Goal: Task Accomplishment & Management: Complete application form

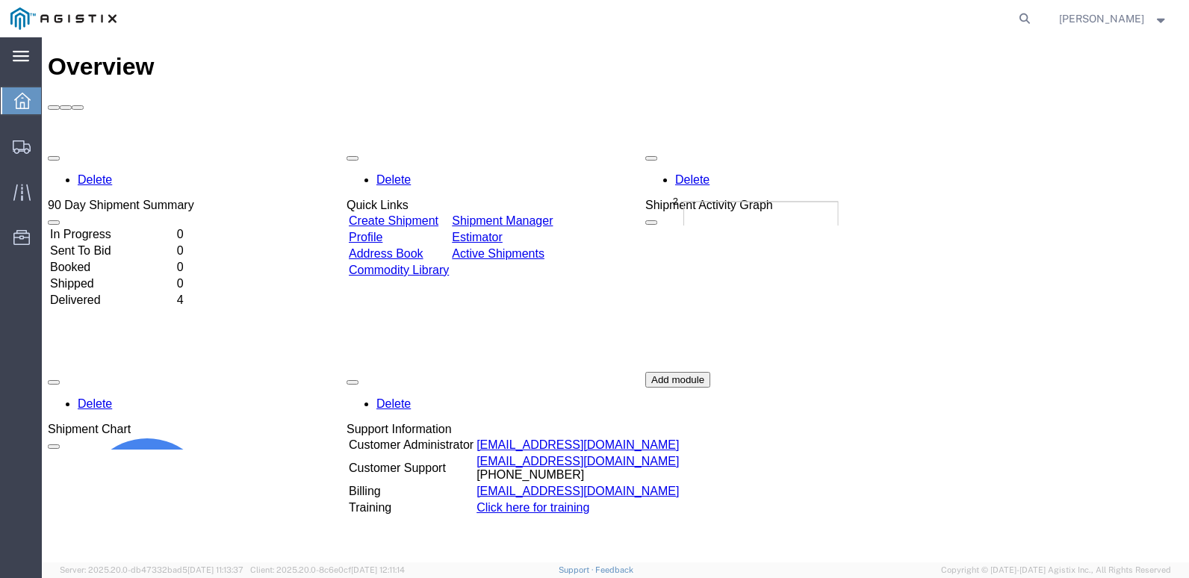
click at [23, 56] on icon at bounding box center [21, 56] width 16 height 10
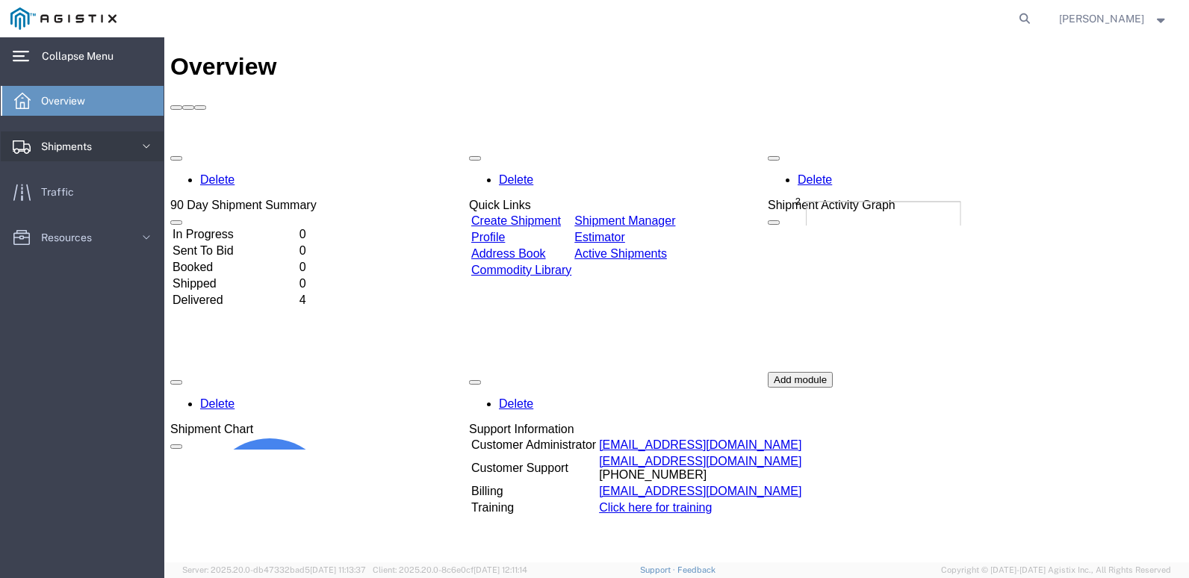
click at [140, 142] on icon at bounding box center [146, 146] width 15 height 15
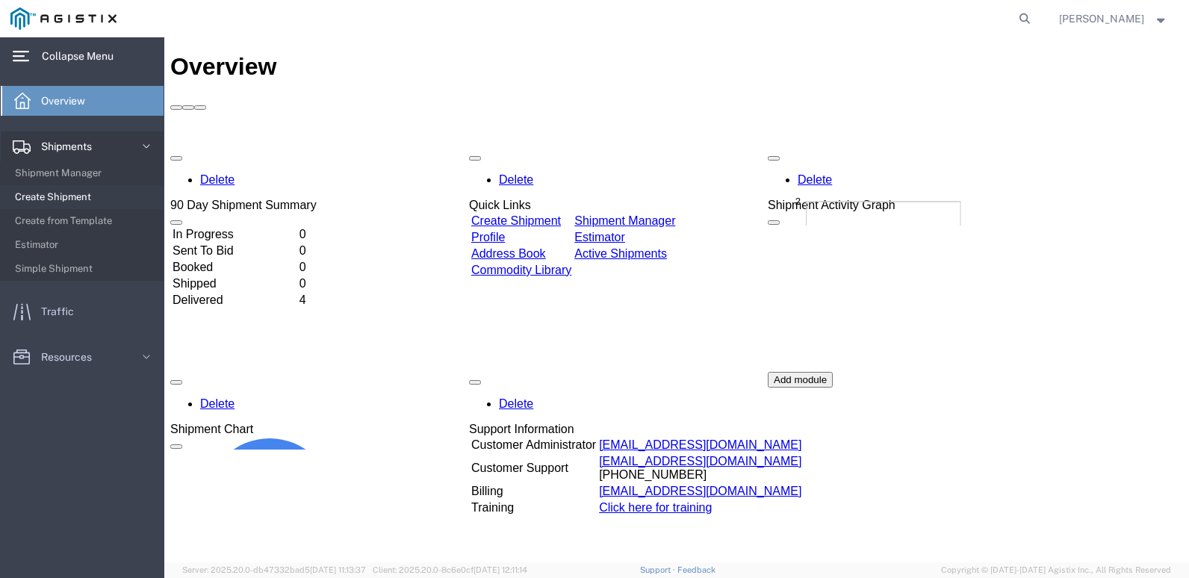
click at [71, 198] on span "Create Shipment" at bounding box center [84, 197] width 138 height 30
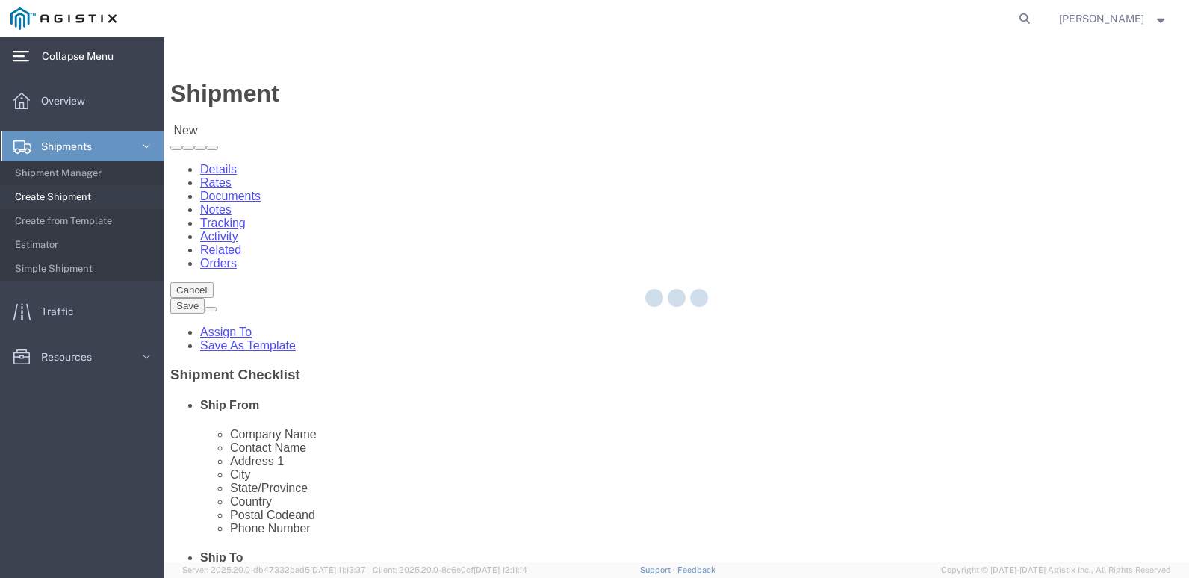
select select
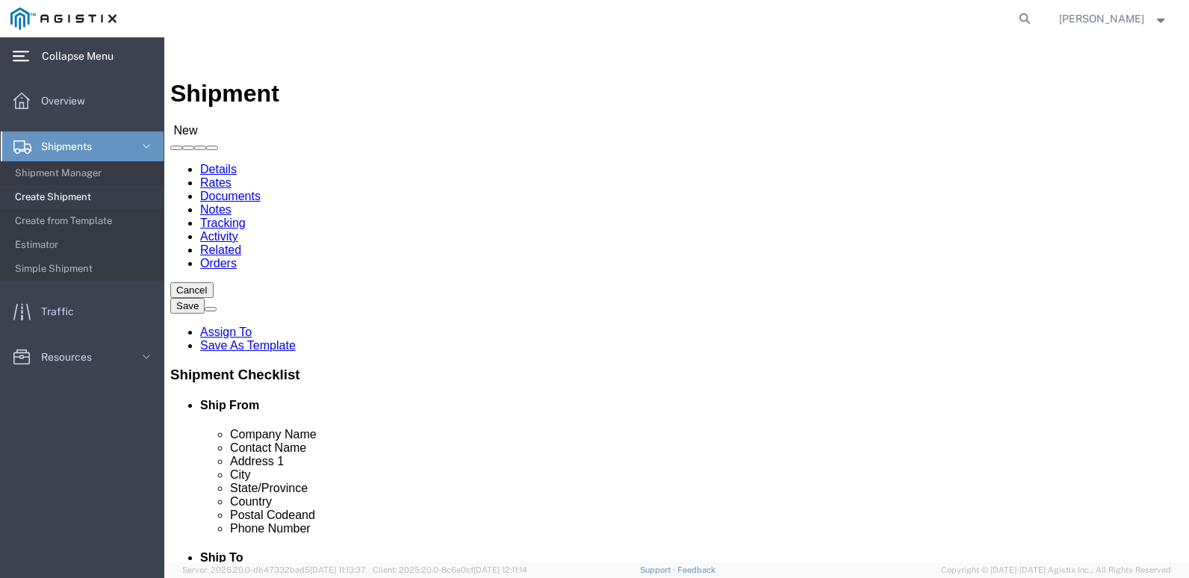
click select "Select [PERSON_NAME] Technologies PG&E"
select select "9596"
click select "Select [PERSON_NAME] Technologies PG&E"
select select
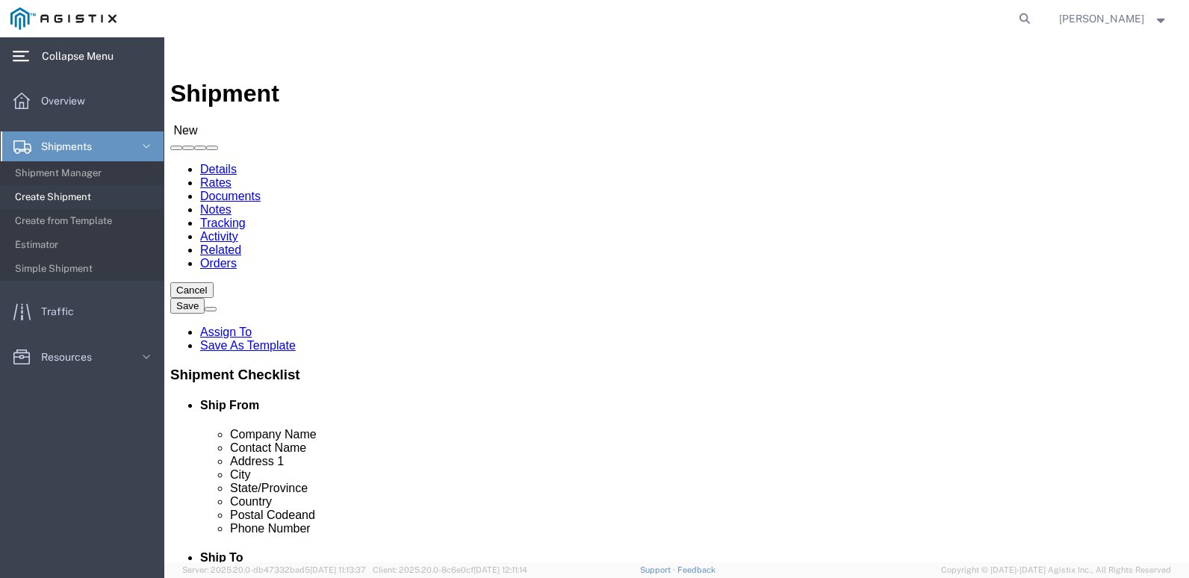
click select "Select All Others [GEOGRAPHIC_DATA] [GEOGRAPHIC_DATA] [GEOGRAPHIC_DATA] [GEOGRA…"
select select "23082"
click select "Select All Others [GEOGRAPHIC_DATA] [GEOGRAPHIC_DATA] [GEOGRAPHIC_DATA] [GEOGRA…"
click label "Location"
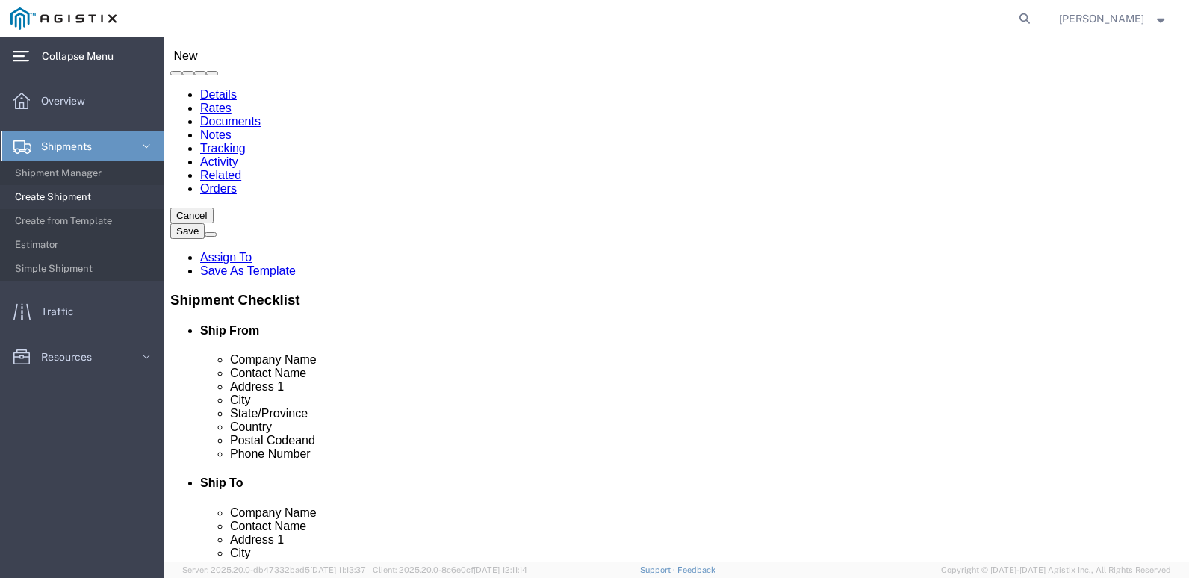
scroll to position [3213, 0]
click input "text"
type input "g"
type input "[PERSON_NAME] SEALING TECHNOLOGIES"
click input "text"
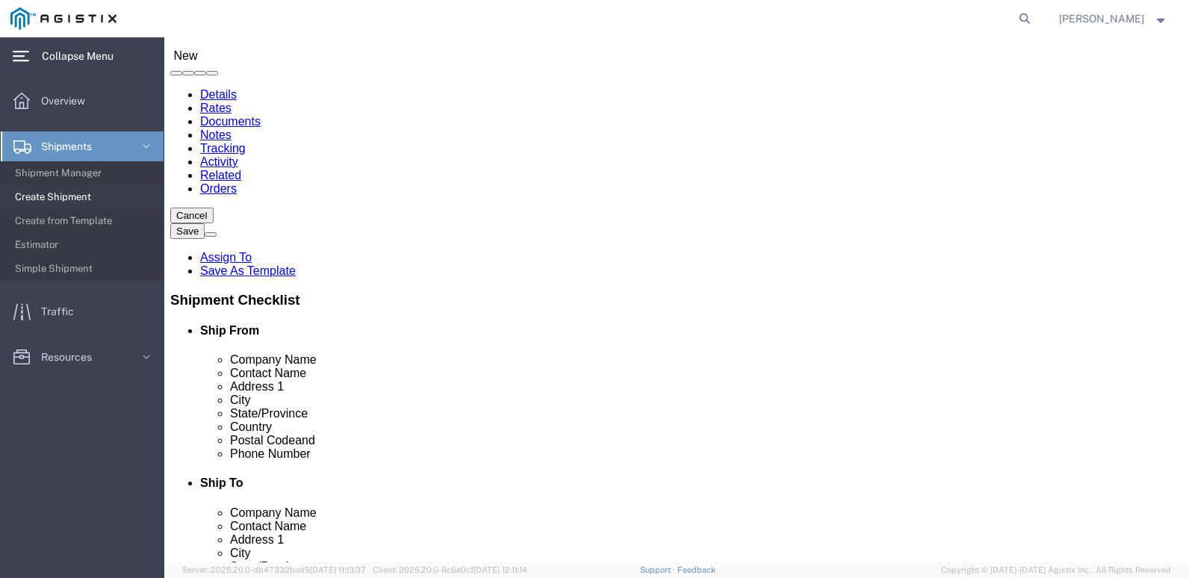
type input "[PERSON_NAME]"
click input "text"
type input "[STREET_ADDRESS] SUITE 300"
type input "[GEOGRAPHIC_DATA]"
type input "T"
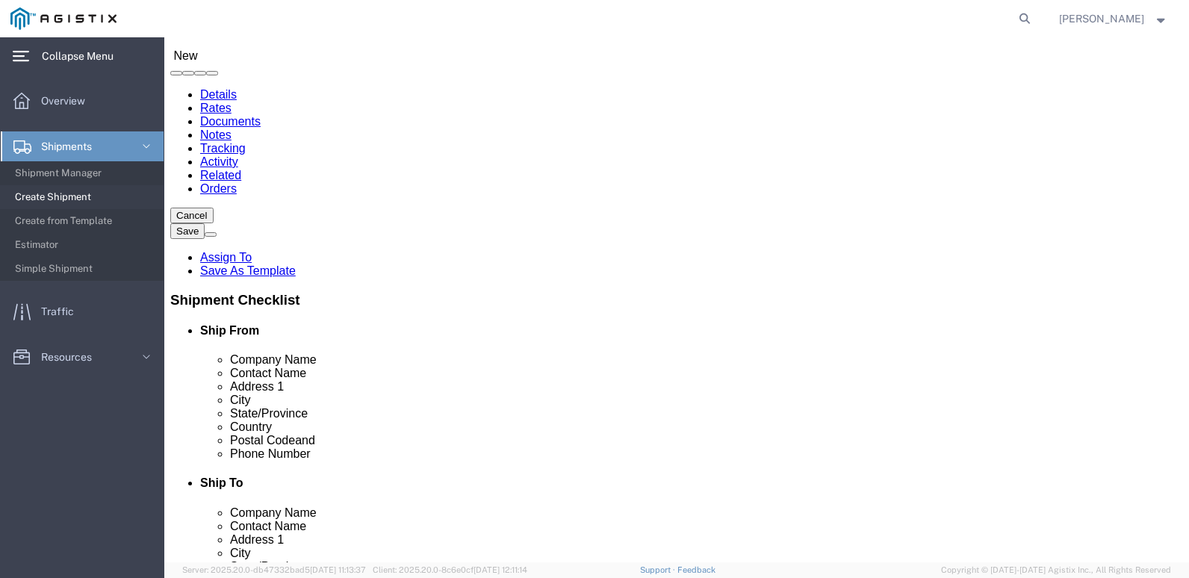
type input "T"
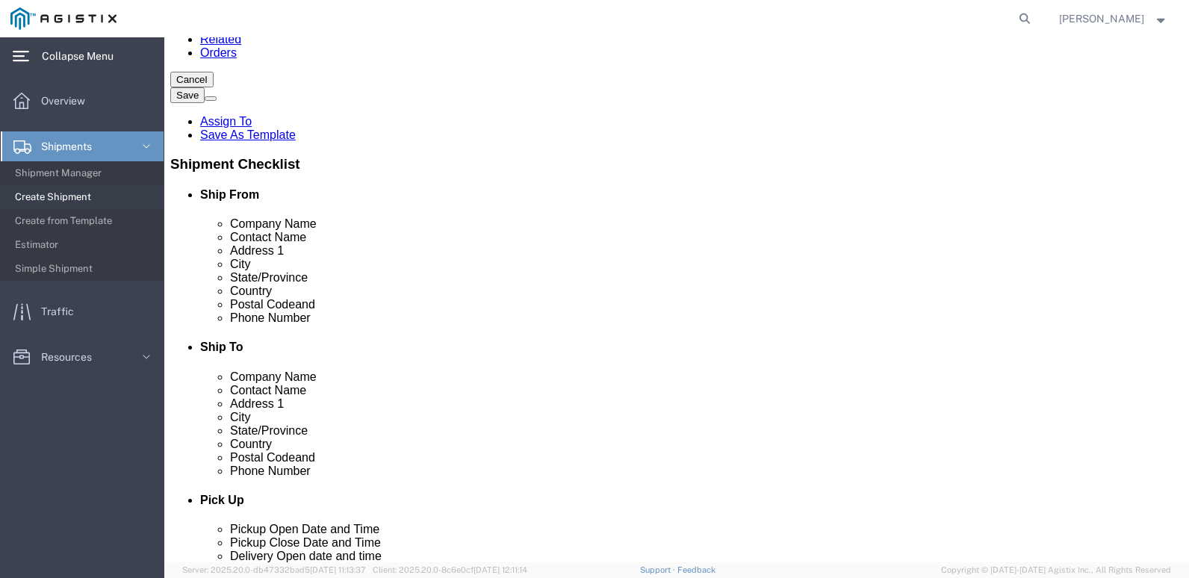
scroll to position [224, 0]
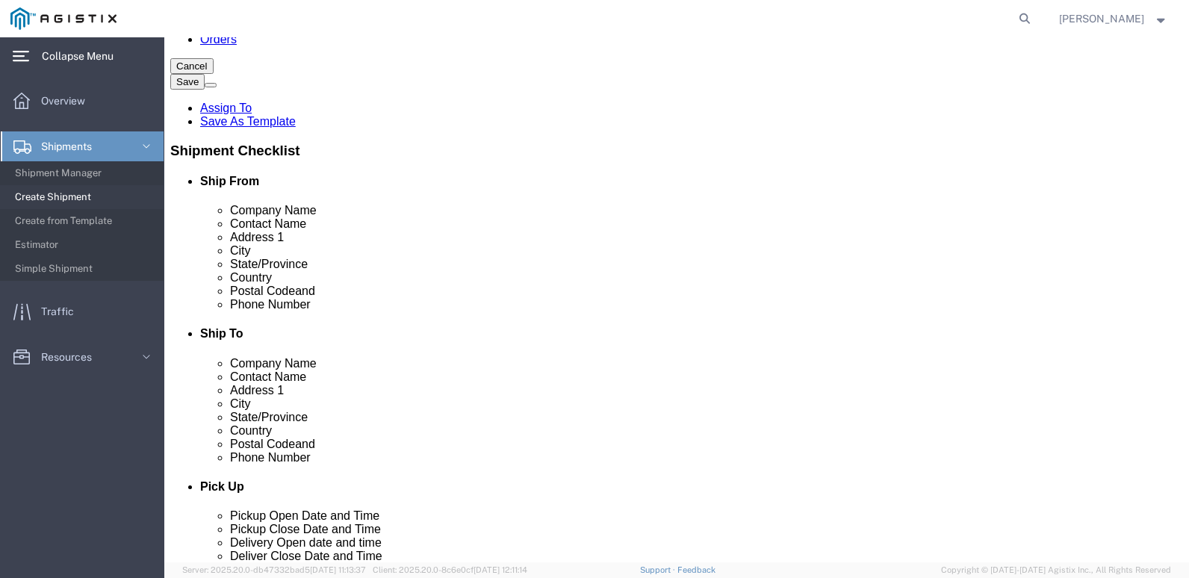
click input "text"
type input "77029"
click input "text"
type input "[GEOGRAPHIC_DATA]"
click icon
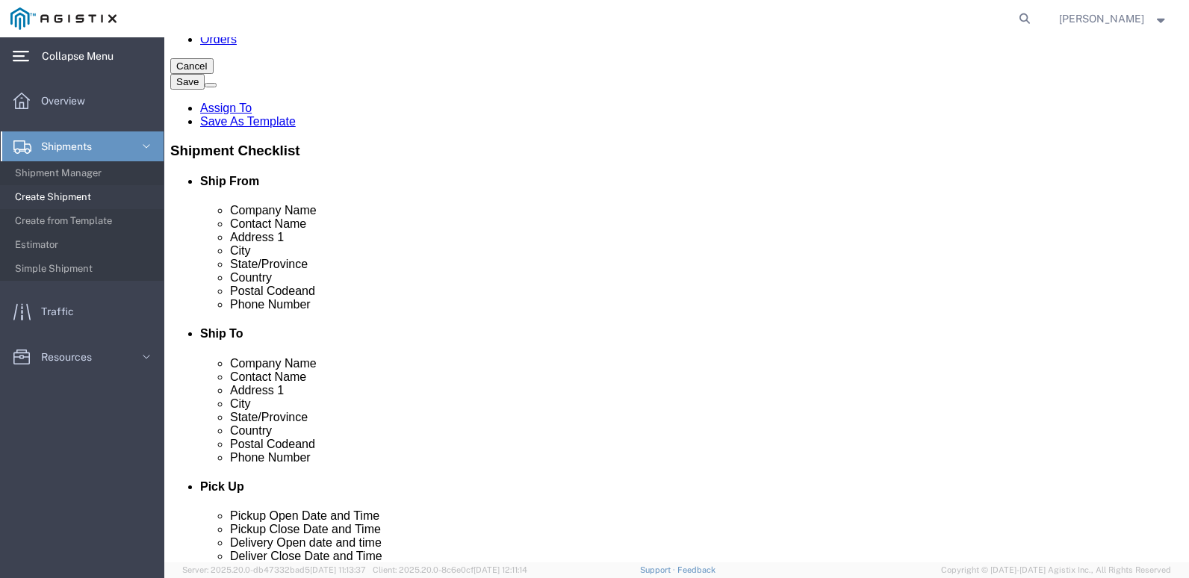
click icon
drag, startPoint x: 154, startPoint y: 404, endPoint x: 162, endPoint y: 401, distance: 8.7
click div
click input "text"
type input "2818404800"
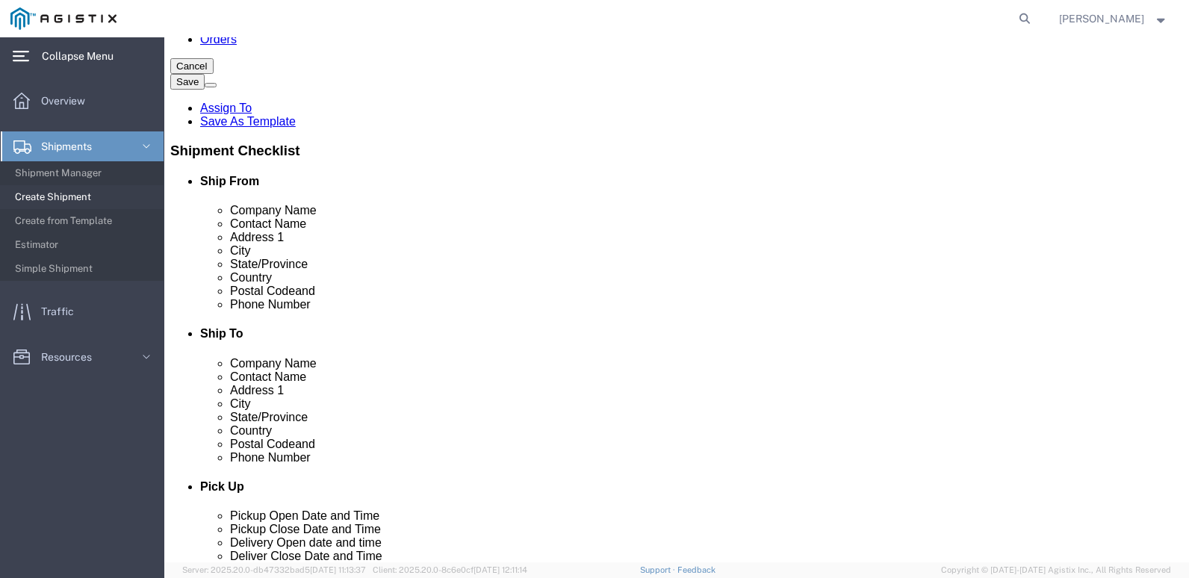
click input "text"
type input "[EMAIL_ADDRESS][PERSON_NAME][DOMAIN_NAME]"
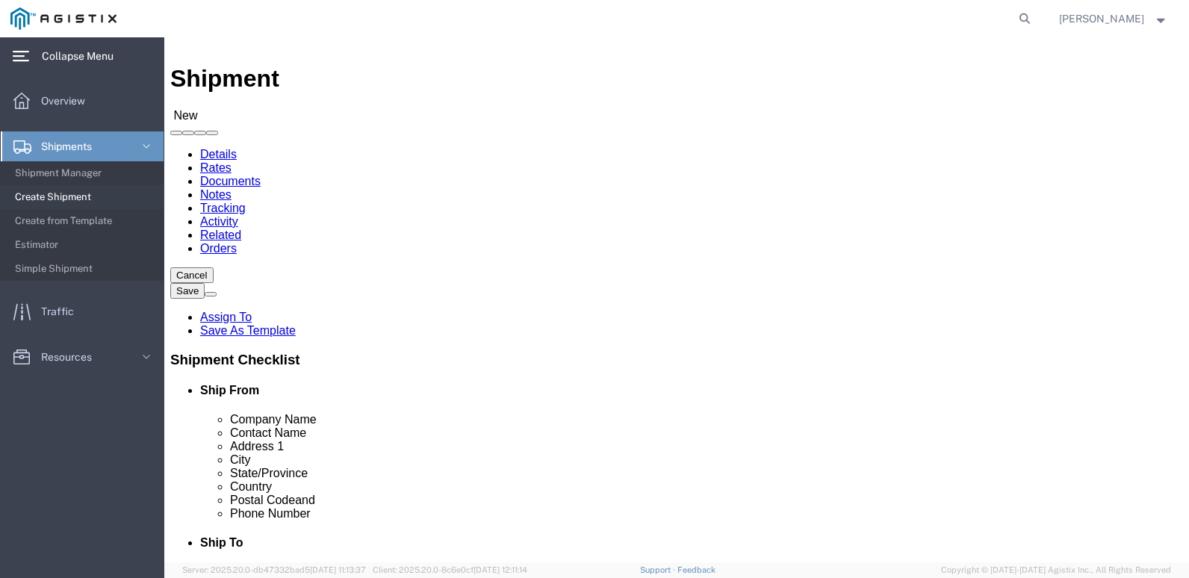
scroll to position [0, 0]
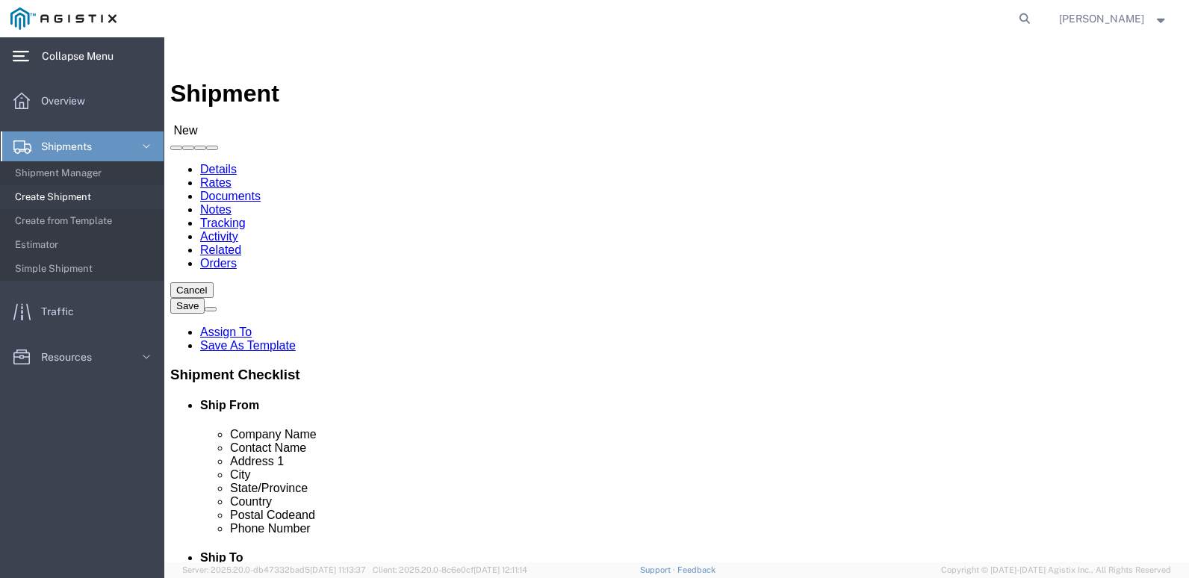
click span
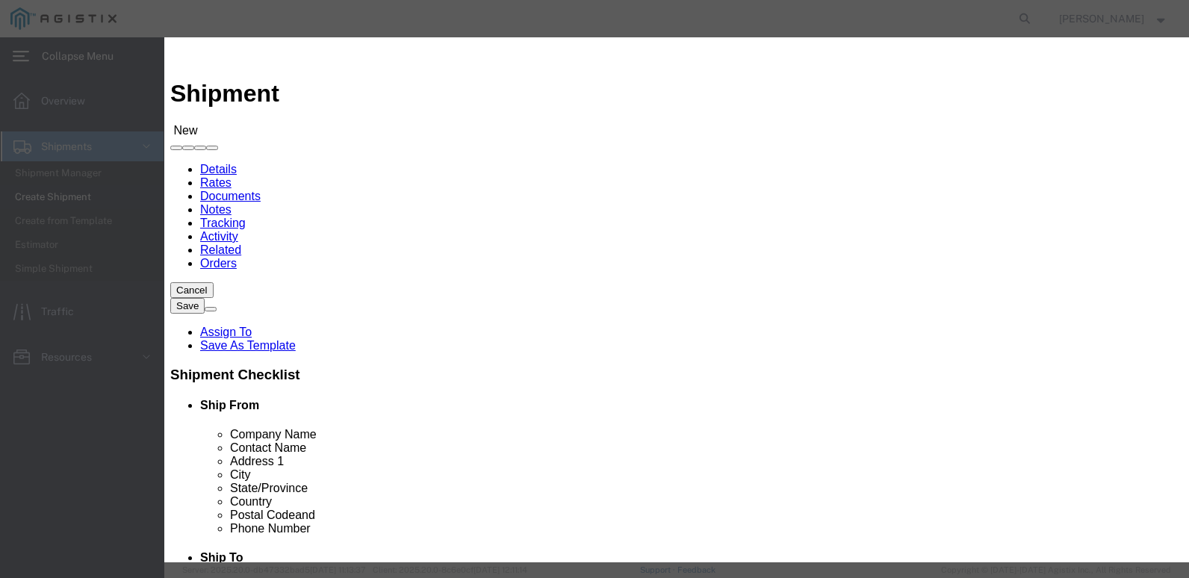
click input "checkbox"
checkbox input "true"
click button "Save"
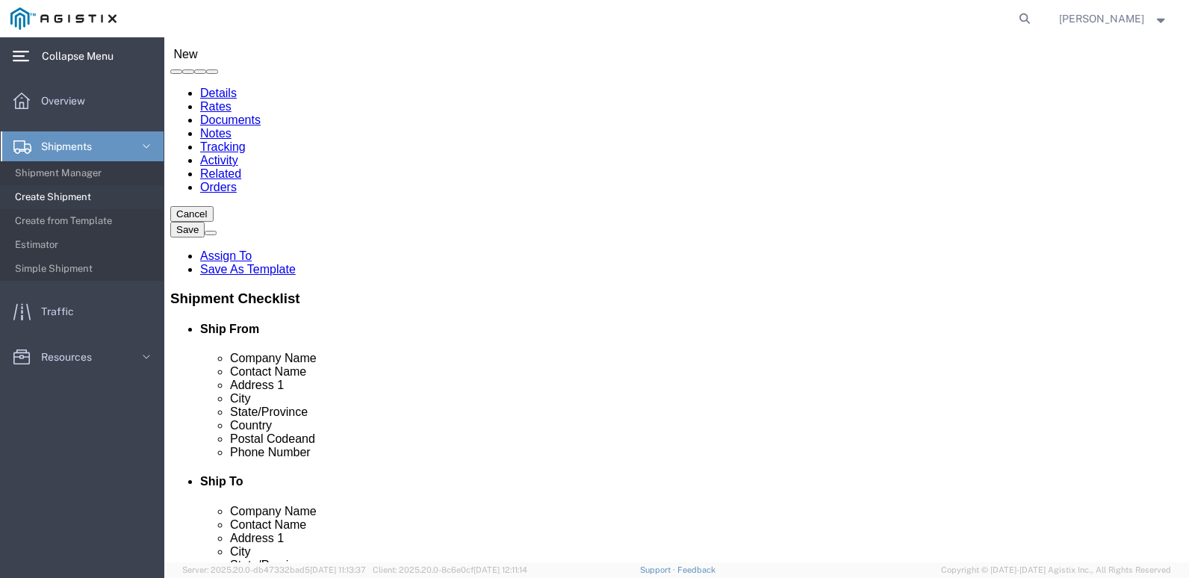
scroll to position [75, 0]
click input "text"
type input "PACIFIC GAS & ELECTRIC CO"
click input "text"
type input "[PERSON_NAME]"
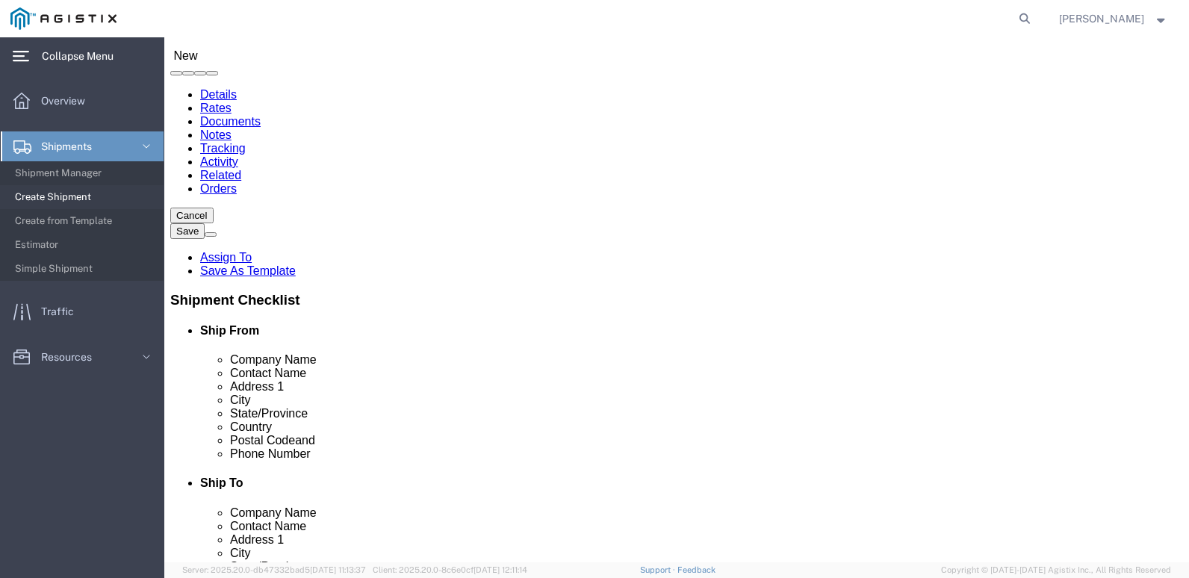
click input "text"
type input "[STREET_ADDRESS]"
click input "text"
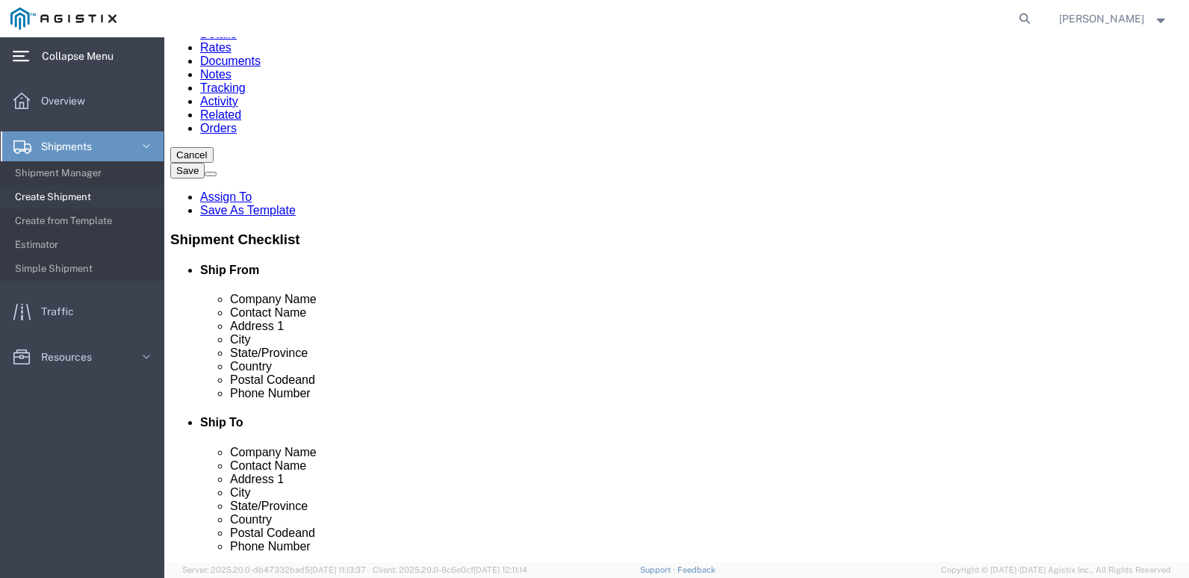
scroll to position [224, 0]
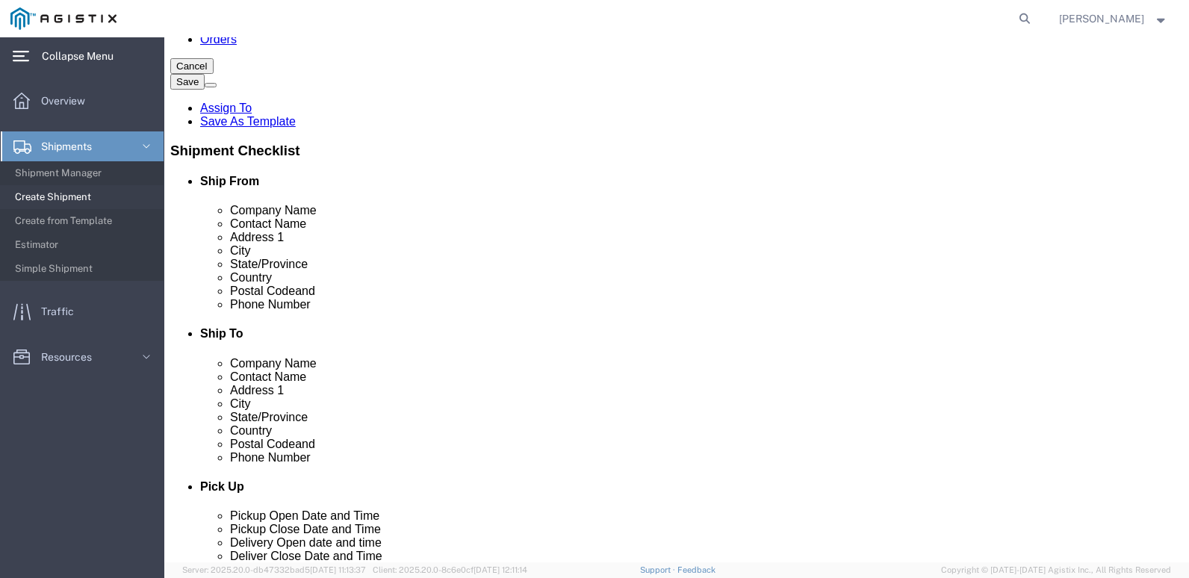
type input "[GEOGRAPHIC_DATA]"
click input "text"
type input "SAN [PERSON_NAME] OBISPO"
click p "- PG&E - () [STREET_ADDRESS]"
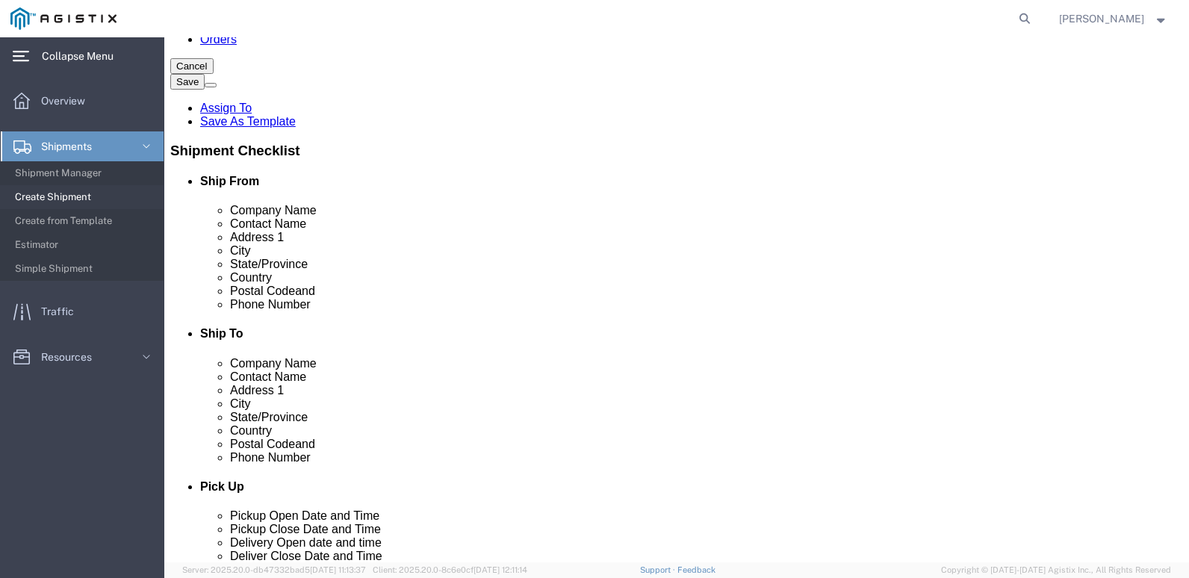
select select "CA"
type input "[GEOGRAPHIC_DATA][PERSON_NAME]"
drag, startPoint x: 306, startPoint y: 378, endPoint x: 244, endPoint y: 379, distance: 62.0
click div "County [GEOGRAPHIC_DATA]"
click input "text"
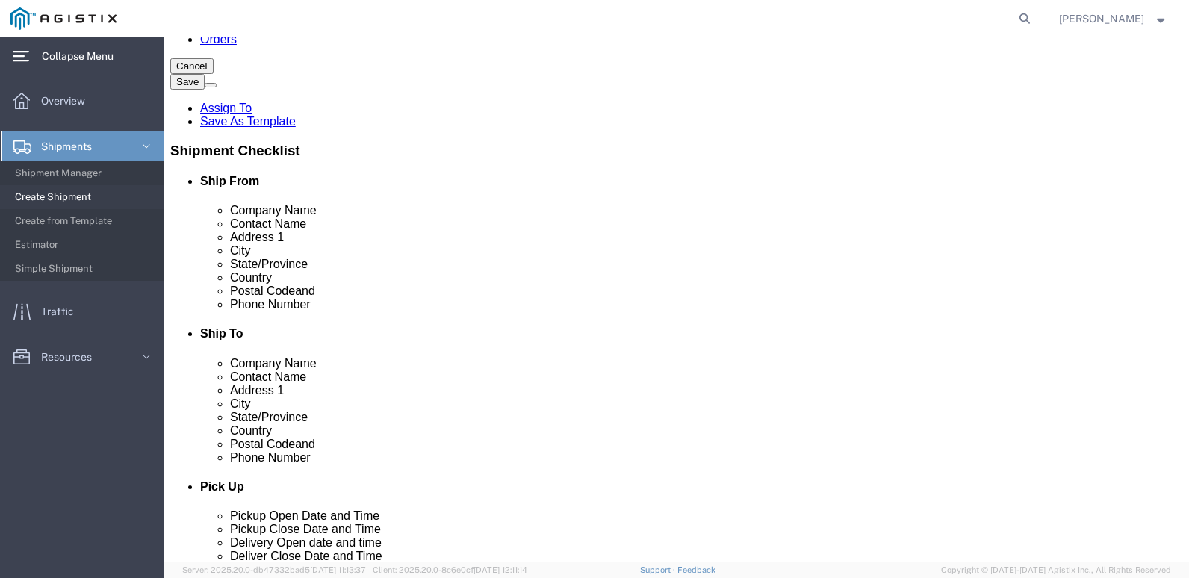
type input "8776606789"
click label "Email"
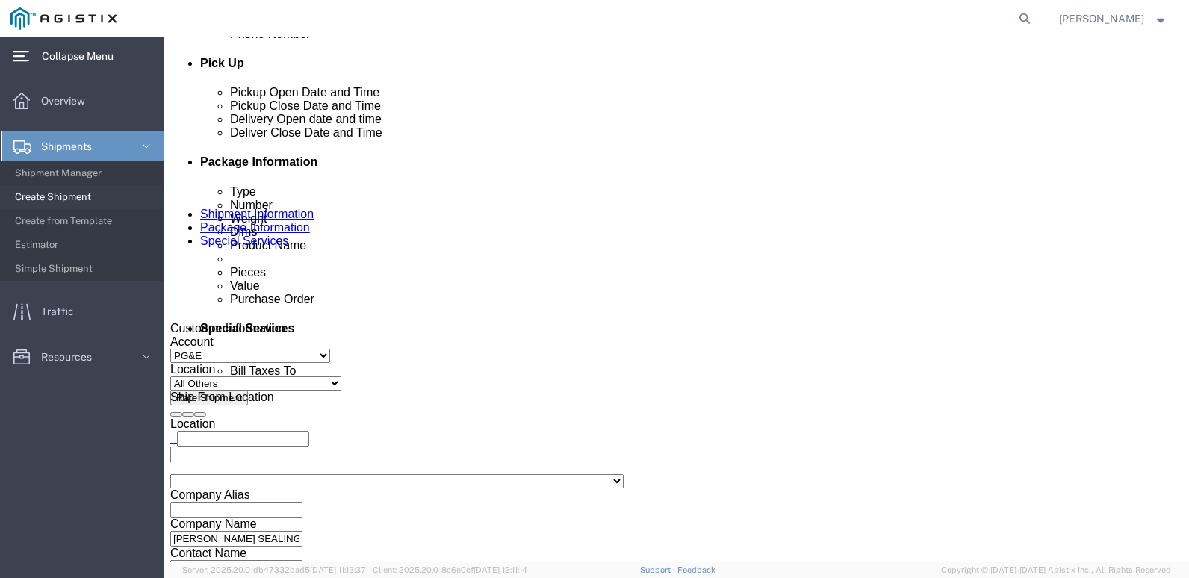
scroll to position [672, 0]
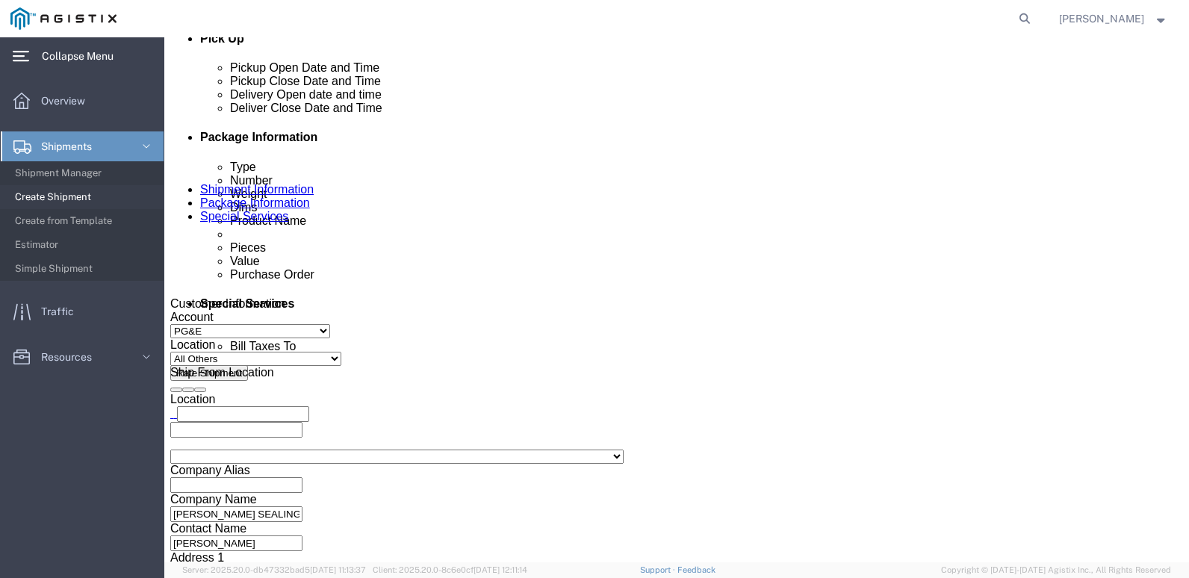
click div "[DATE] 10:00 PM"
click div "Delivery by Date Delivery Start Date Delivery Start Time Deliver Open Date and …"
click div "[DATE] 10:00 PM"
type input "04:00 PM"
click button "Apply"
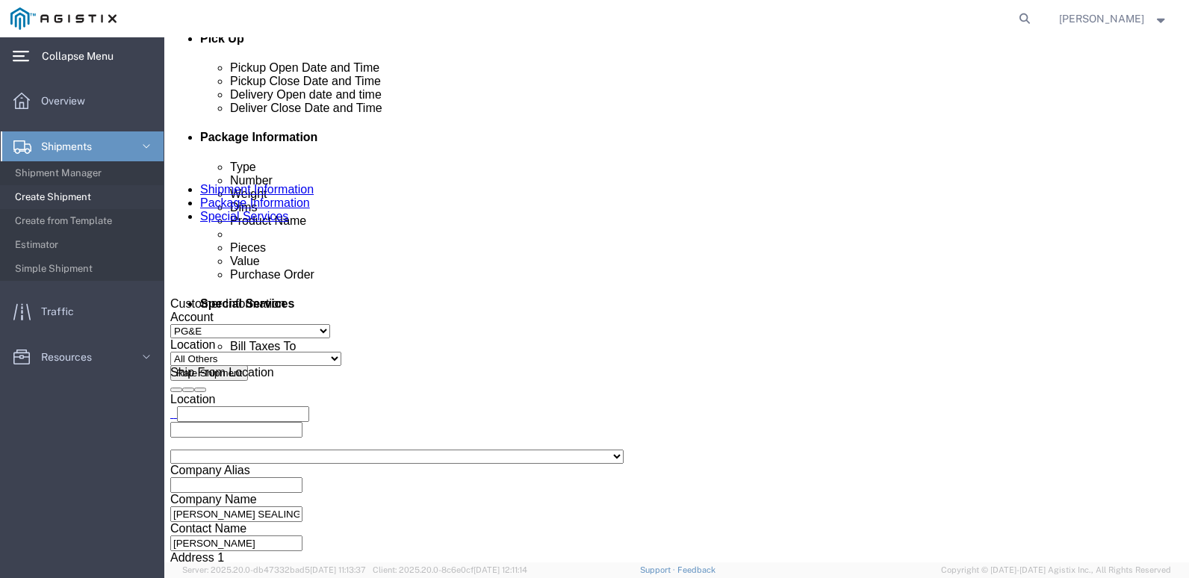
click div "[DATE] 11:00 PM"
type input "08:00 PM"
click button "Apply"
click icon
click div
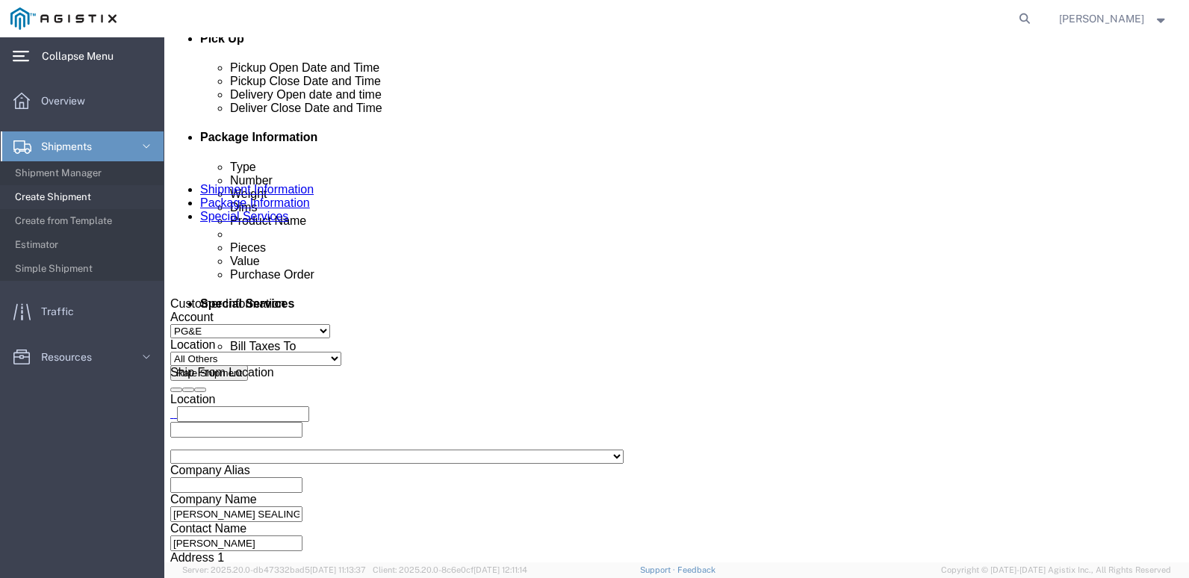
scroll to position [1000, 0]
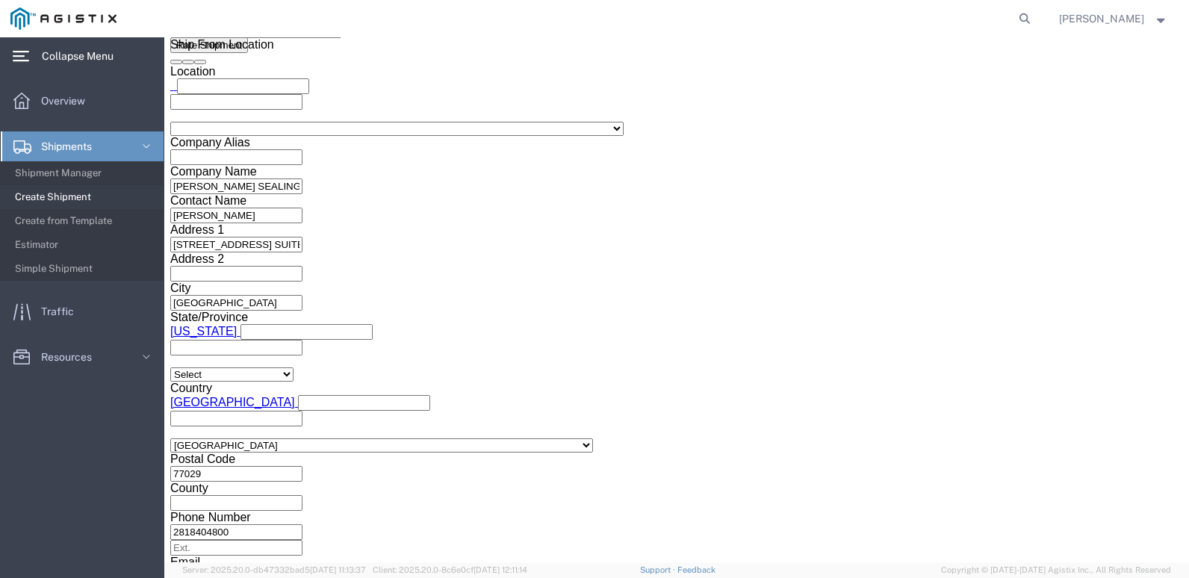
click input "12:00 AM"
type input "09:00 AM"
click button "Apply"
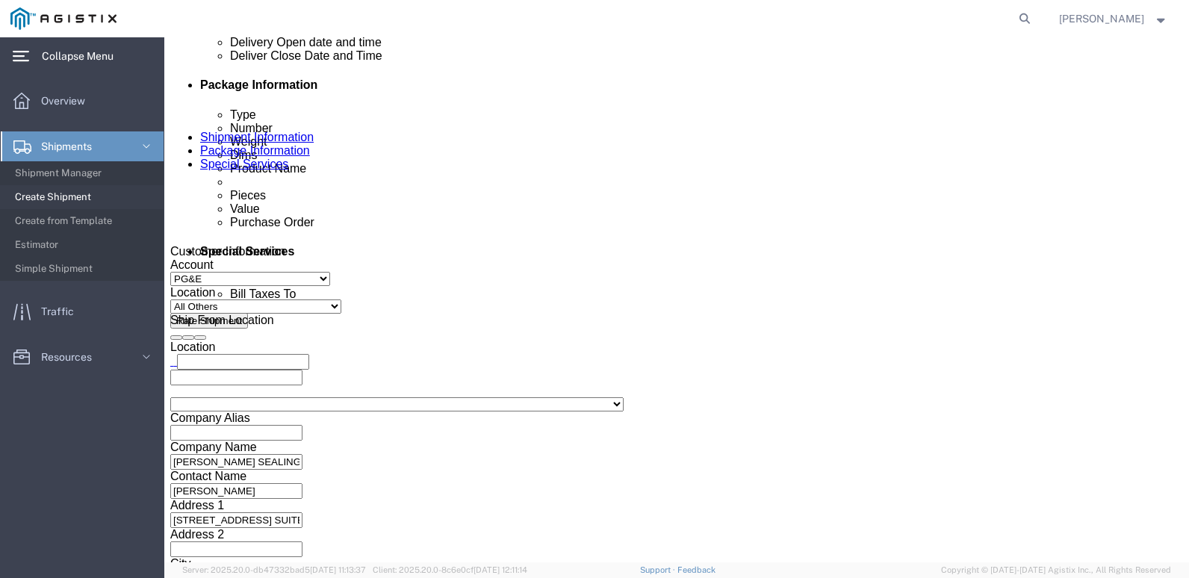
scroll to position [702, 0]
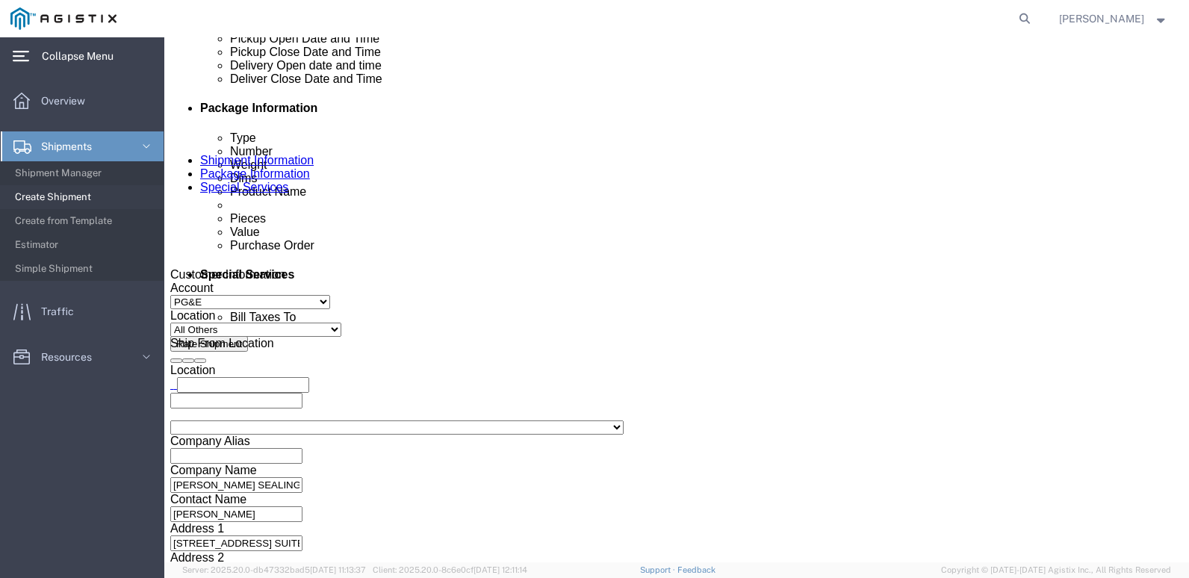
click icon
click div
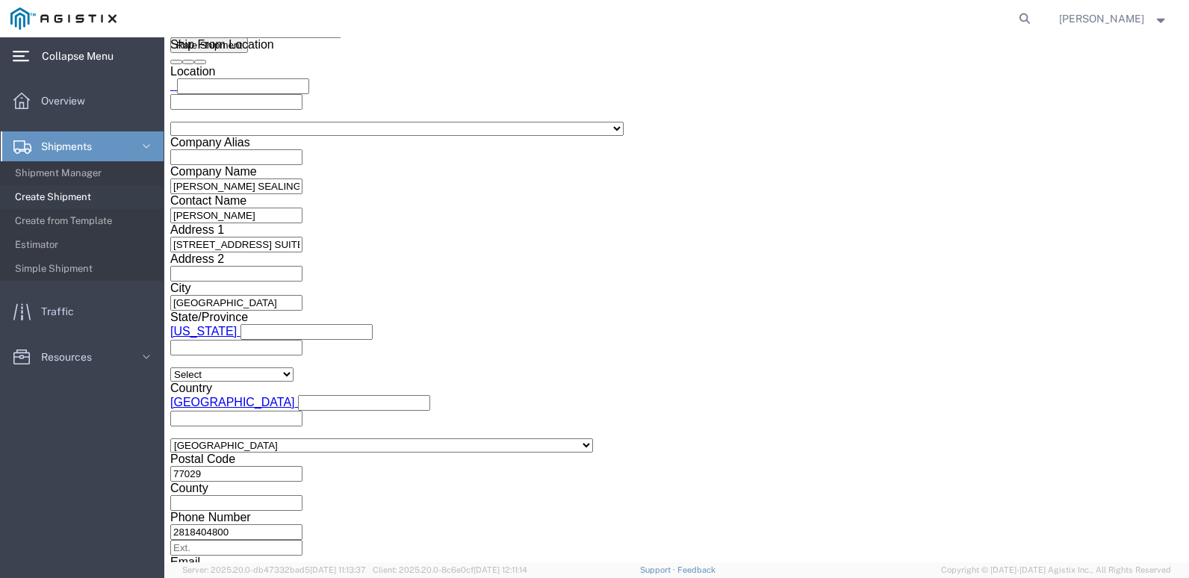
click input "03:00 AM"
type input "03:00 PM"
click button "Apply"
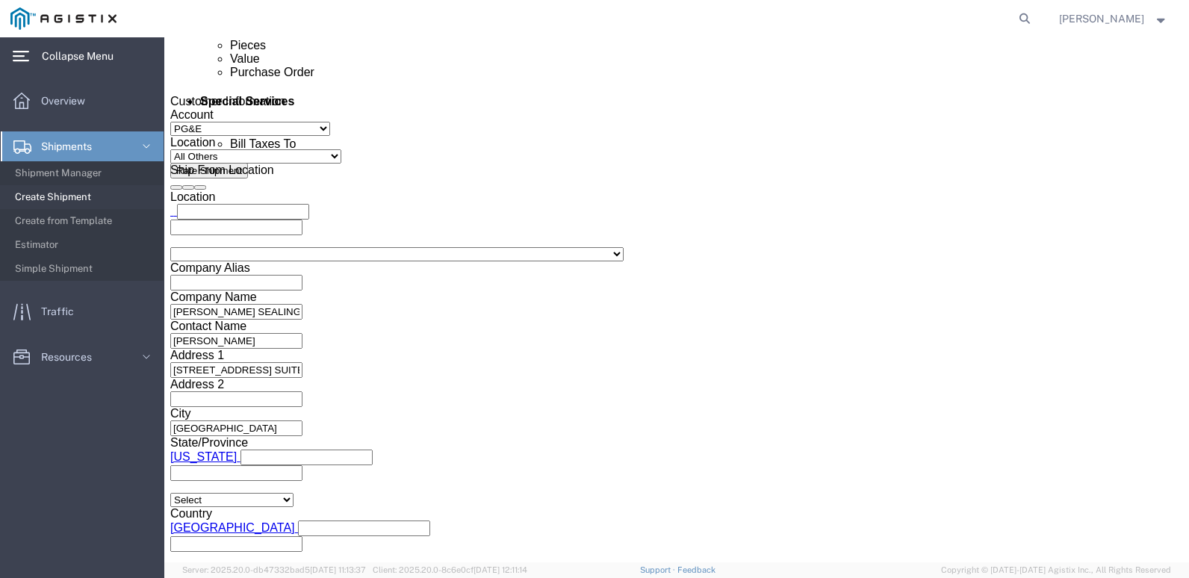
scroll to position [926, 0]
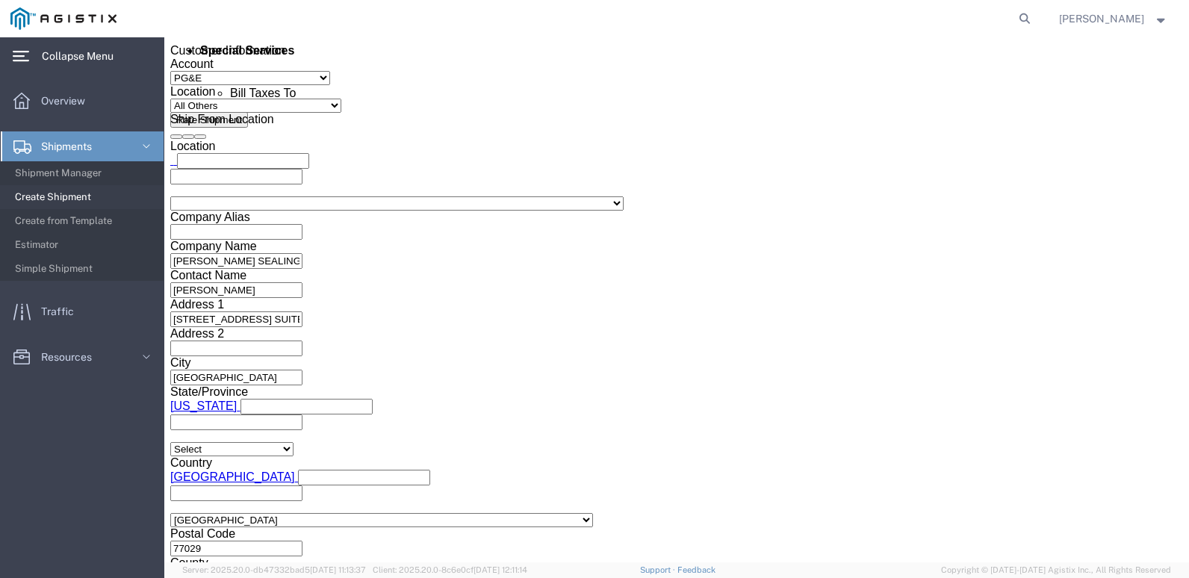
click input "text"
type input "3501424183"
click select "Select Account Type Activity ID Airline Appointment Number ASN Batch Request # …"
select select "SALEORDR"
click select "Select Account Type Activity ID Airline Appointment Number ASN Batch Request # …"
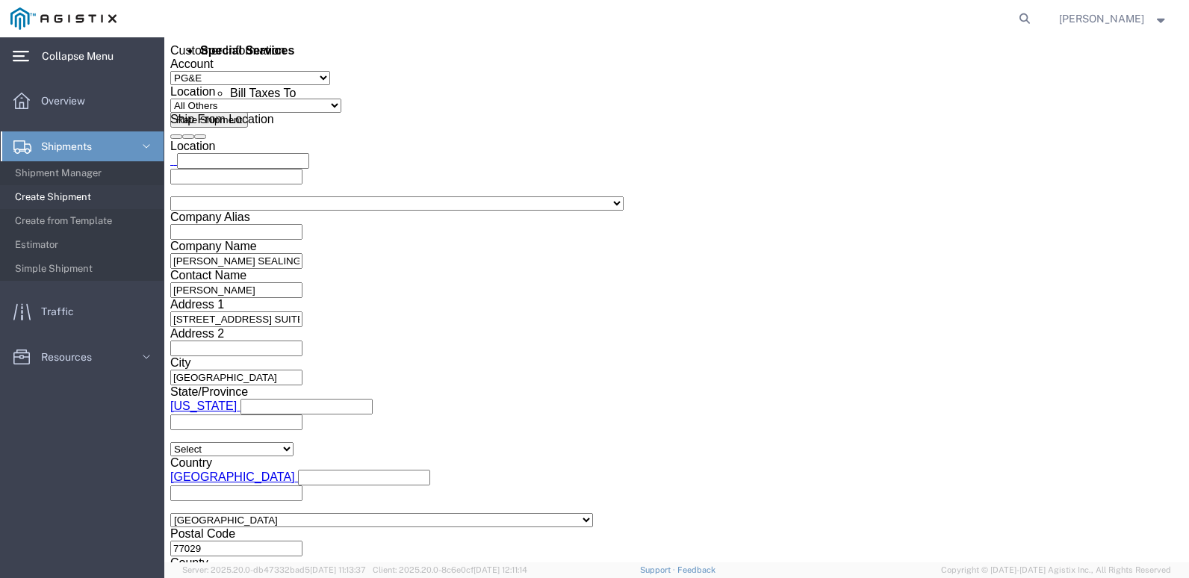
click input "text"
type input "4841320"
click select "Select Account Type Activity ID Airline Appointment Number ASN Batch Request # …"
select select "PURCHORD"
click select "Select Account Type Activity ID Airline Appointment Number ASN Batch Request # …"
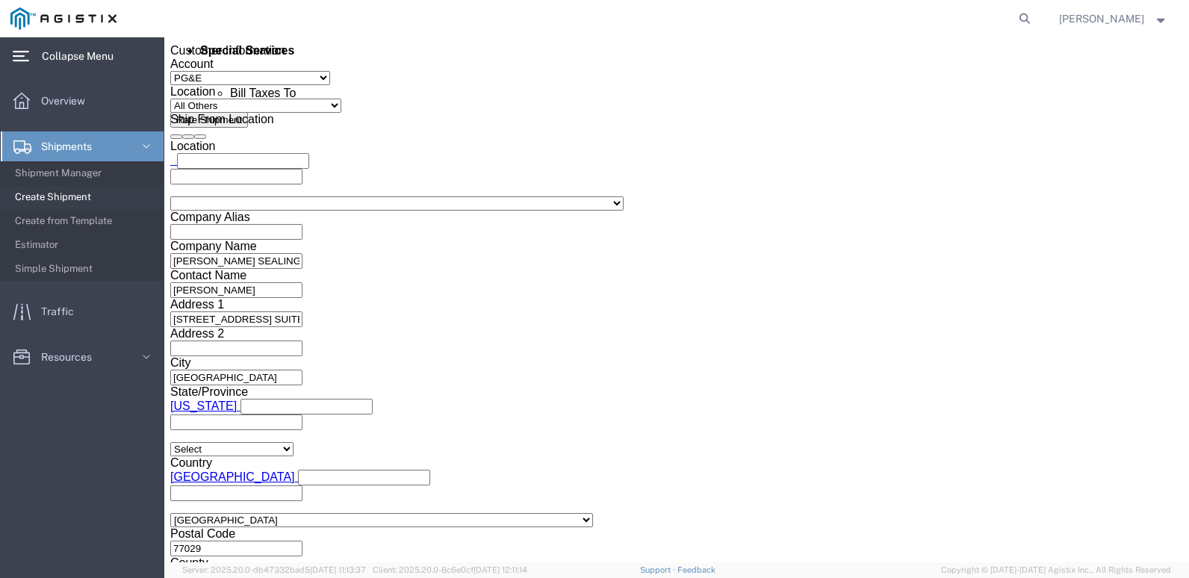
click input "text"
type input "6180518"
click div "Select Account Type Activity ID Airline Appointment Number ASN Batch Request # …"
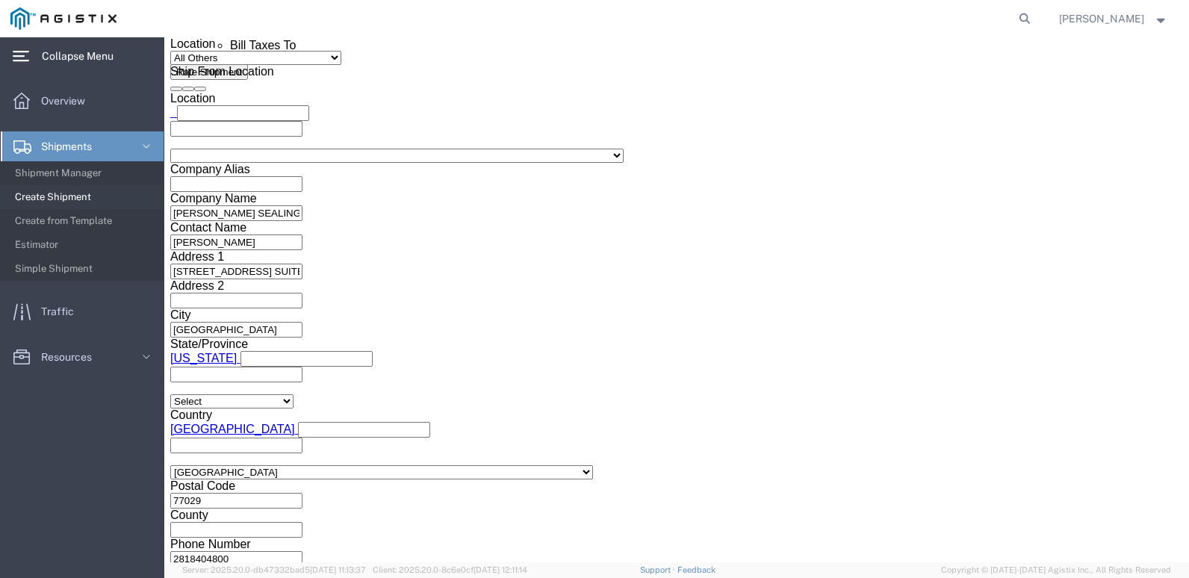
scroll to position [1000, 0]
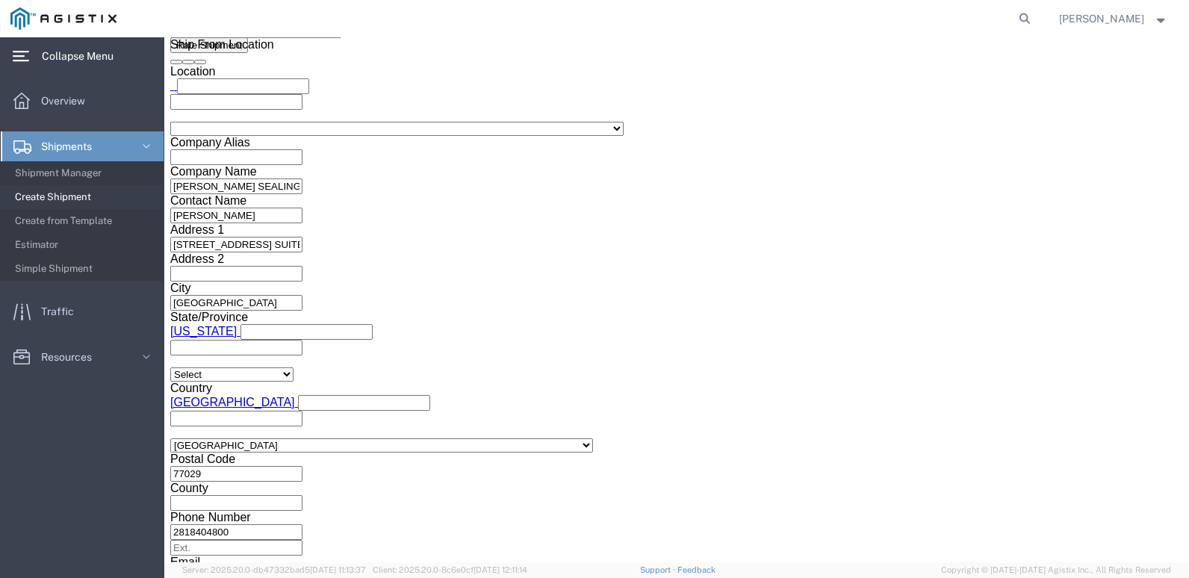
click select "Select Air Less than Truckload Multi-Leg Ocean Freight Rail Small Parcel Truckl…"
select select "LTL"
click select "Select Air Less than Truckload Multi-Leg Ocean Freight Rail Small Parcel Truckl…"
click select "Select Straight Truck"
click div "Previous Continue"
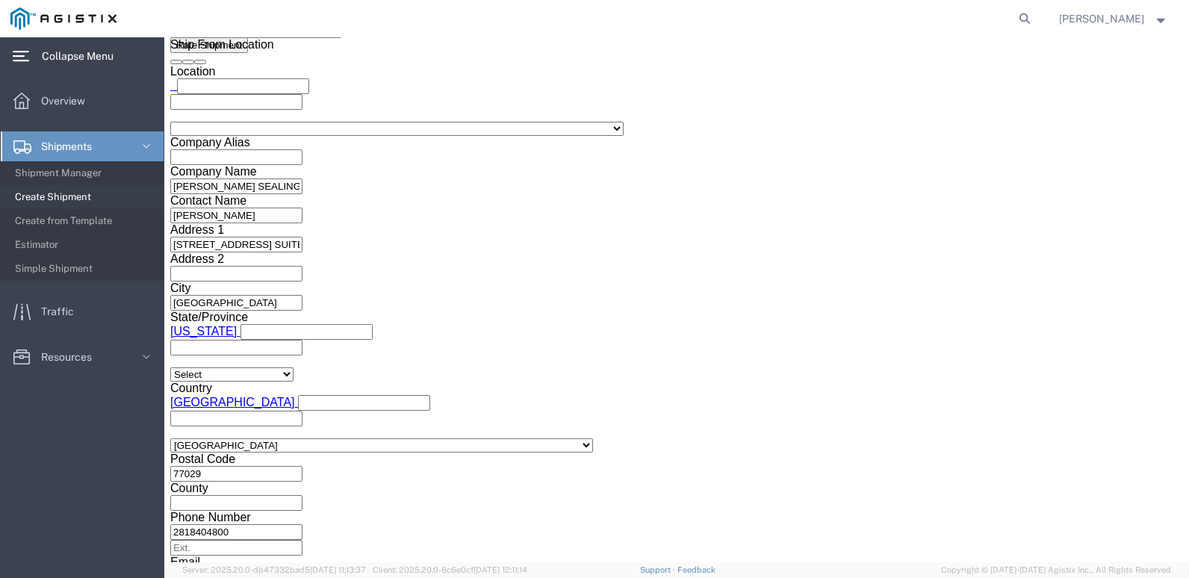
click select "Select Straight Truck"
select select "STTR"
click select "Select Straight Truck"
click input "text"
click div "Vehicle Select Straight Truck Size Select 48 Feet 20 Feet 35 Feet 53 Feet Conta…"
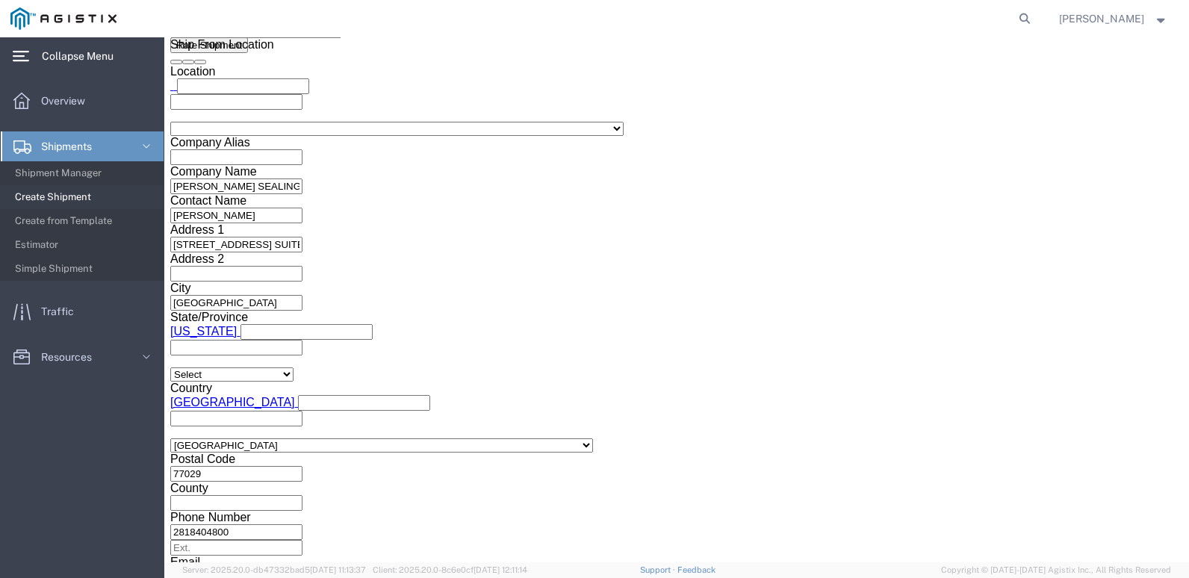
click button "Continue"
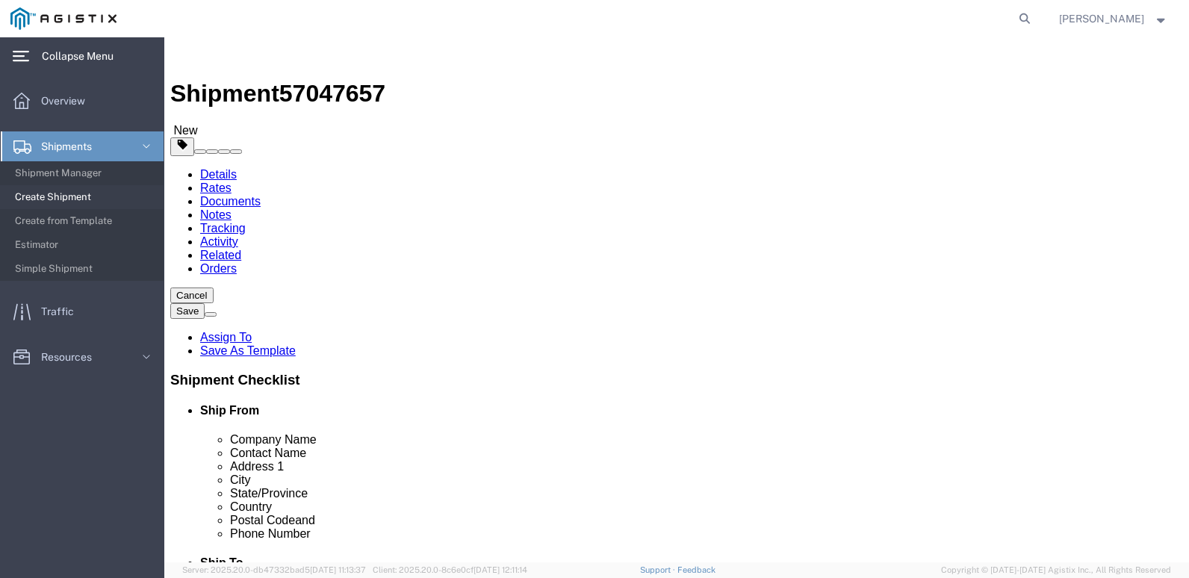
click select "Select Bulk Bundle(s) Cardboard Box(es) Carton(s) Crate(s) Drum(s) (Fiberboard)…"
select select "PONS"
click select "Select Bulk Bundle(s) Cardboard Box(es) Carton(s) Crate(s) Drum(s) (Fiberboard)…"
click input "text"
type input "63"
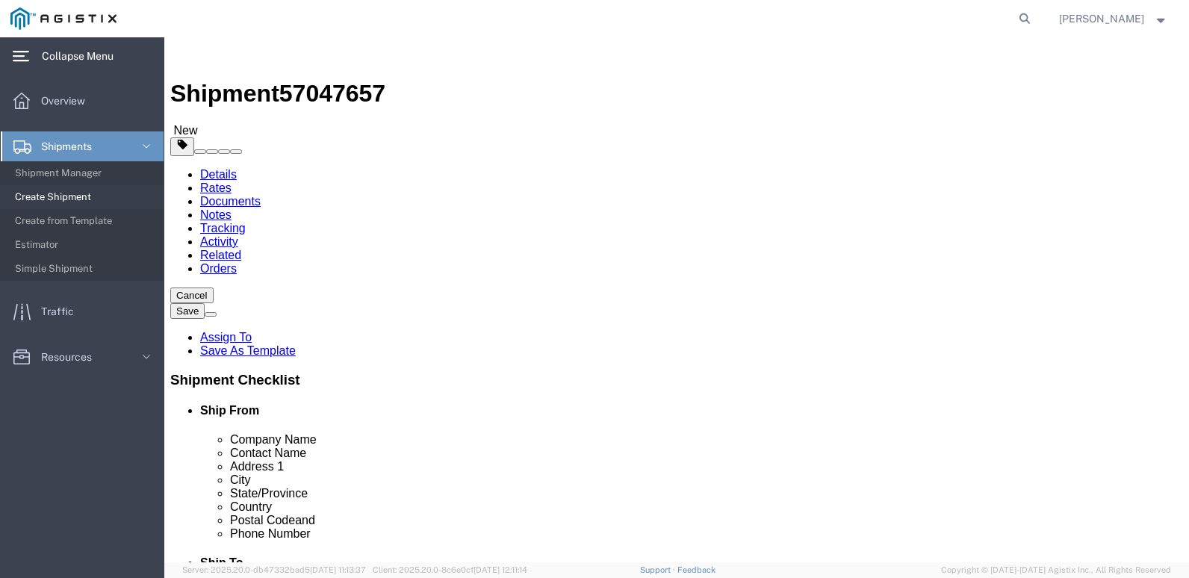
type input "63"
type input "8"
drag, startPoint x: 173, startPoint y: 398, endPoint x: 108, endPoint y: 432, distance: 73.2
click div "Package Type Select Bulk Bundle(s) Cardboard Box(es) Carton(s) Crate(s) Drum(s)…"
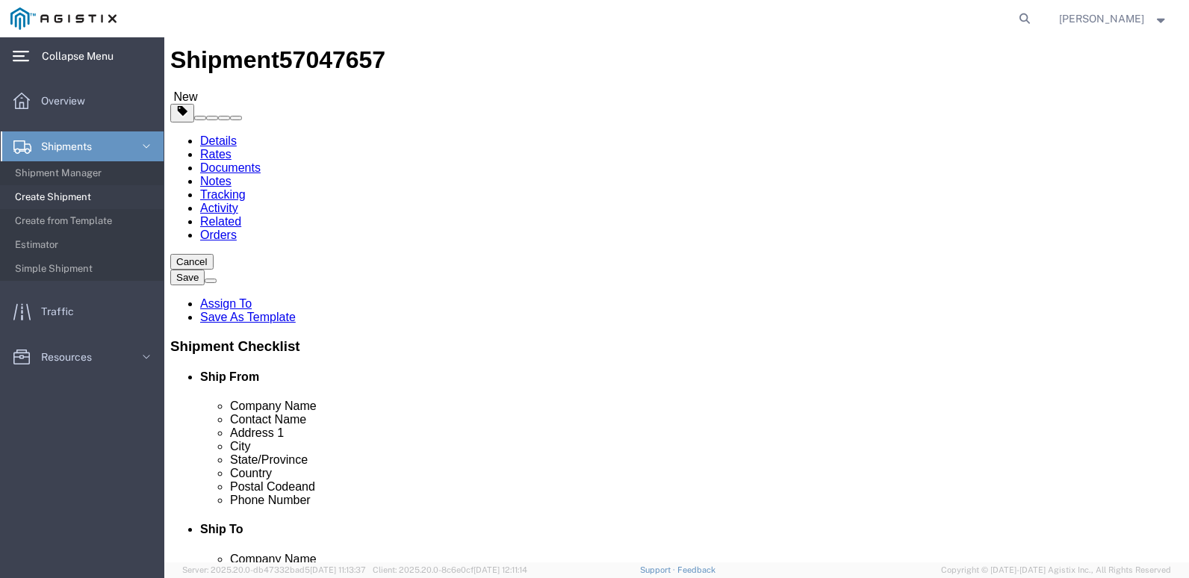
scroll to position [52, 0]
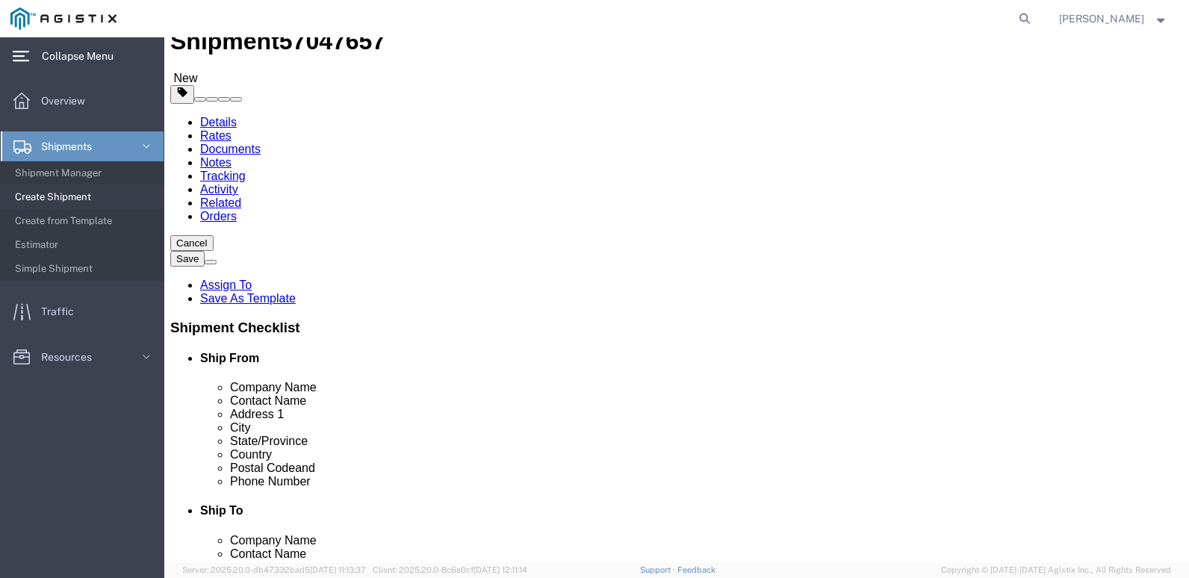
type input "500"
click button "Continue"
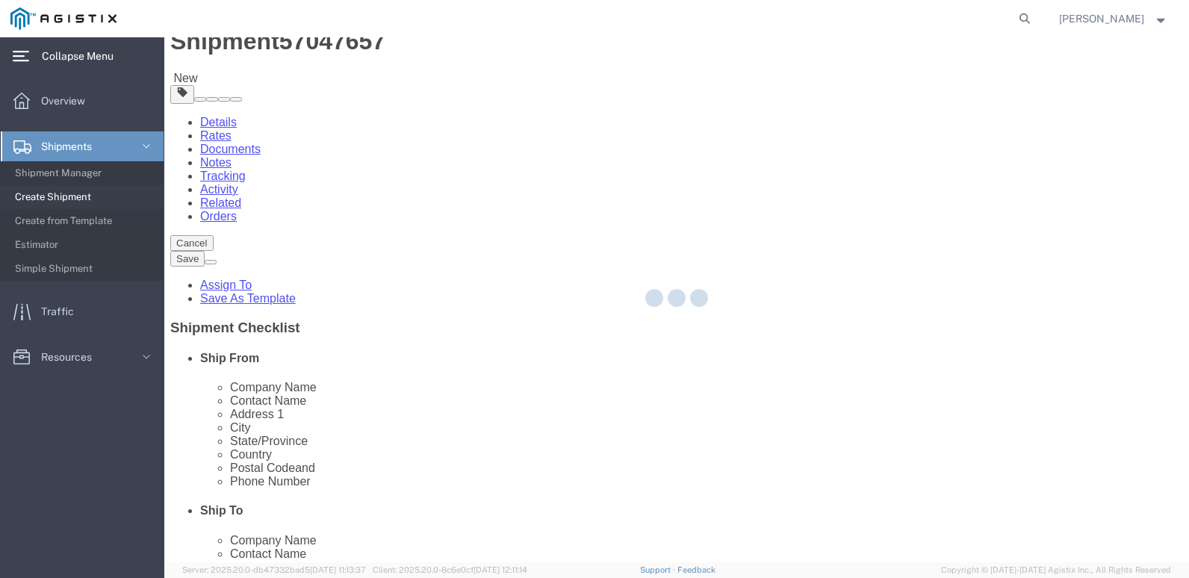
select select
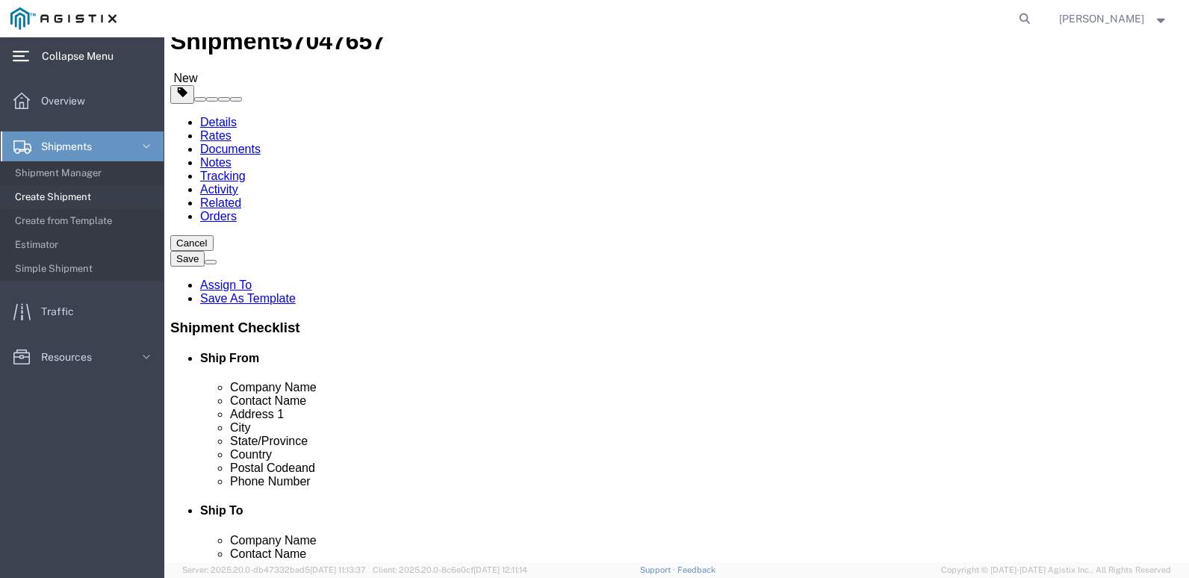
click span "button"
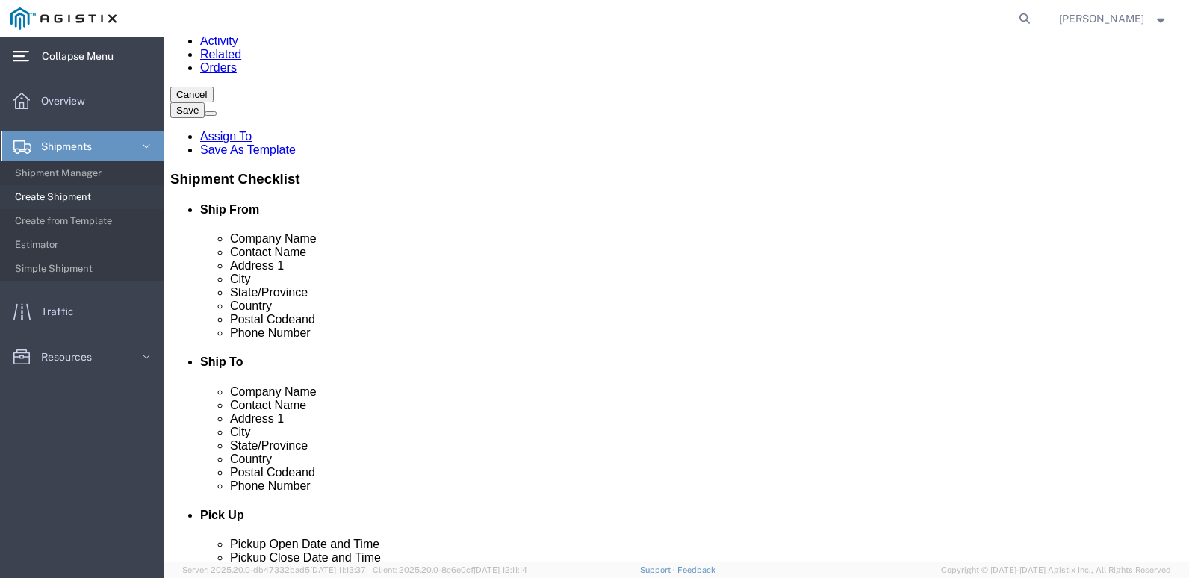
scroll to position [1928, 0]
click div "Delivery Instructions Select one or more Crane Required Delivery Limited Access…"
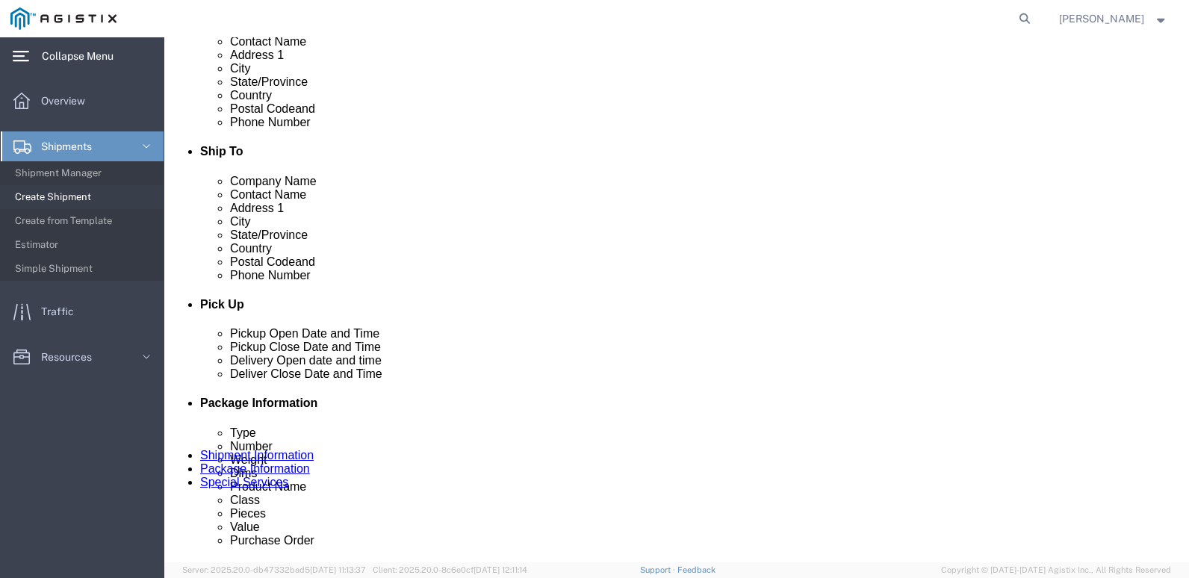
scroll to position [448, 0]
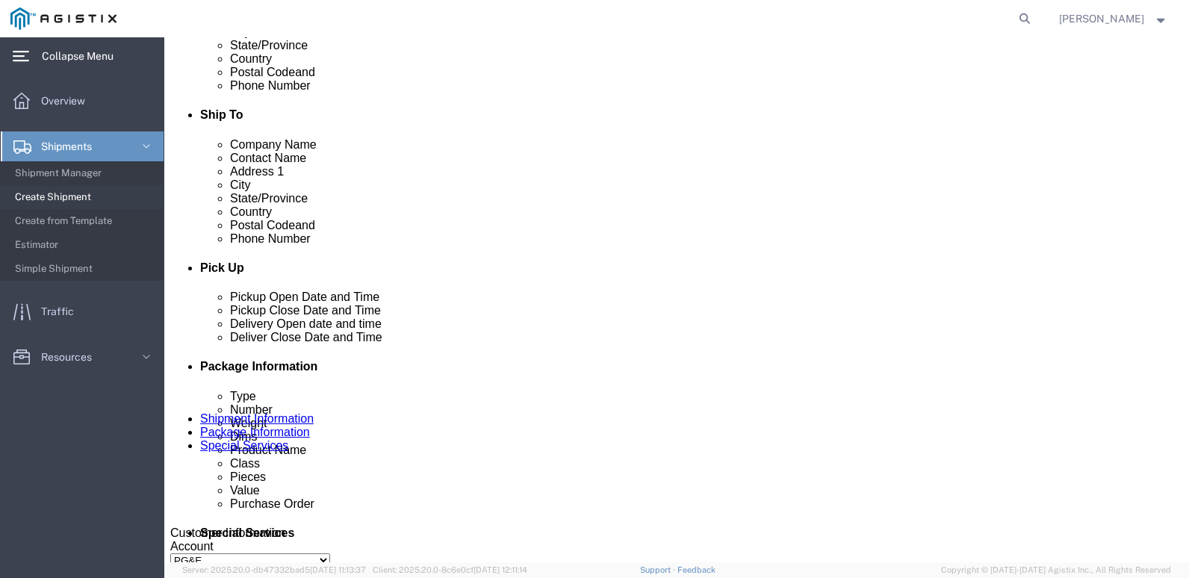
click select "Select 1 Day 2 Day 3-5 Day Economy 5+ Day"
select select "2 Day"
click select "Select 1 Day 2 Day 3-5 Day Economy 5+ Day"
click select "Select ATA DTA DTD"
click div "Service Level Select 1 Day 2 Day 3-5 Day Economy 5+ Day Delivery Options Select…"
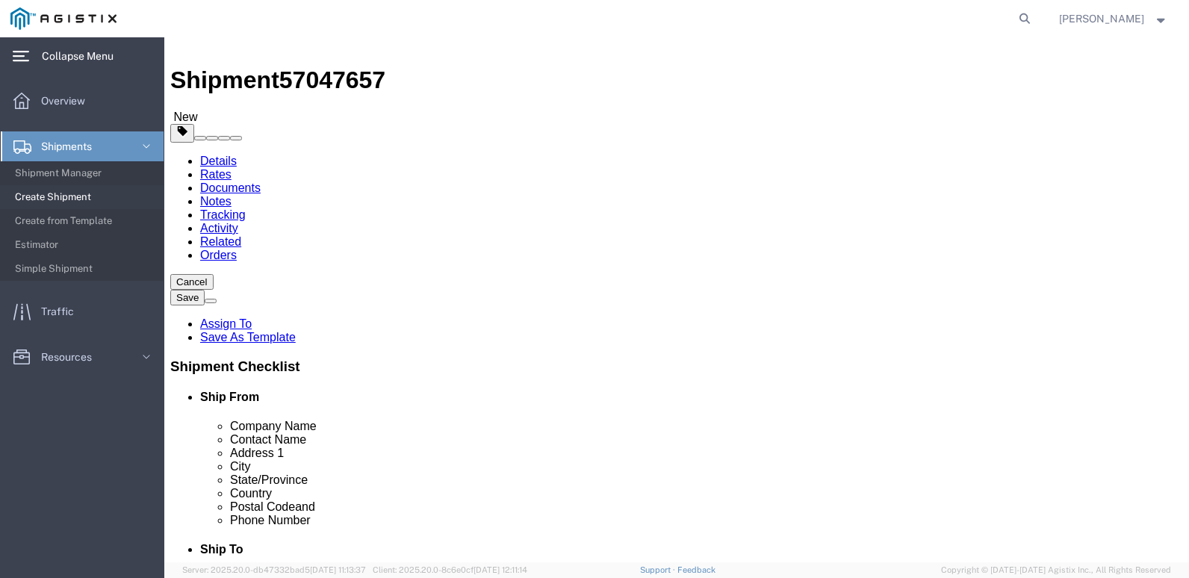
scroll to position [0, 0]
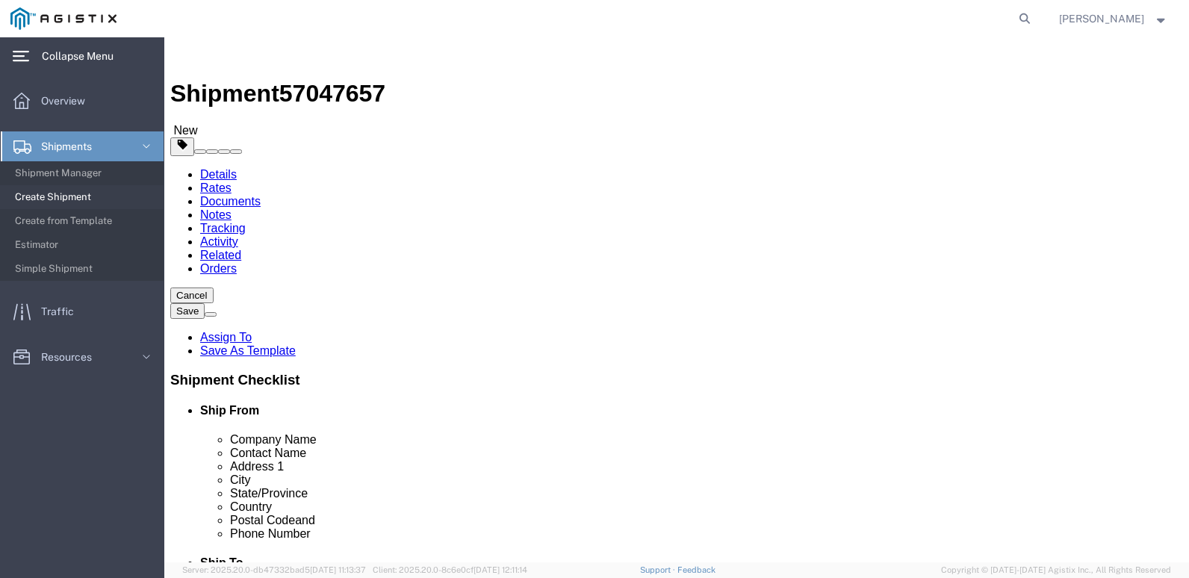
click span "Select one or more"
click span "Tractor / Trailer"
select select "VEHICLE_TRTR"
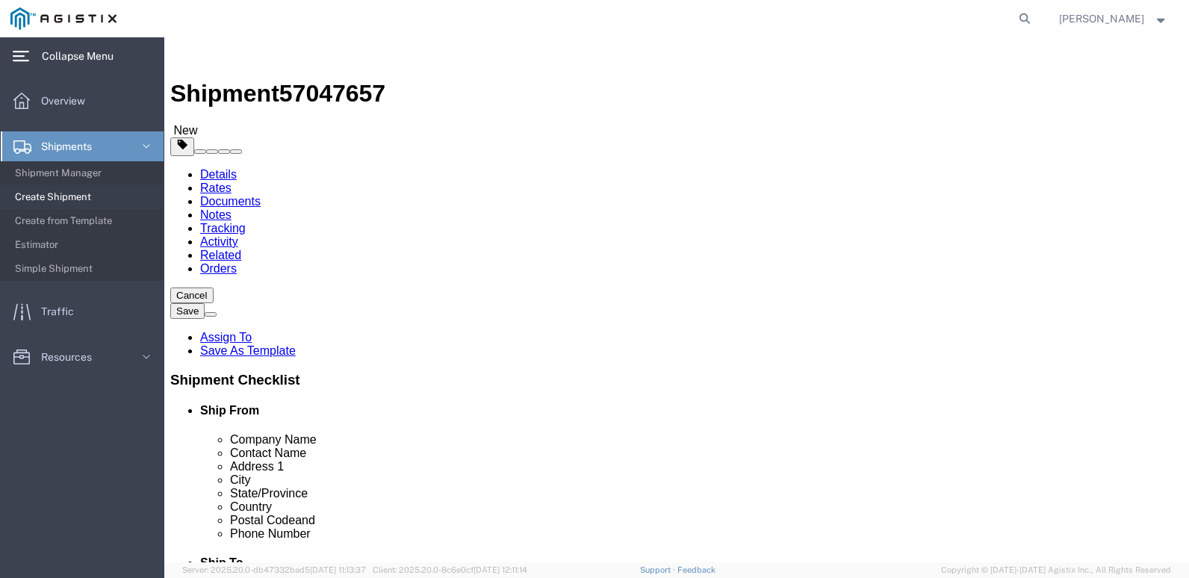
click label "Services"
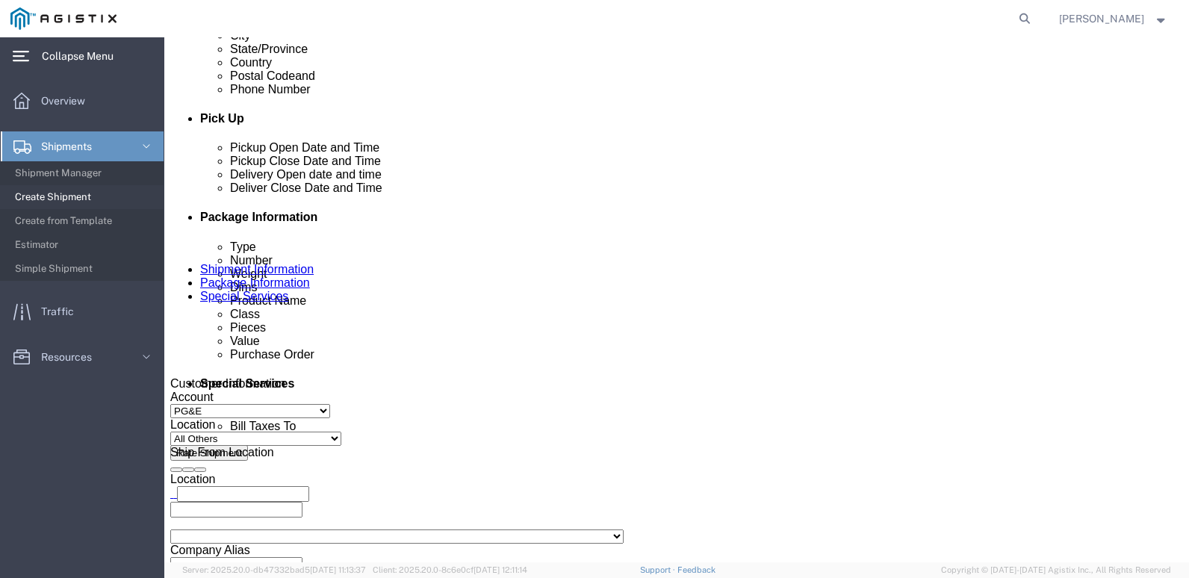
scroll to position [672, 0]
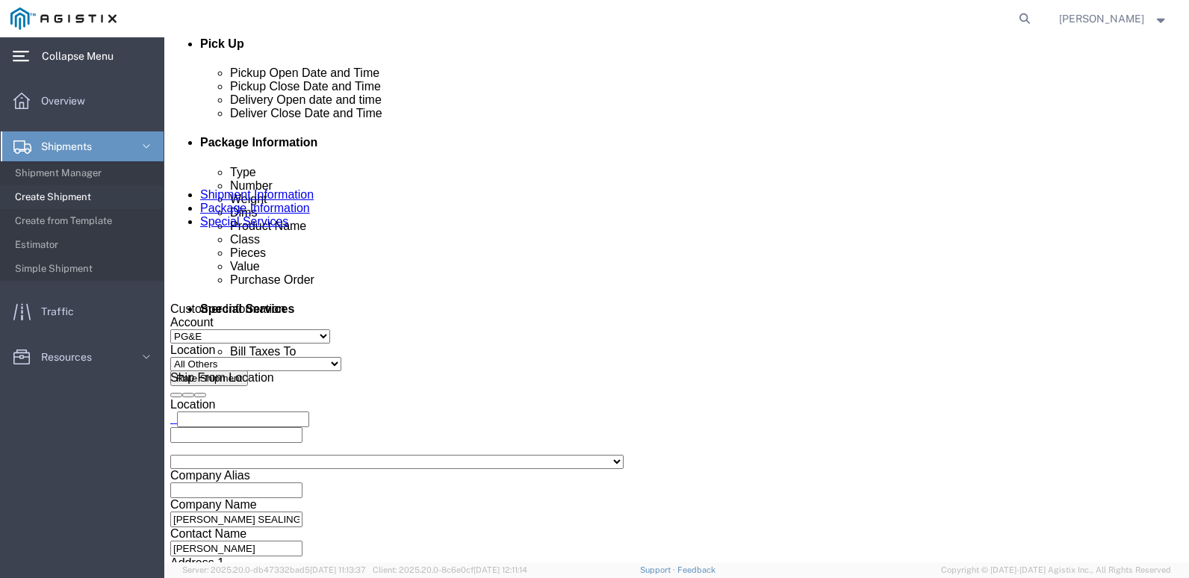
click select "Select Buyer Cost Center Department Operations Number Order Number Sales Person"
click label "Terms"
click select "Select Recipient Account Sender/Shipper Third Party Account"
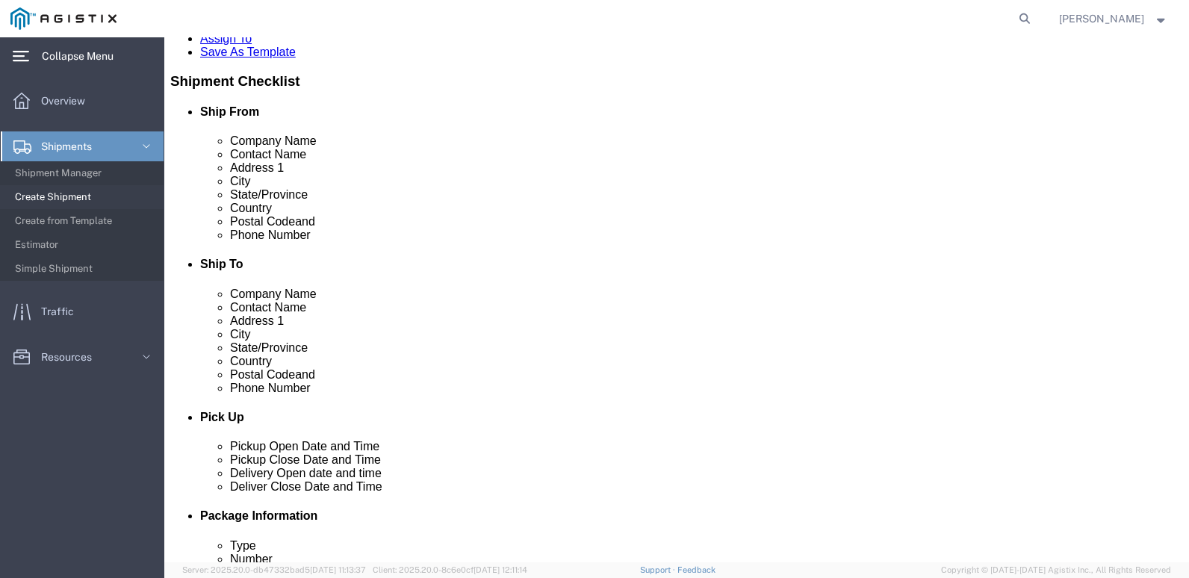
scroll to position [0, 0]
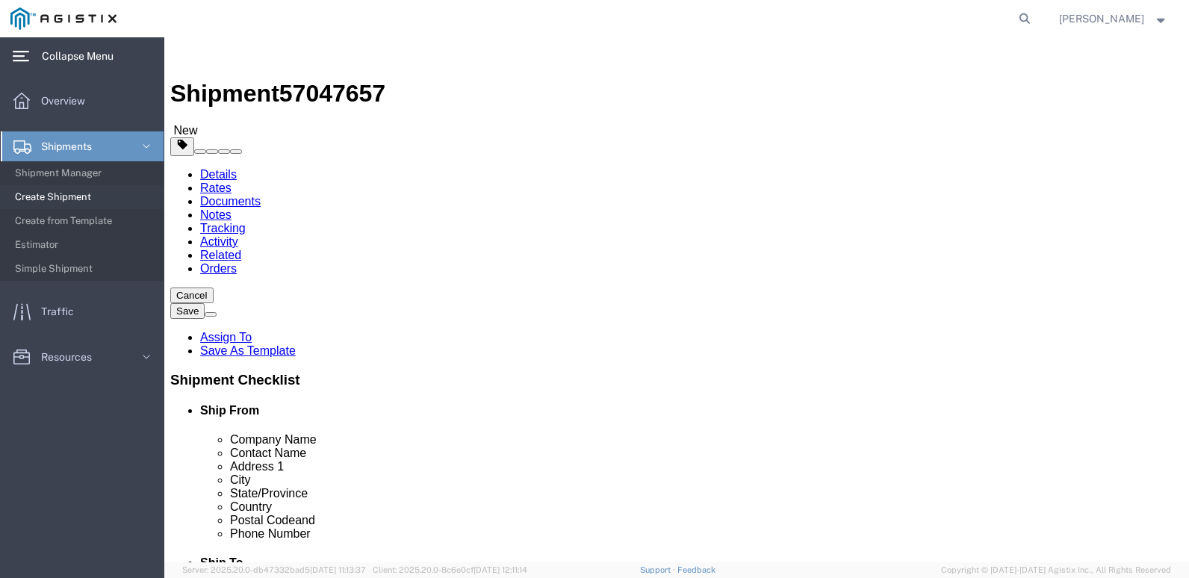
click img
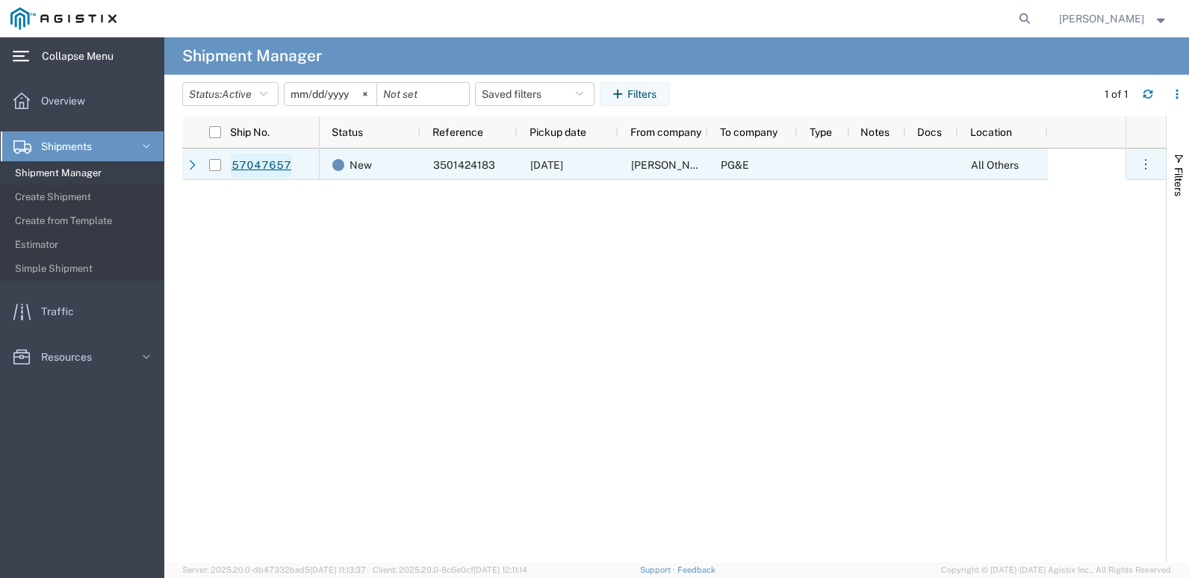
click at [244, 163] on link "57047657" at bounding box center [261, 166] width 61 height 24
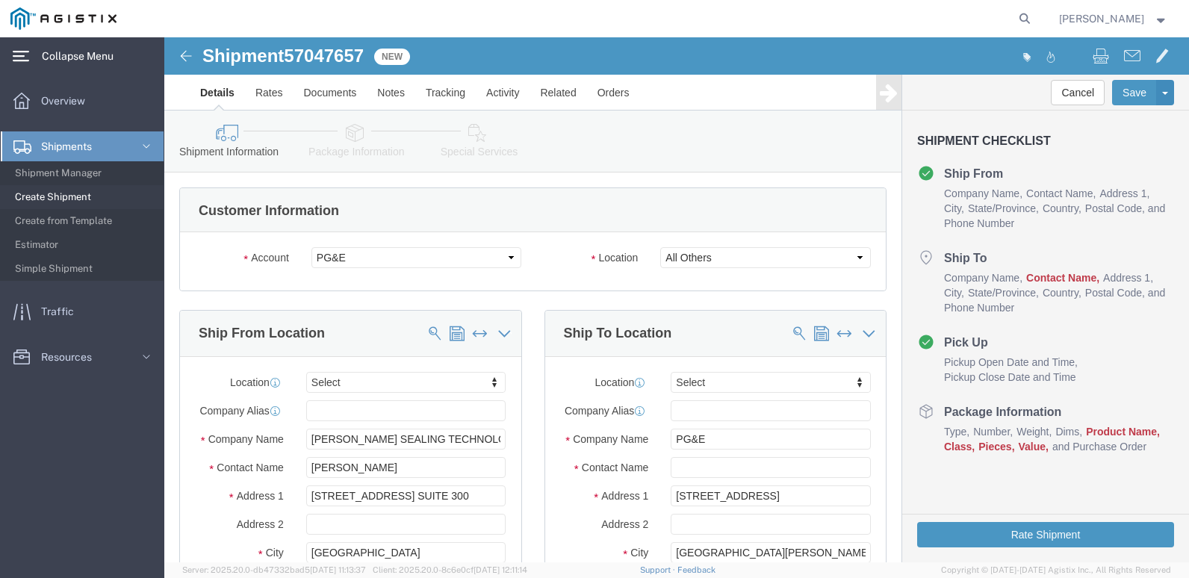
select select
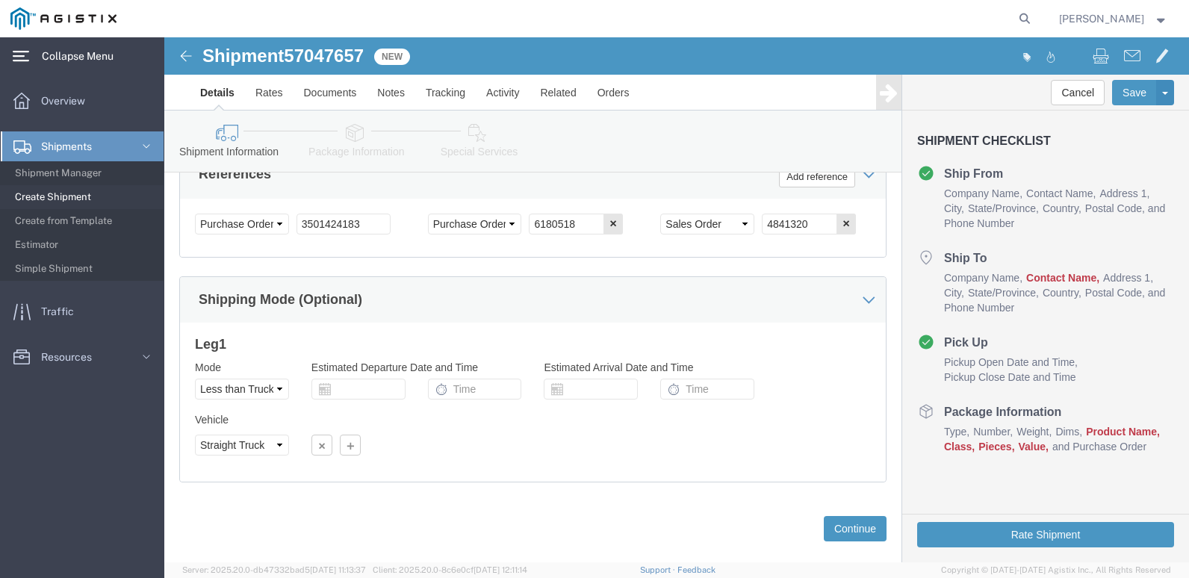
scroll to position [1000, 0]
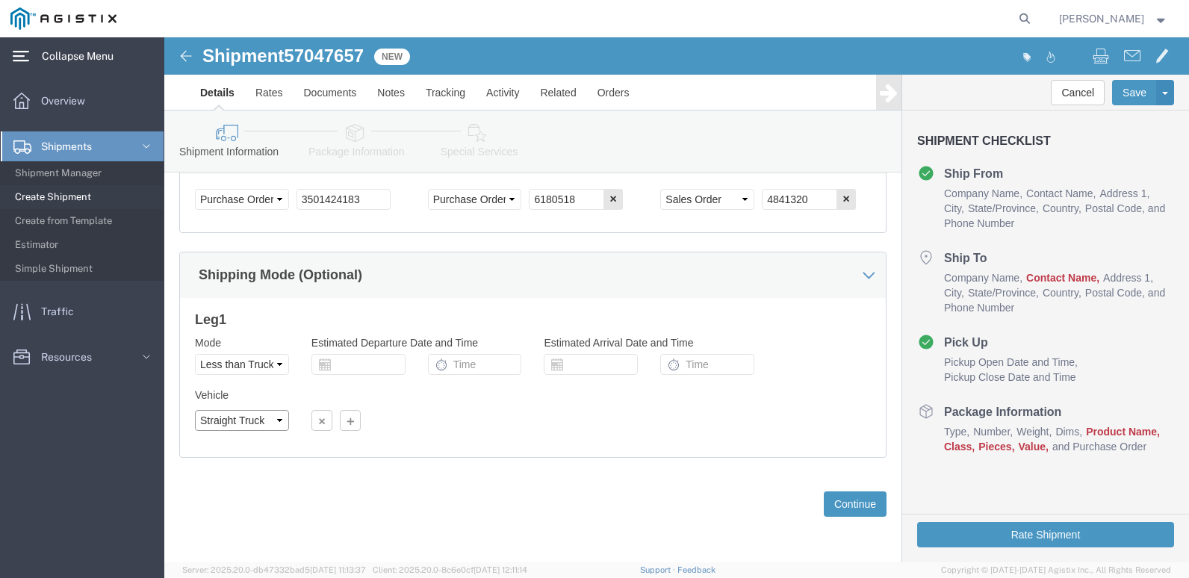
click select "Select Straight Truck"
select select
click select "Select Straight Truck"
click select "Select Air Less than Truckload Multi-Leg Ocean Freight Rail Small Parcel Truckl…"
select select
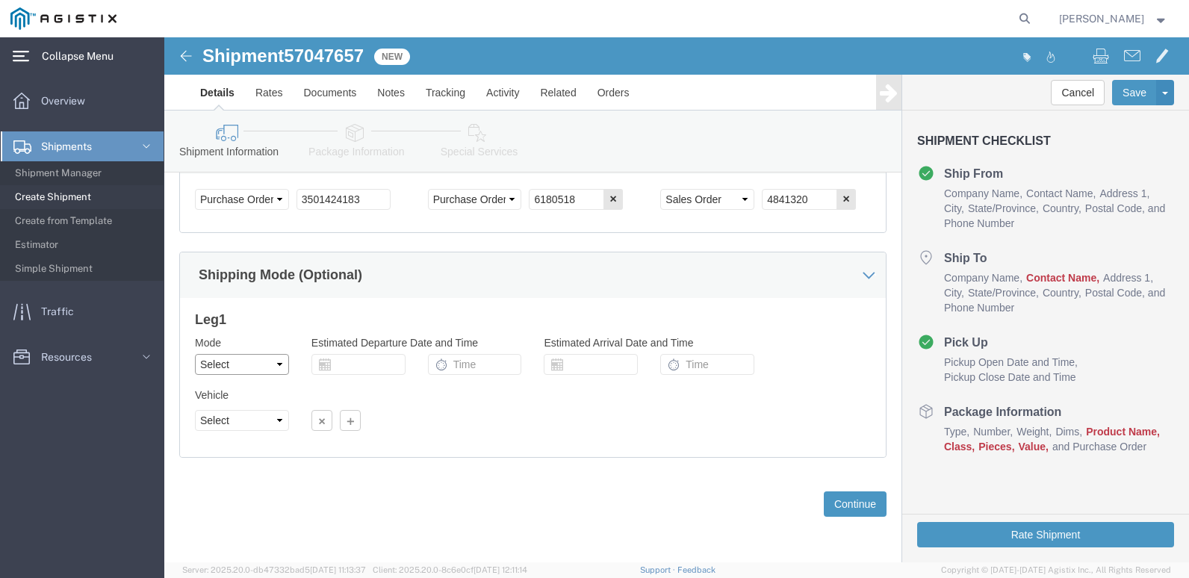
click select "Select Air Less than Truckload Multi-Leg Ocean Freight Rail Small Parcel Truckl…"
click div "Vehicle Size Container Number 1 Owner Select Shipper Vessel"
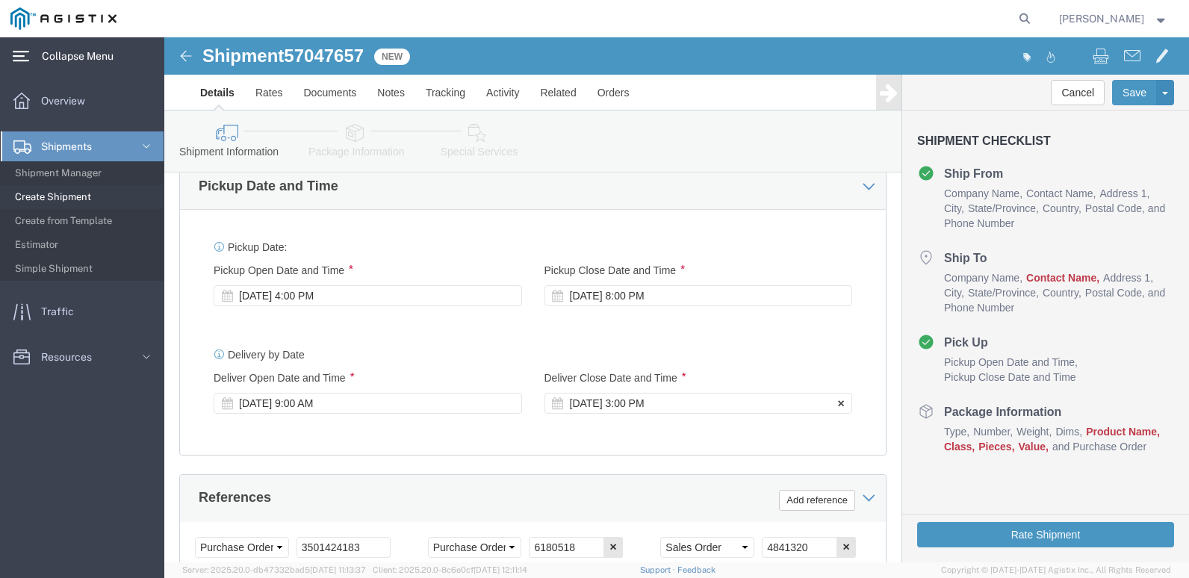
scroll to position [627, 0]
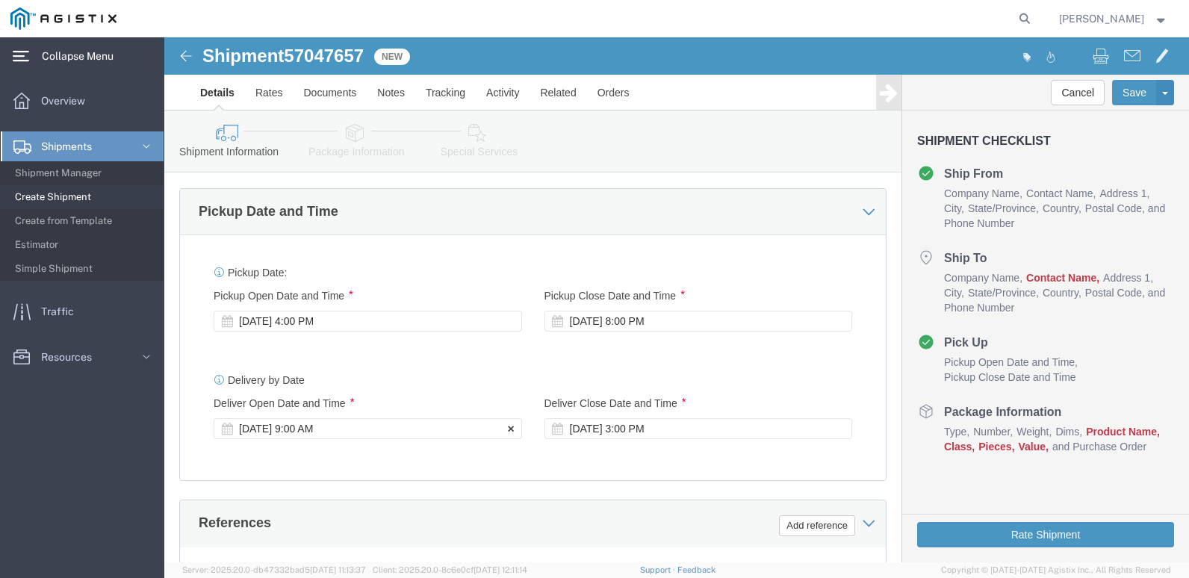
click div "[DATE] 9:00 AM"
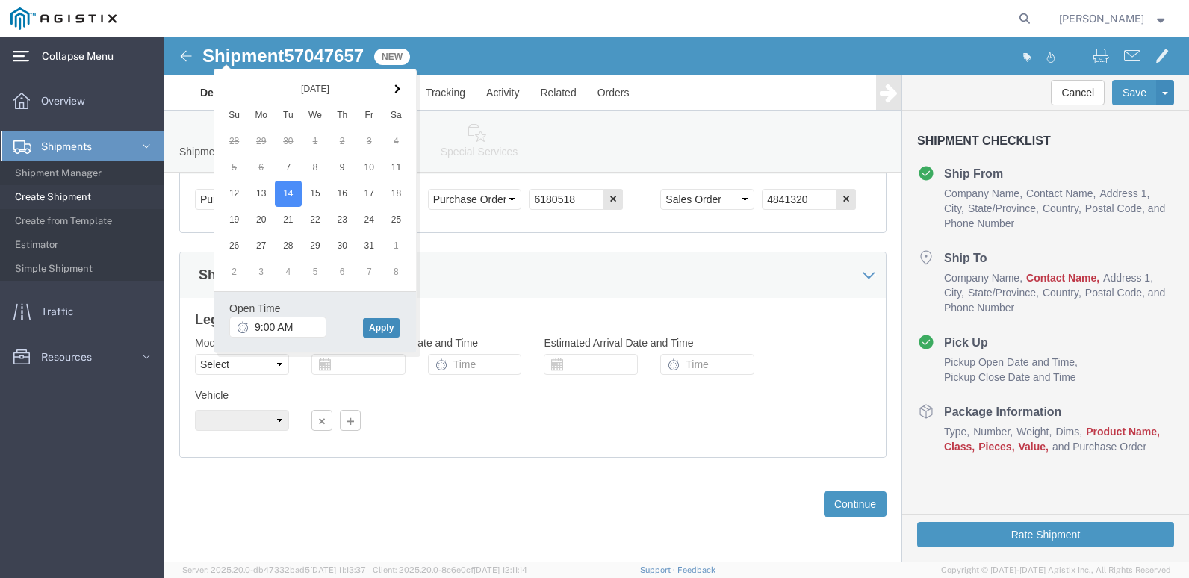
click button "Apply"
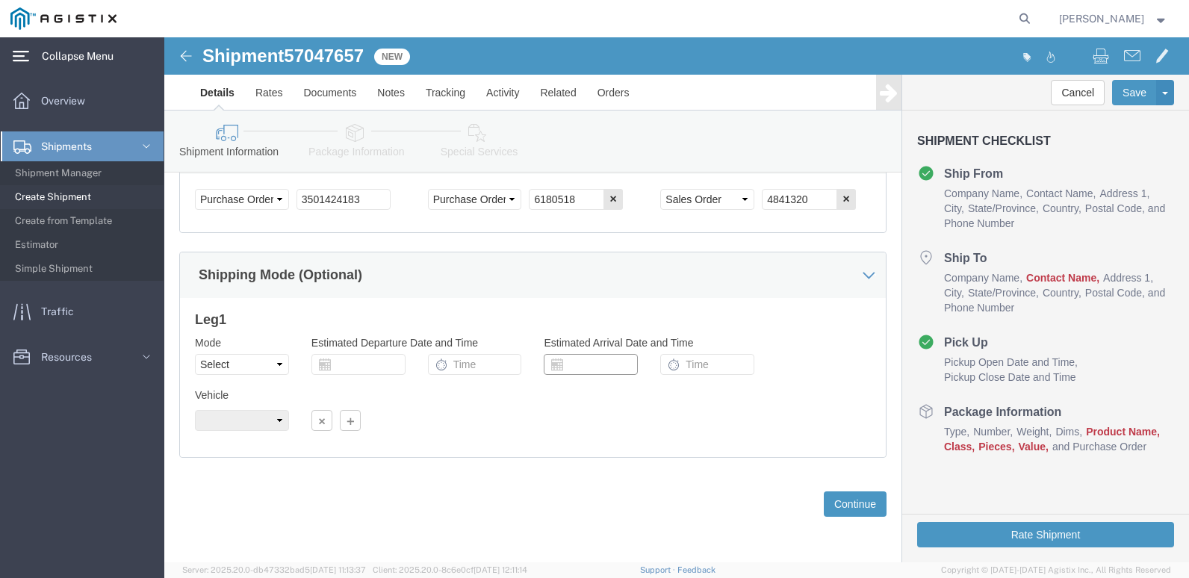
click input "text"
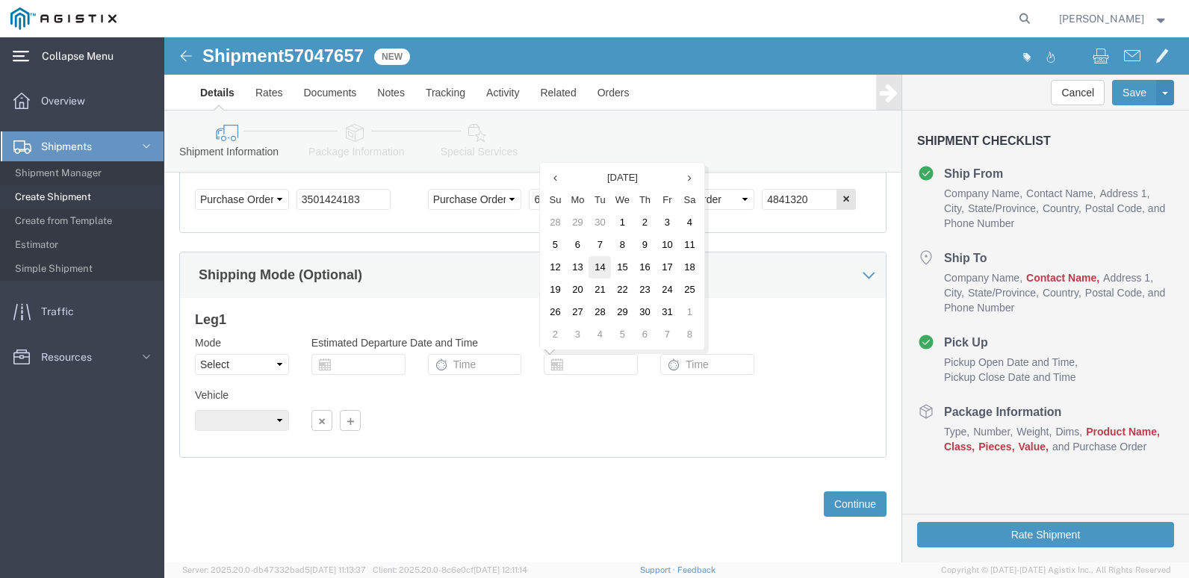
click td "14"
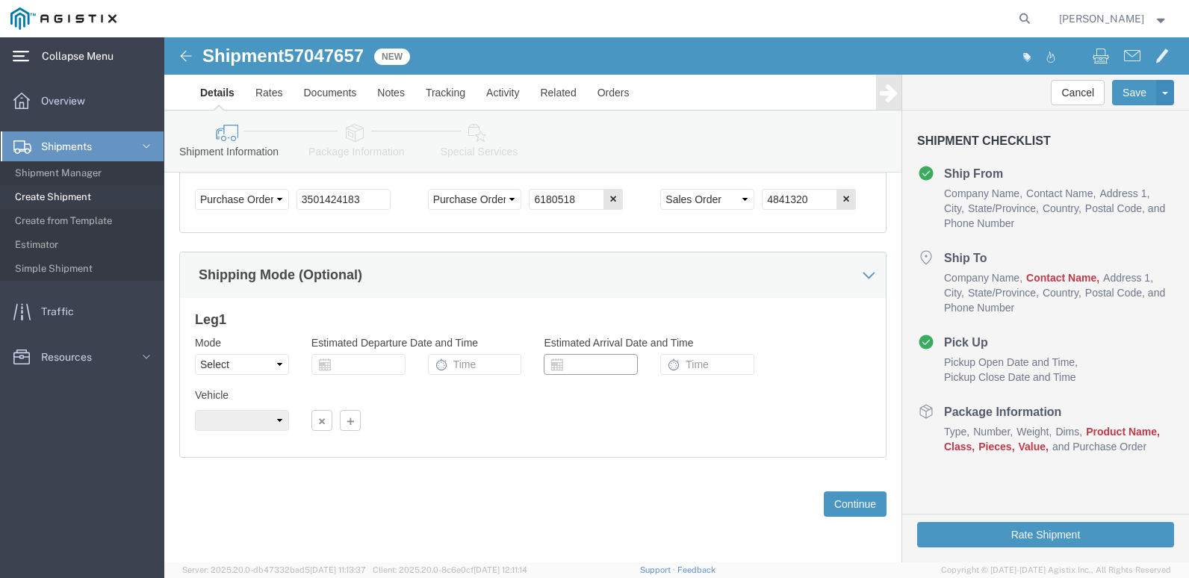
click input "text"
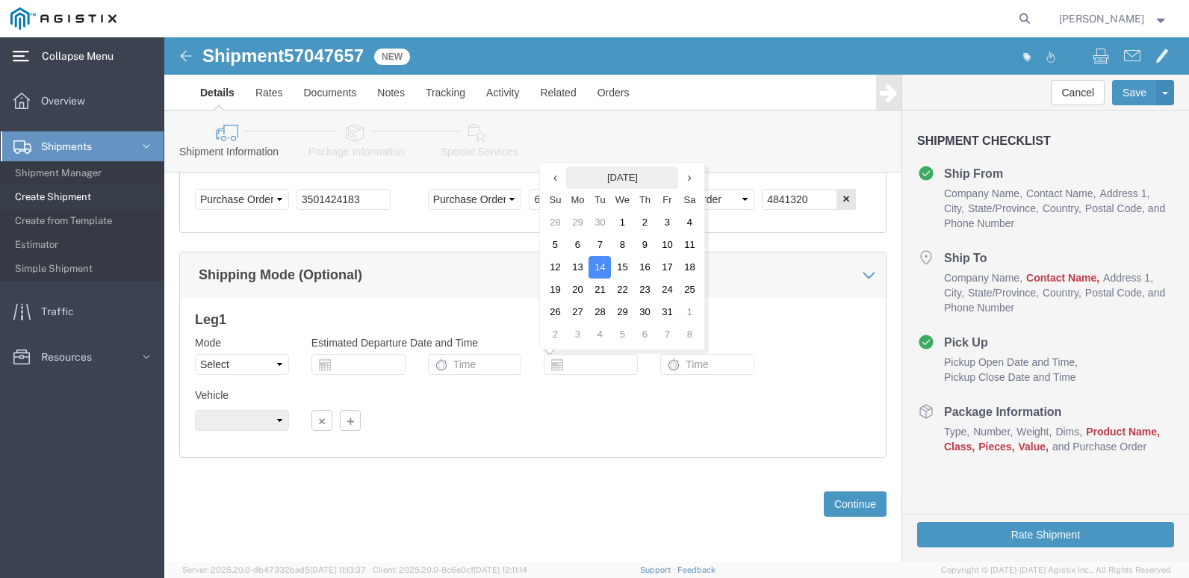
click th "[DATE]"
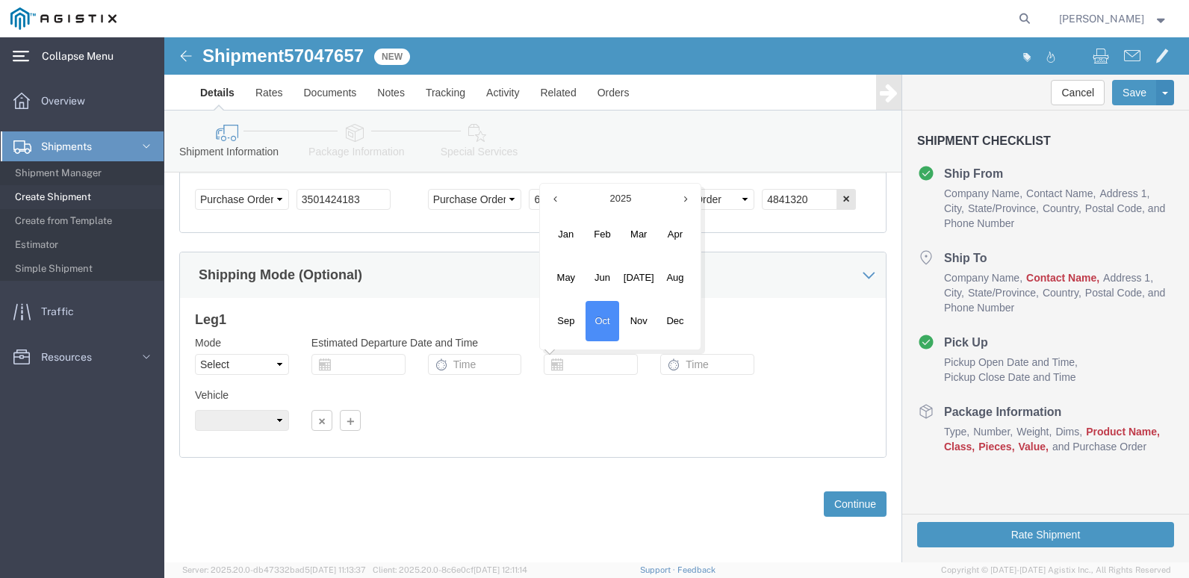
click h3 "Leg 1"
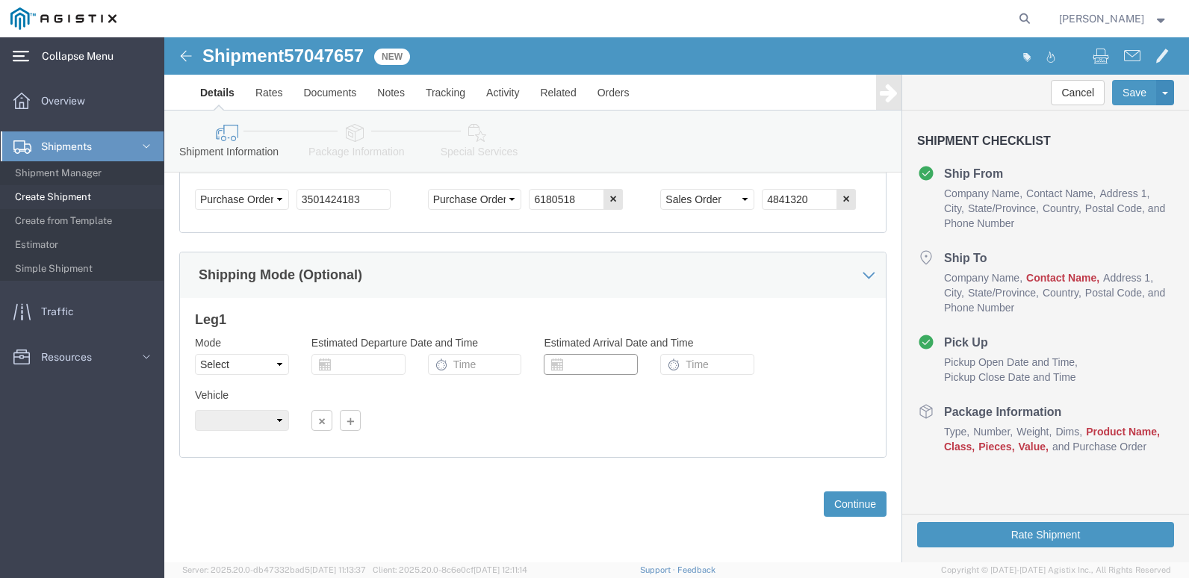
click input "text"
click div "Vehicle Size Container Number 1 Owner Select Shipper Vessel"
click div
click input "text"
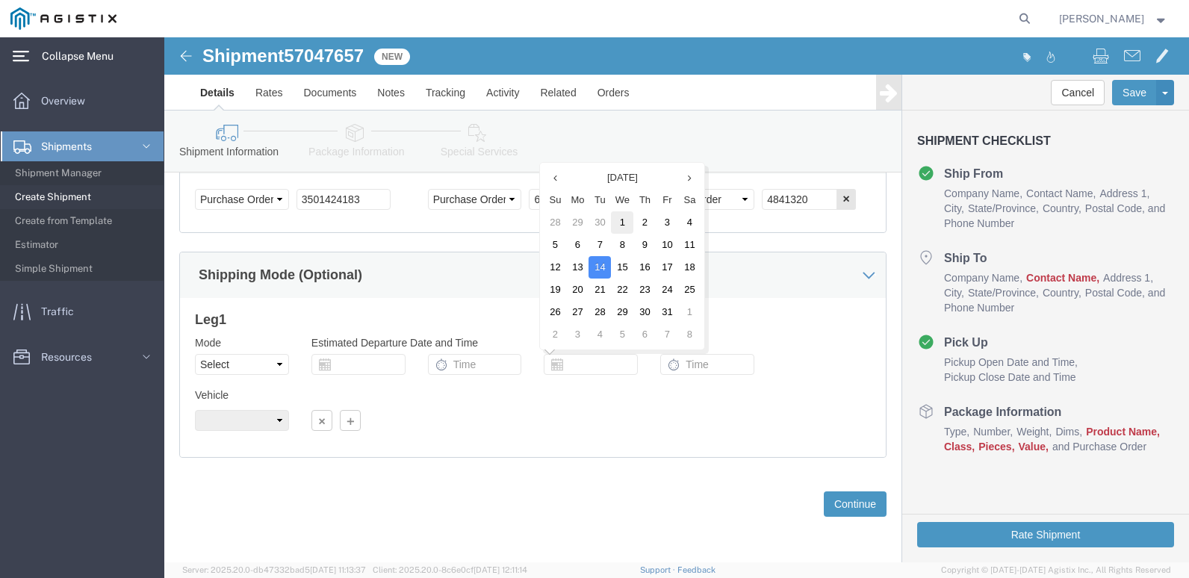
click td "1"
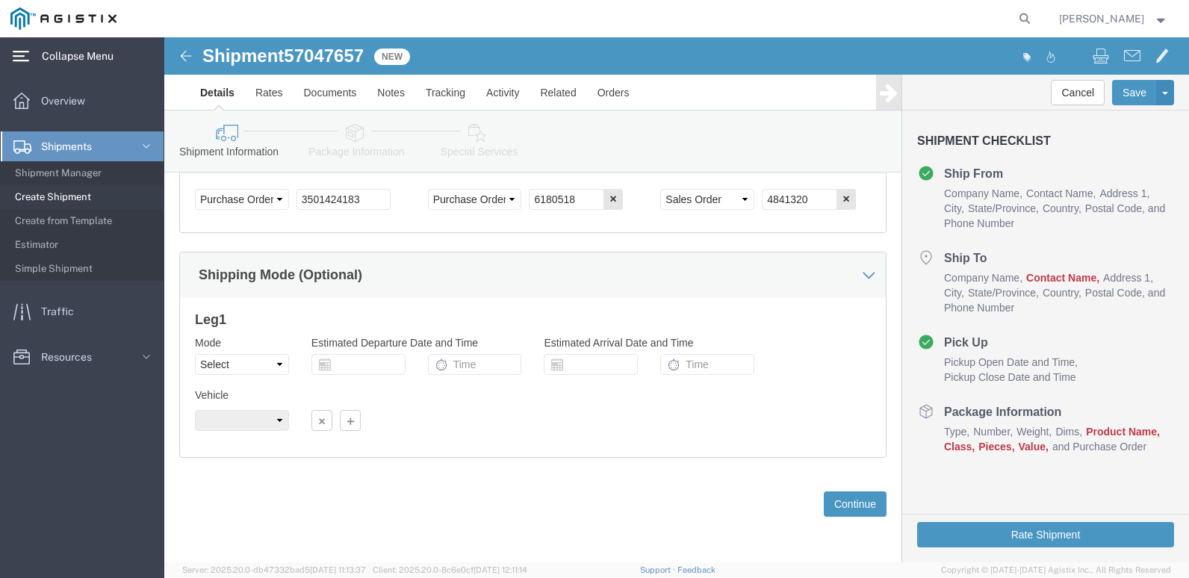
click icon
click input "text"
drag, startPoint x: 457, startPoint y: 326, endPoint x: 375, endPoint y: 329, distance: 82.2
click input "text"
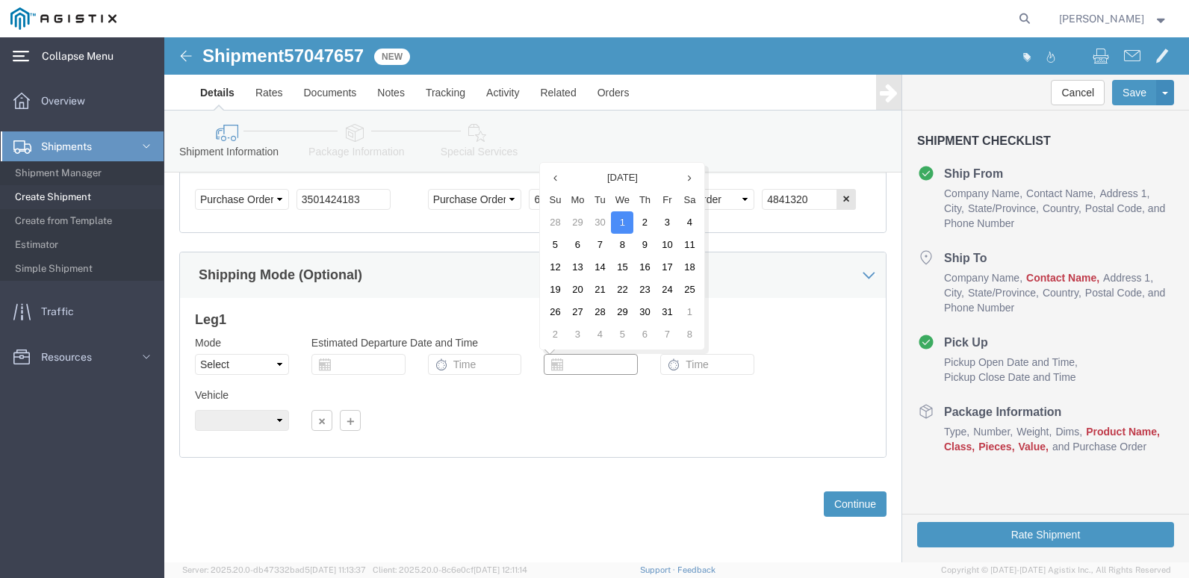
type input "[DATE]"
click div "Vehicle Size Container Number 1 Owner Select Shipper Vessel"
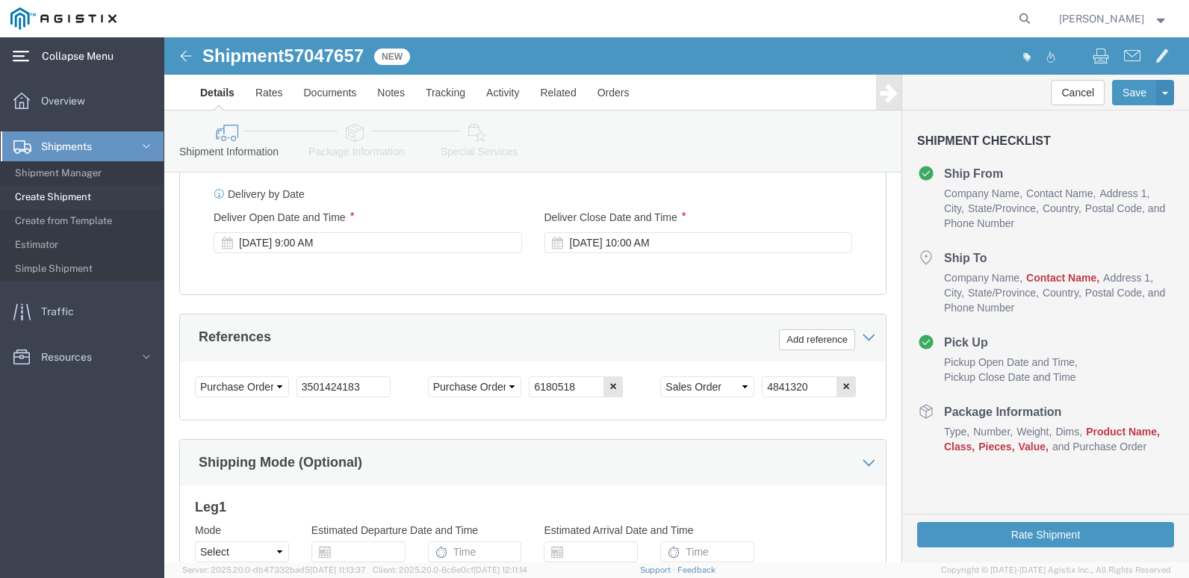
scroll to position [776, 0]
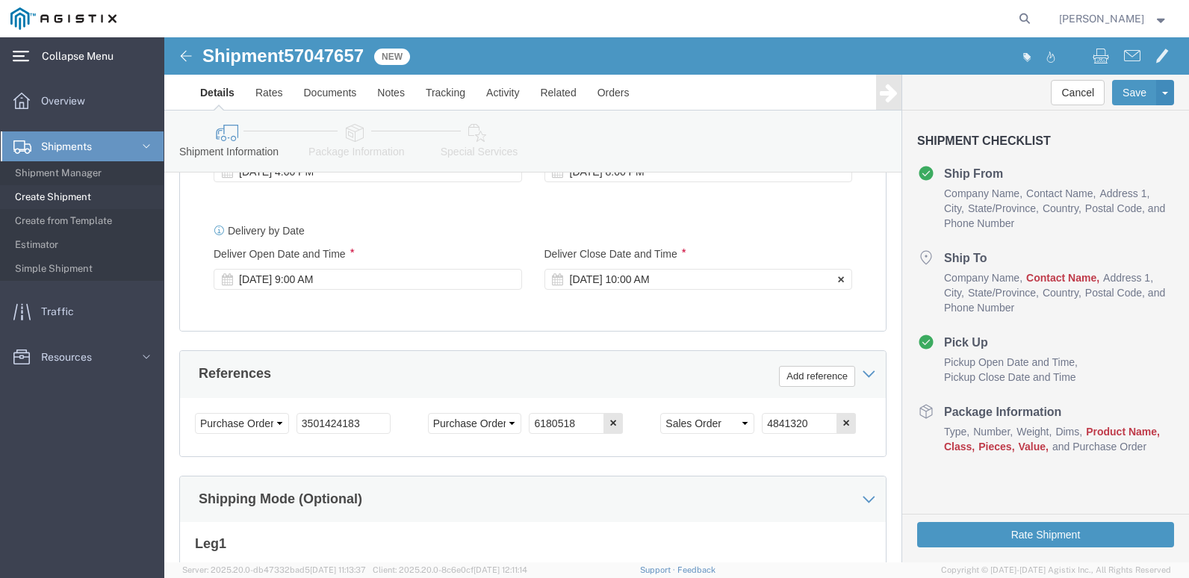
click div "[DATE] 10:00 AM"
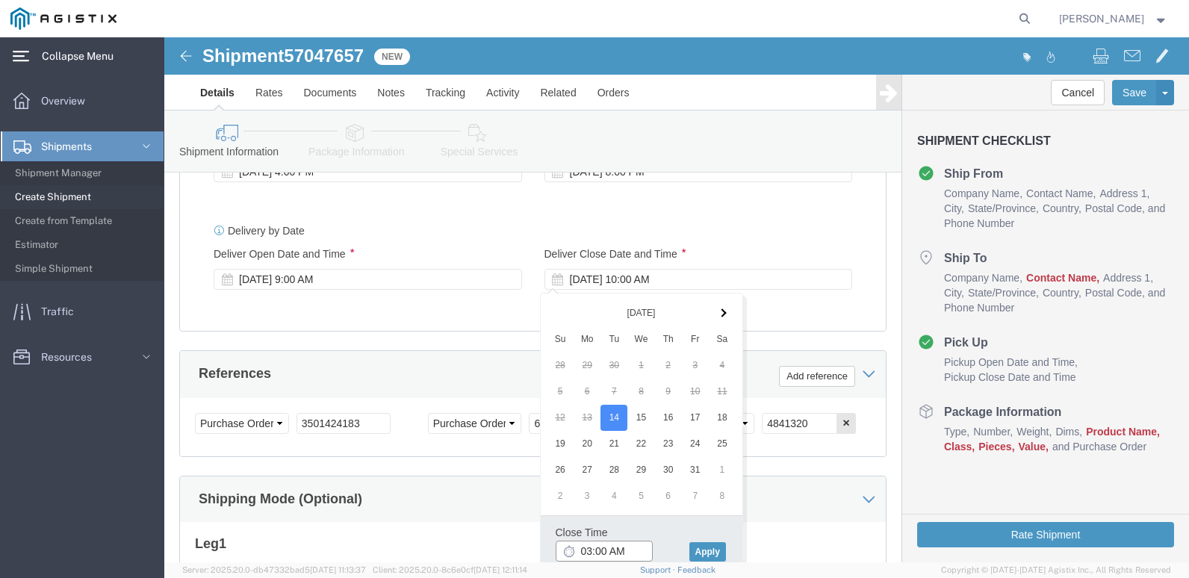
click input "03:00 AM"
type input "03:00 PM"
click button "Apply"
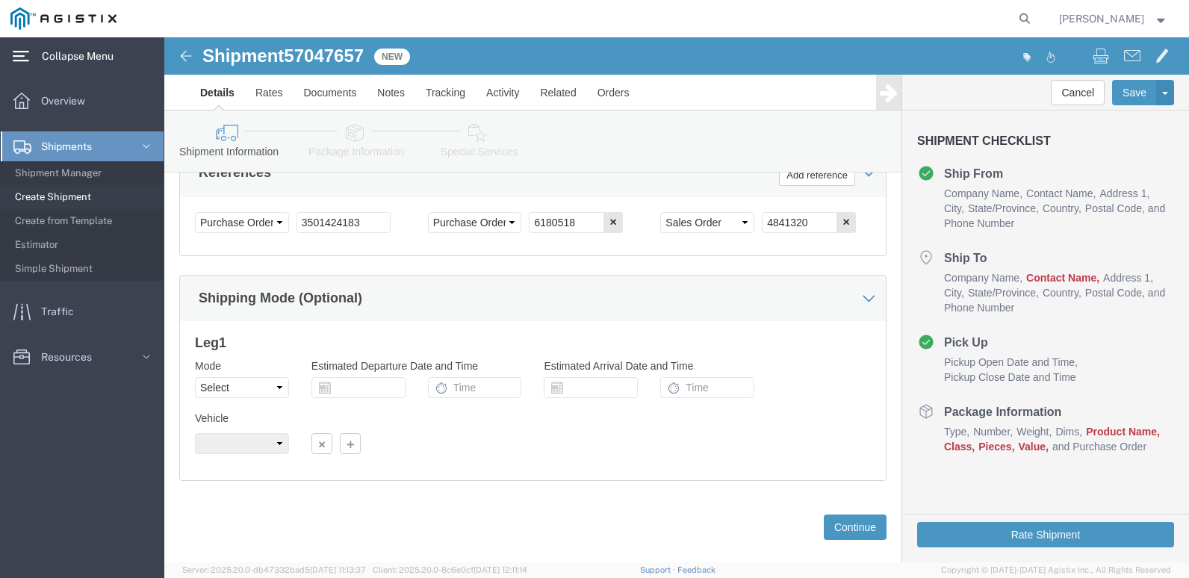
scroll to position [1000, 0]
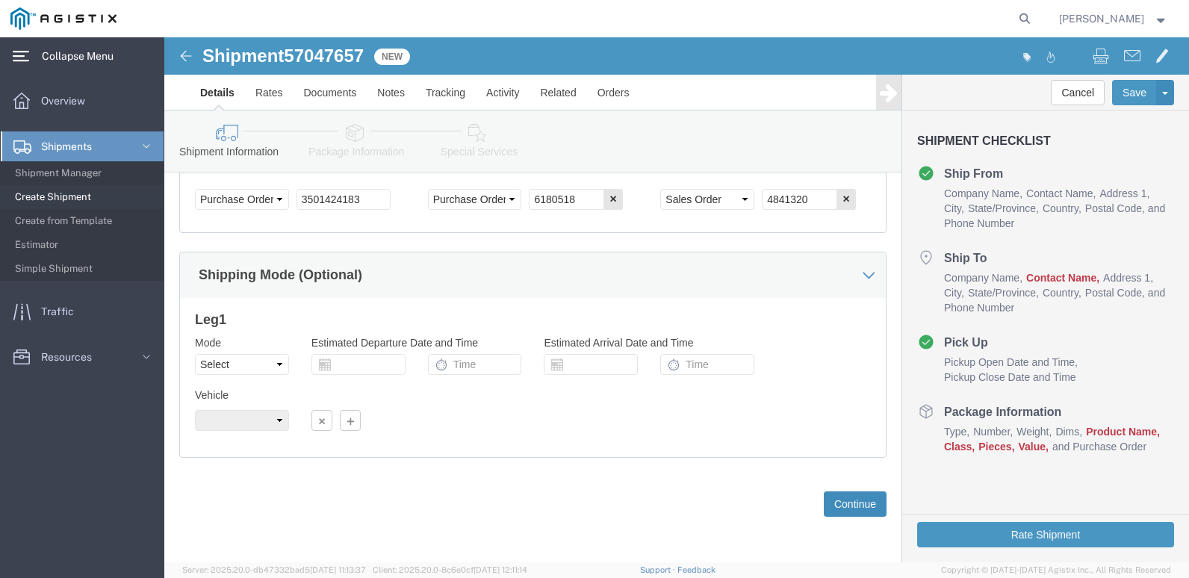
click button "Continue"
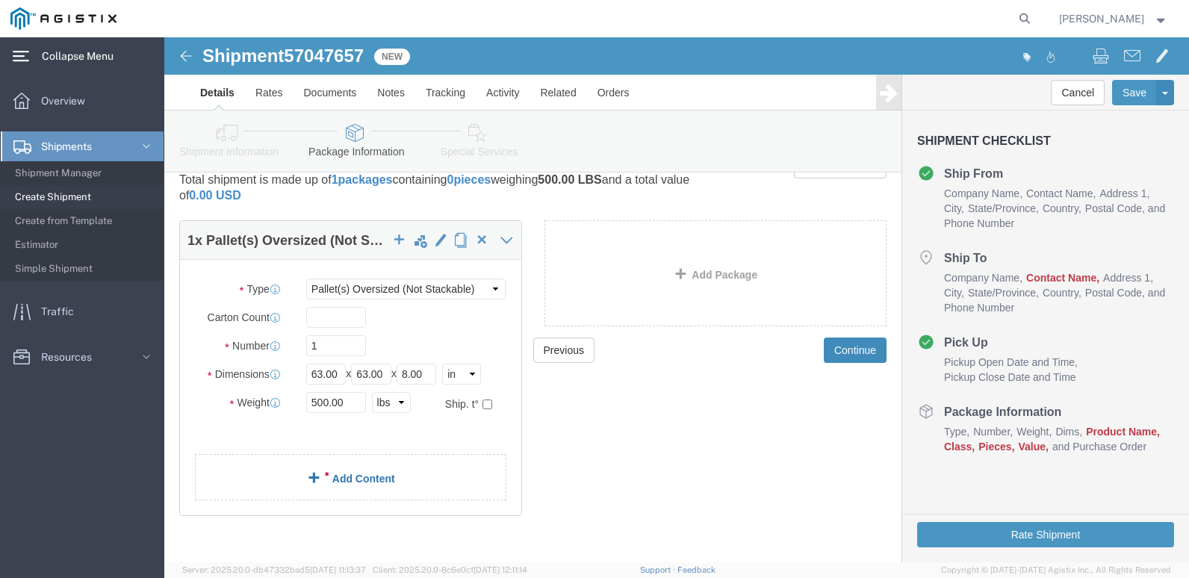
scroll to position [52, 0]
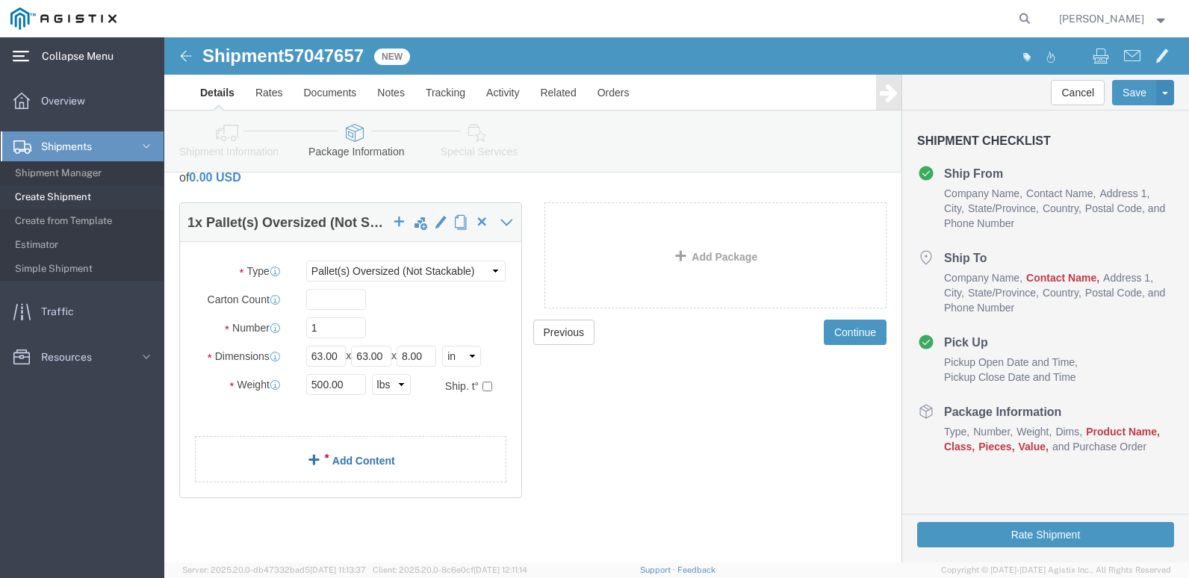
click link "Add Content"
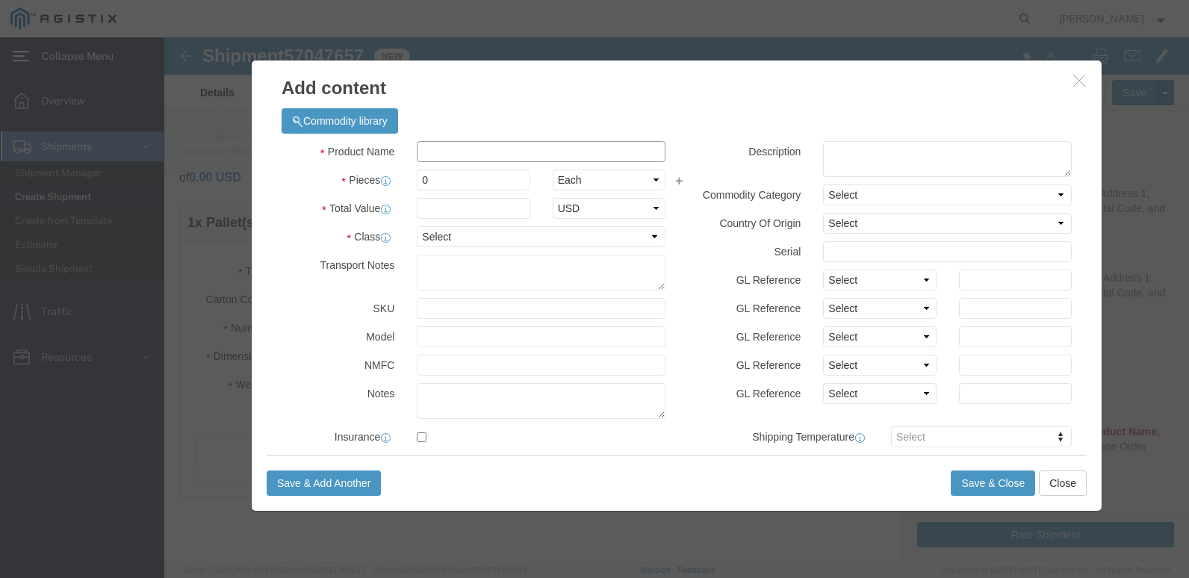
click input "text"
type input "H"
click div
drag, startPoint x: 323, startPoint y: 117, endPoint x: 338, endPoint y: 114, distance: 16.0
click input "text"
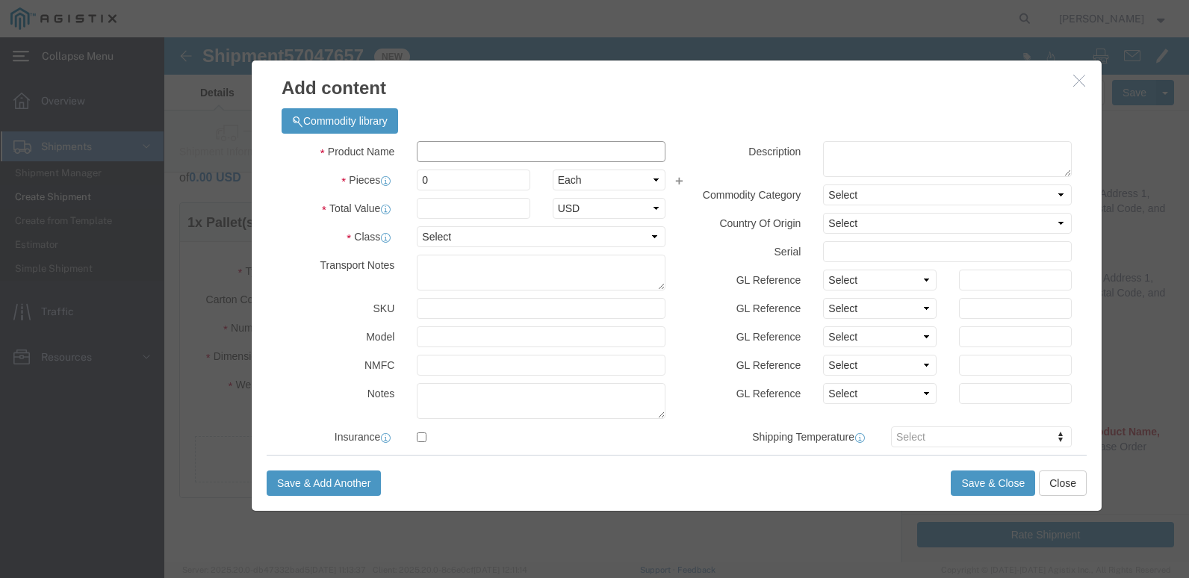
type input "9900 MAHOGANY"
type input "11574.45"
click select "Select 50 55 60 65 70 85 92.5 100 125 175 250 300 400"
click input "0"
type input "23"
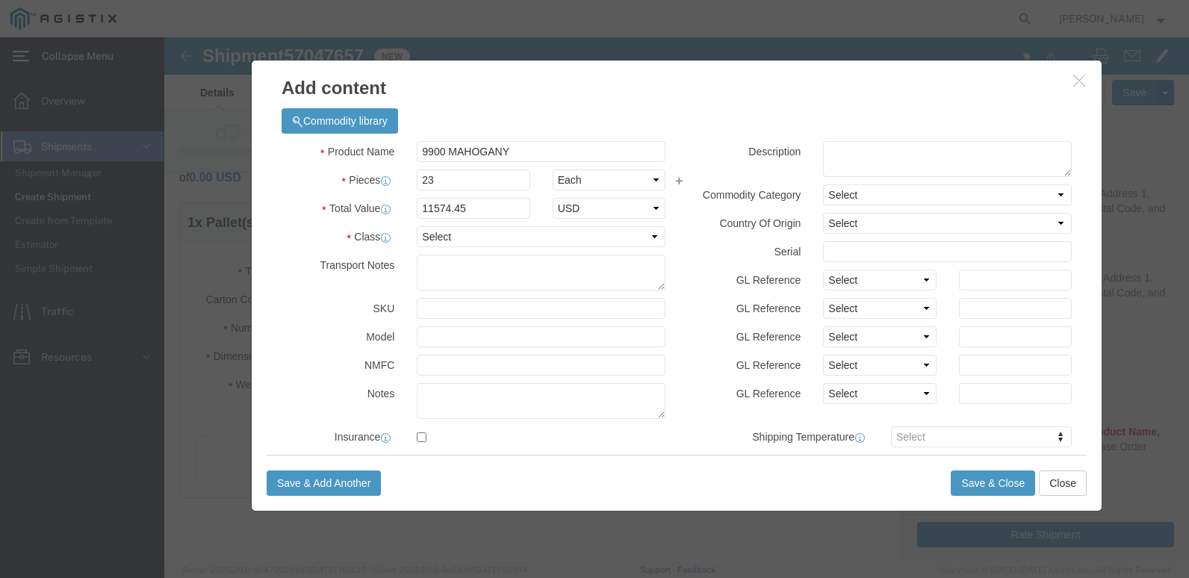
type input "266212.35"
click h3 "Add content"
drag, startPoint x: 333, startPoint y: 196, endPoint x: 348, endPoint y: 196, distance: 14.9
click select "Select 50 55 60 65 70 85 92.5 100 125 175 250 300 400"
select select "65"
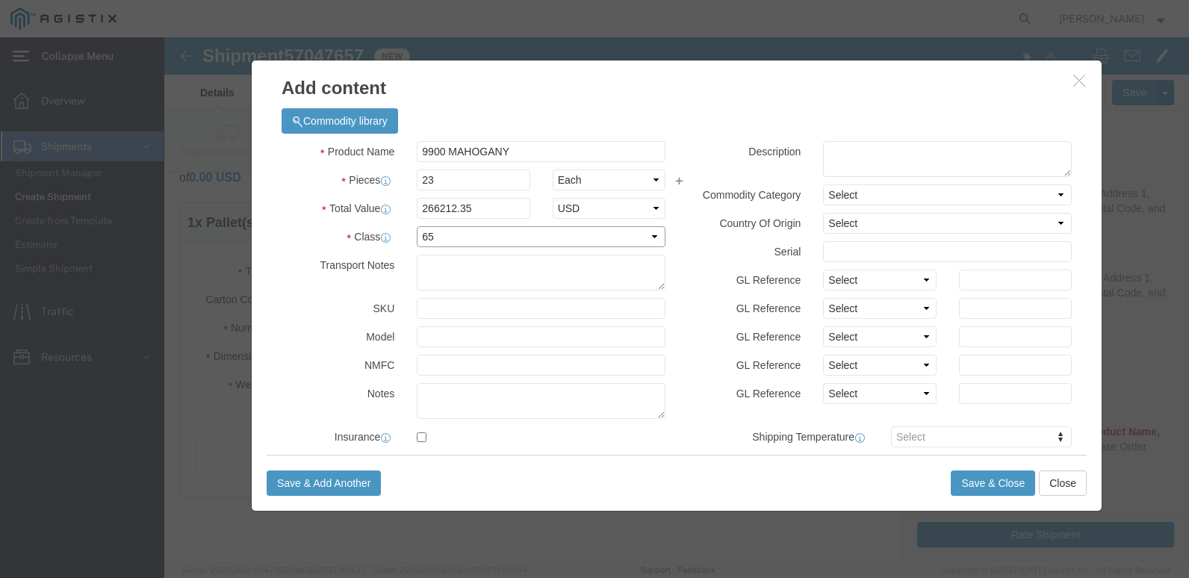
click select "Select 50 55 60 65 70 85 92.5 100 125 175 250 300 400"
click button "Save & Close"
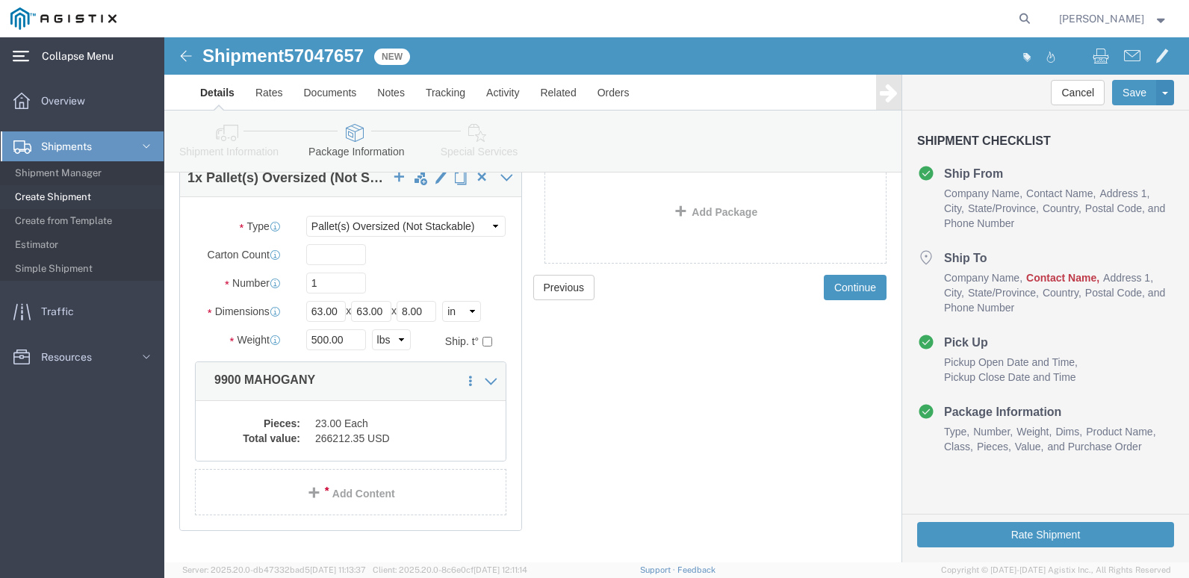
scroll to position [130, 0]
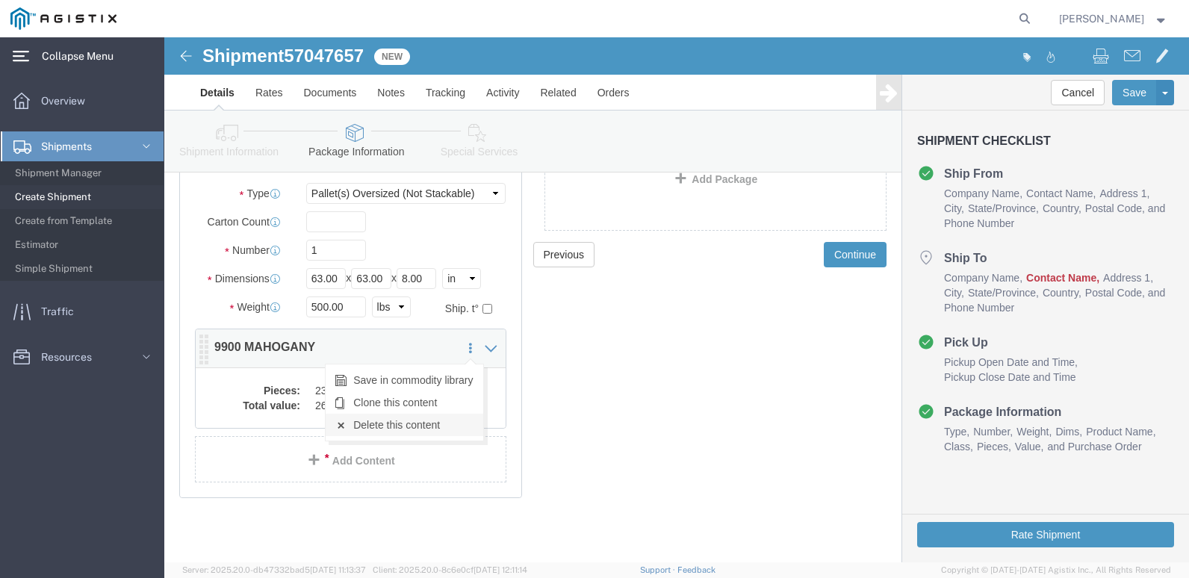
click link "Delete this content"
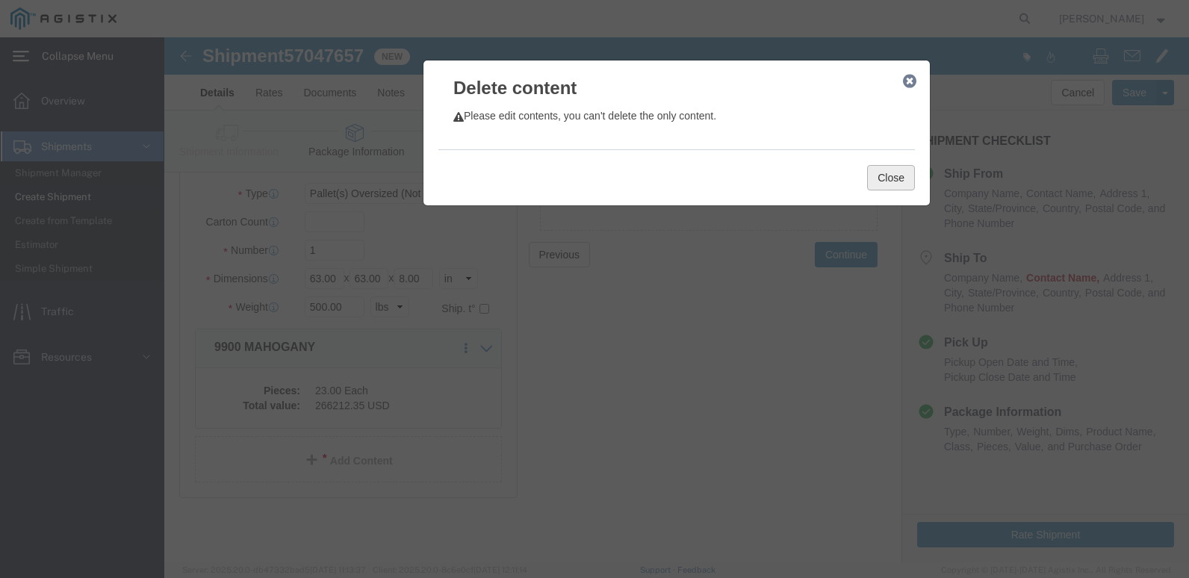
click button "Close"
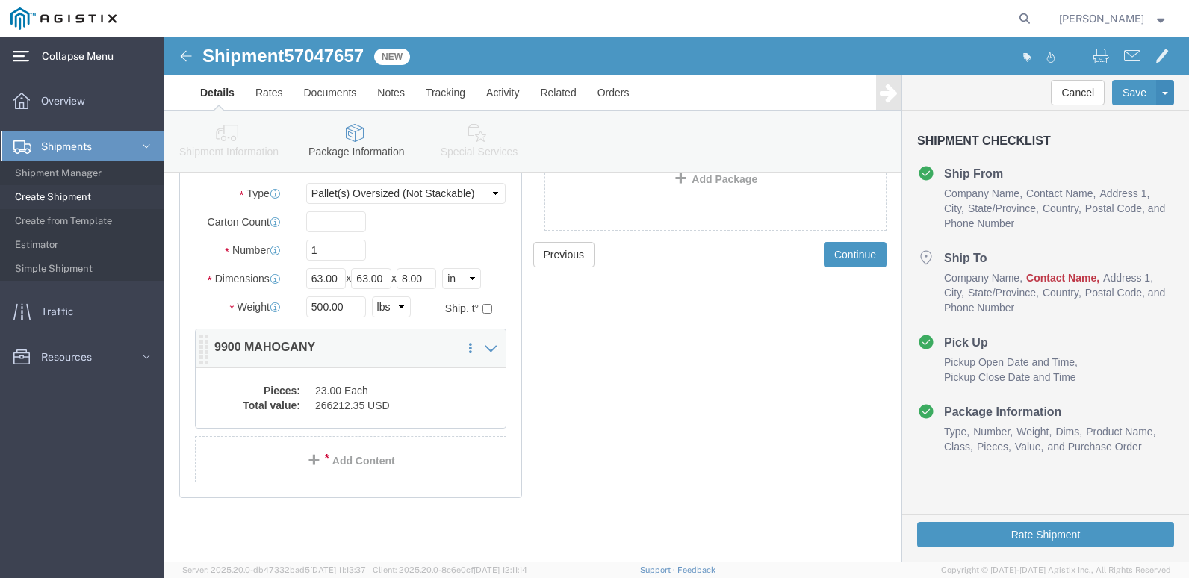
click dd "23.00 Each"
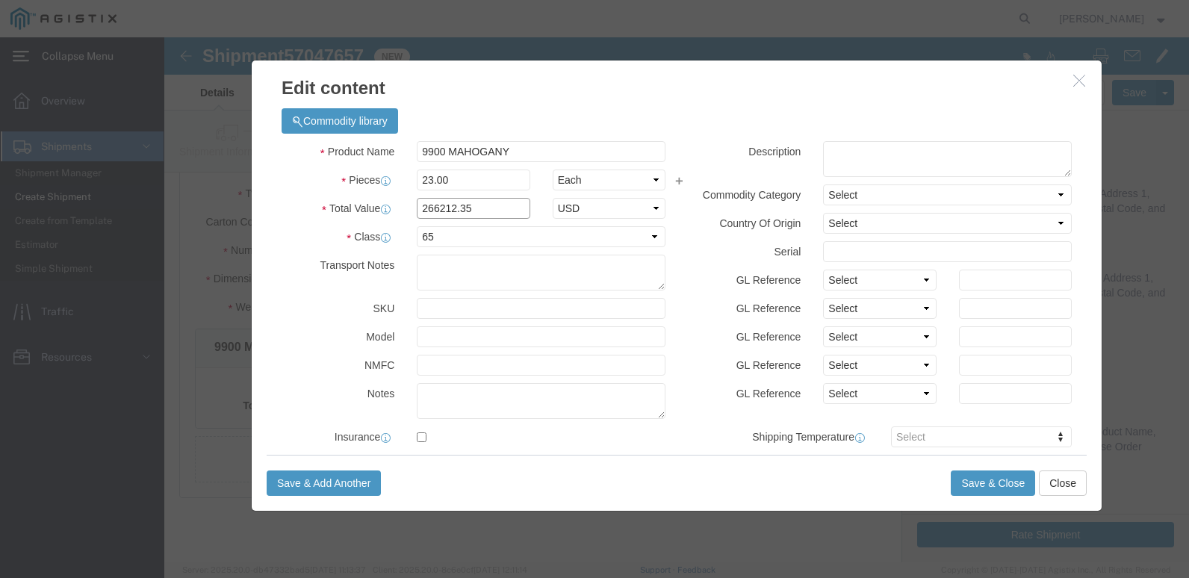
drag, startPoint x: 299, startPoint y: 176, endPoint x: 197, endPoint y: 187, distance: 102.1
click div "Product Name 9900 MAHOGANY Pieces 23.00 Select Bag Barrels 100Board Feet Bottle…"
type input "11574.45"
click button "Save & Close"
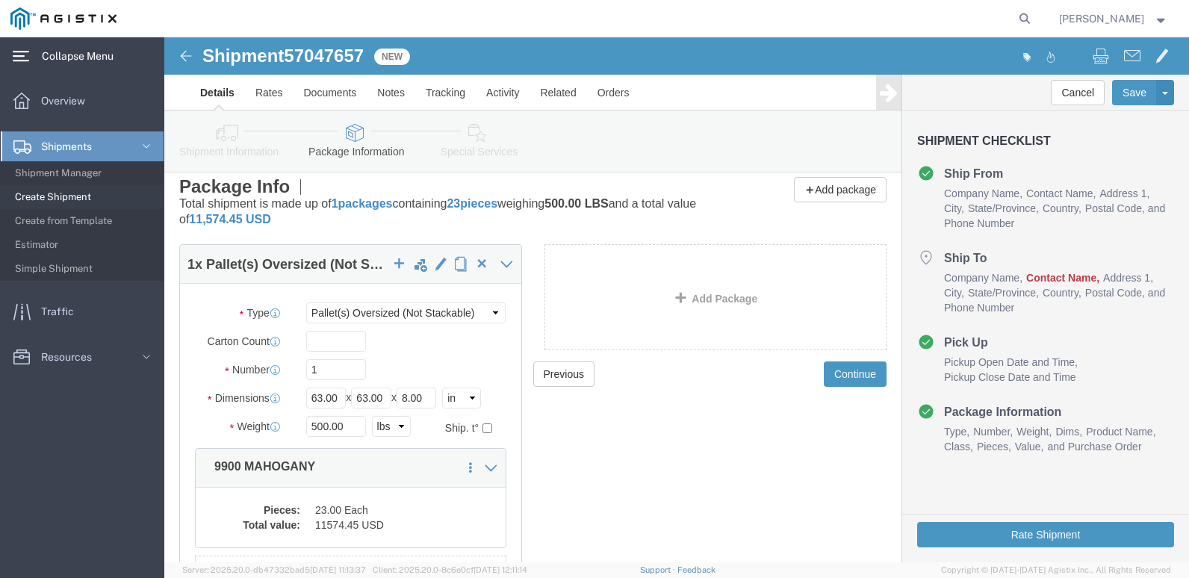
scroll to position [0, 0]
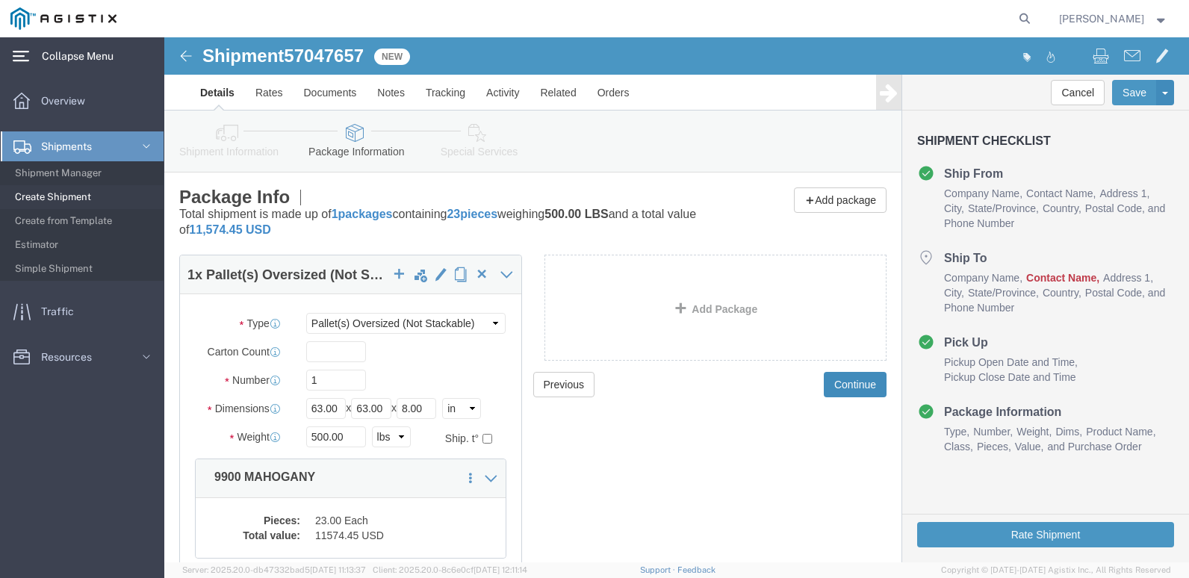
click button "Continue"
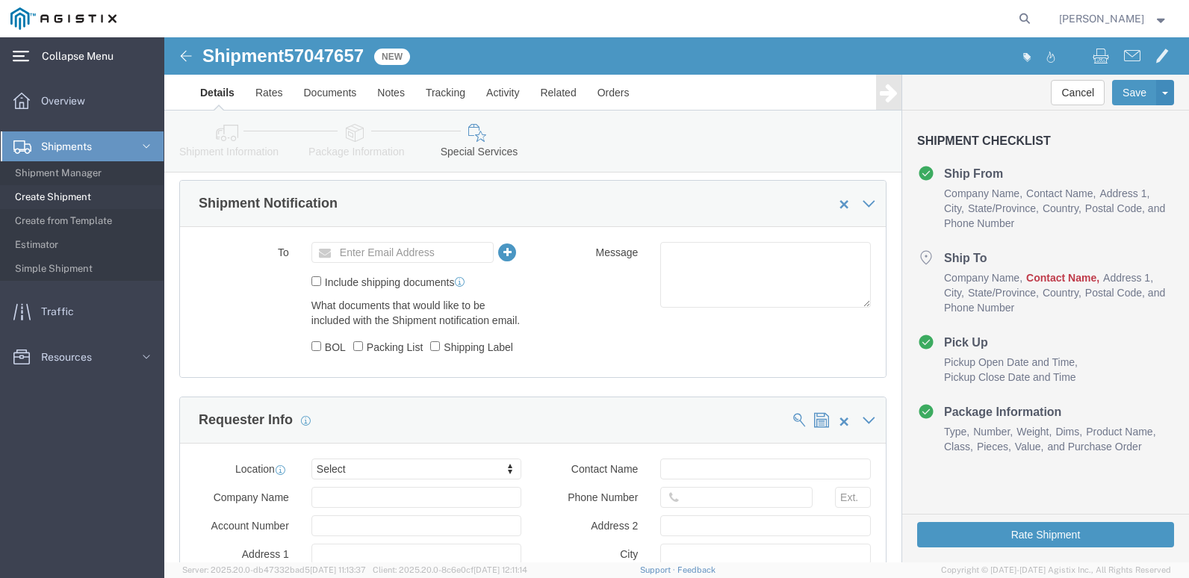
scroll to position [897, 0]
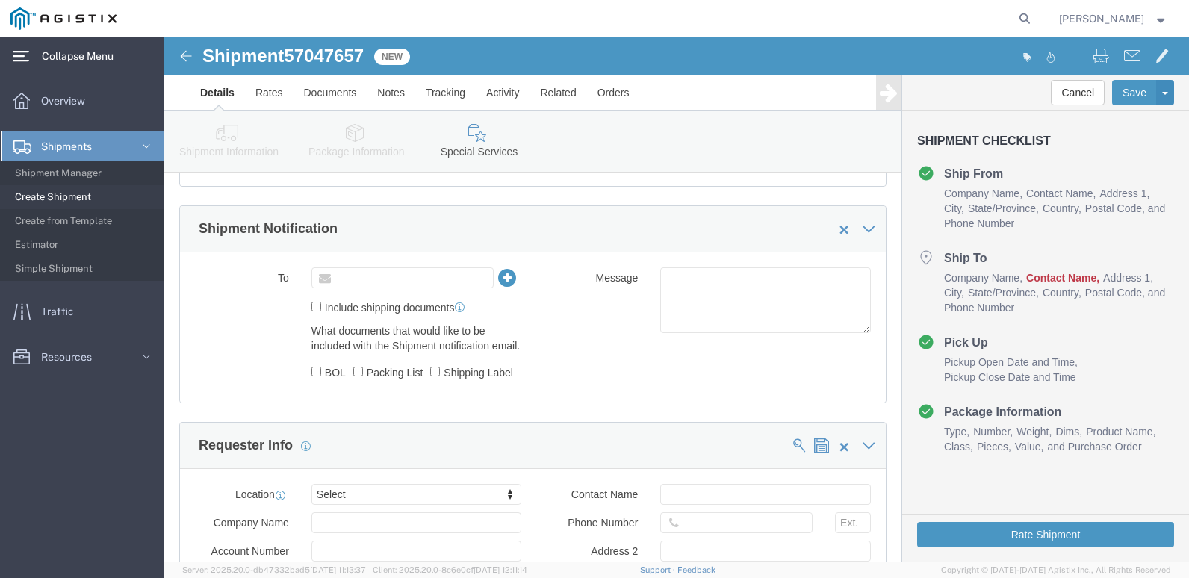
click input "text"
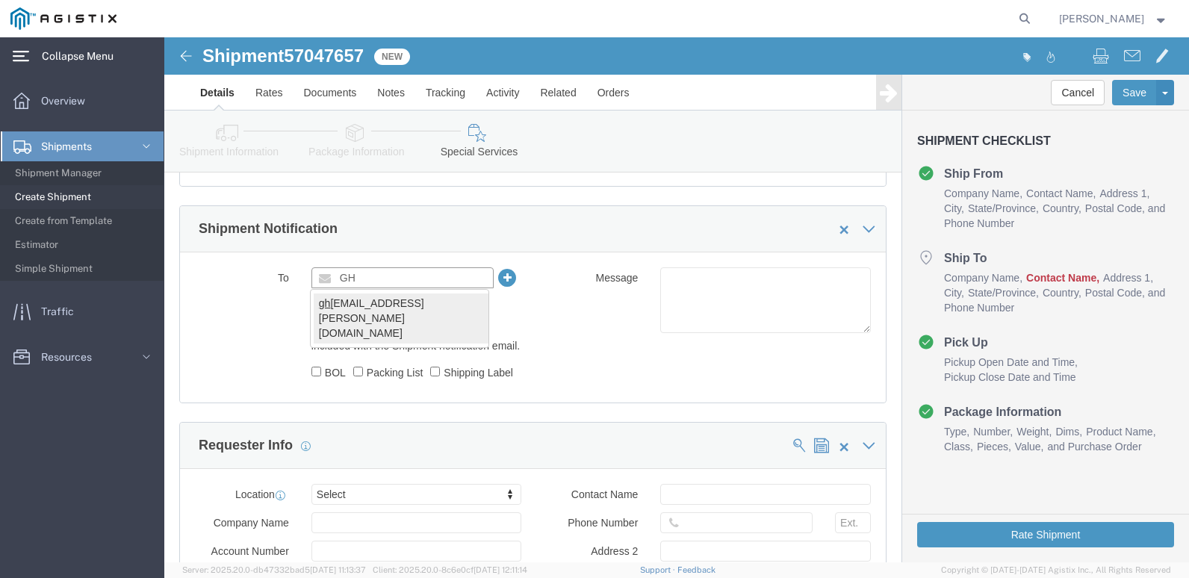
type input "GH"
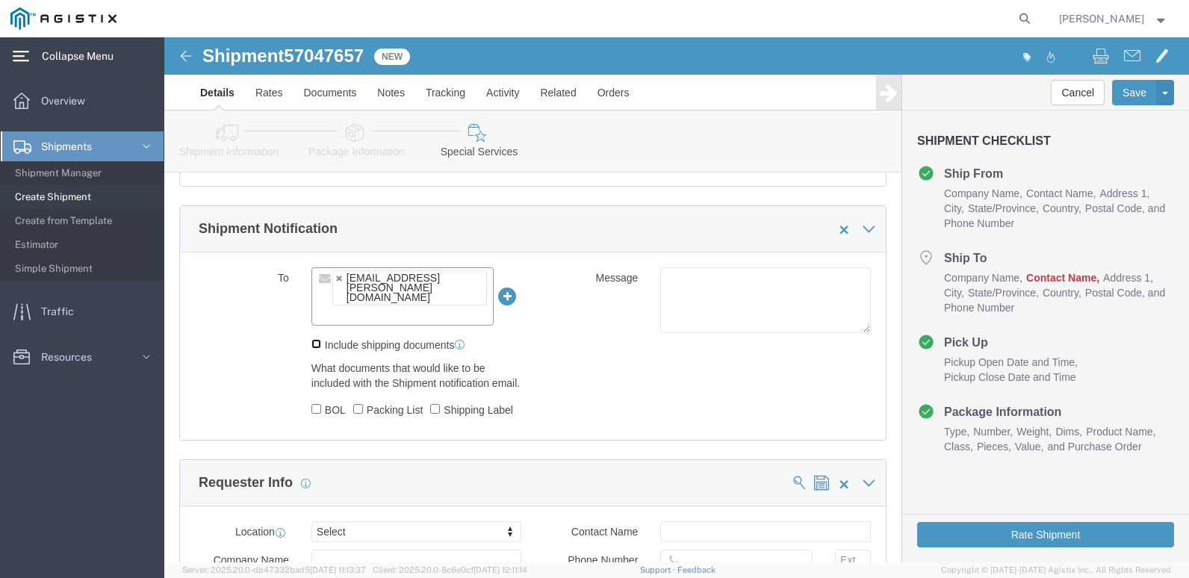
click input "Include shipping documents"
checkbox input "true"
click input "BOL"
checkbox input "true"
click input "Packing List"
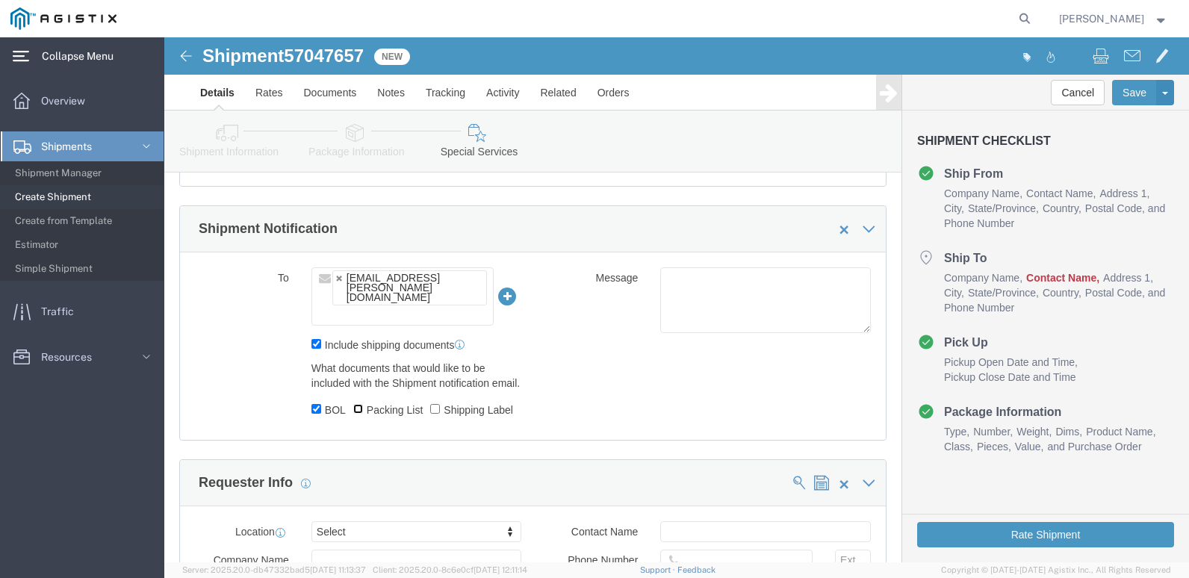
checkbox input "true"
click label "Shipping Label"
click input "Shipping Label"
checkbox input "true"
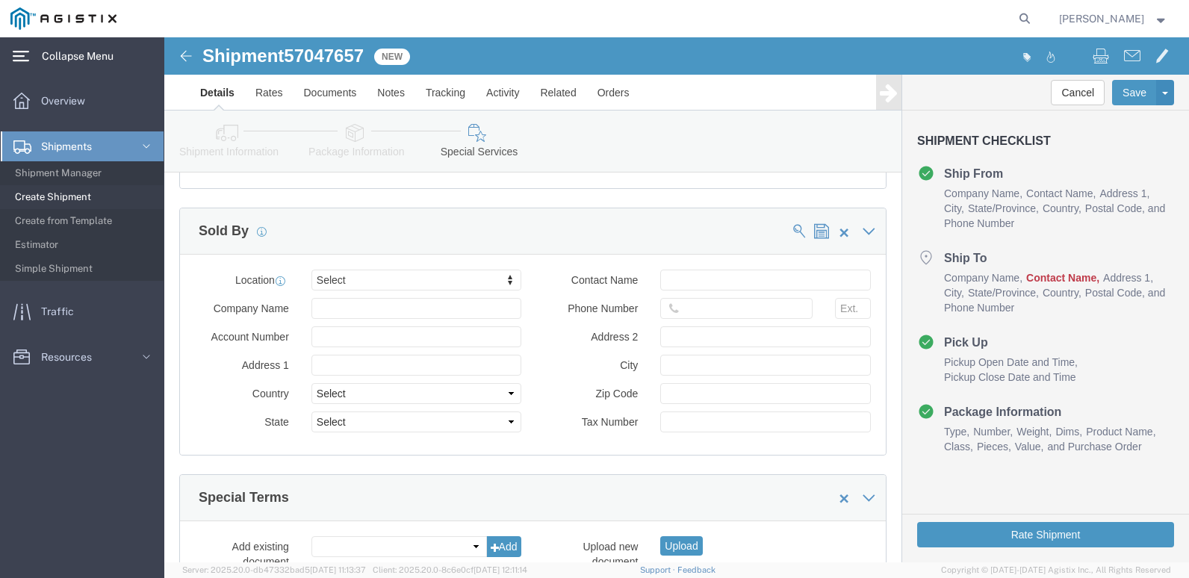
scroll to position [1593, 0]
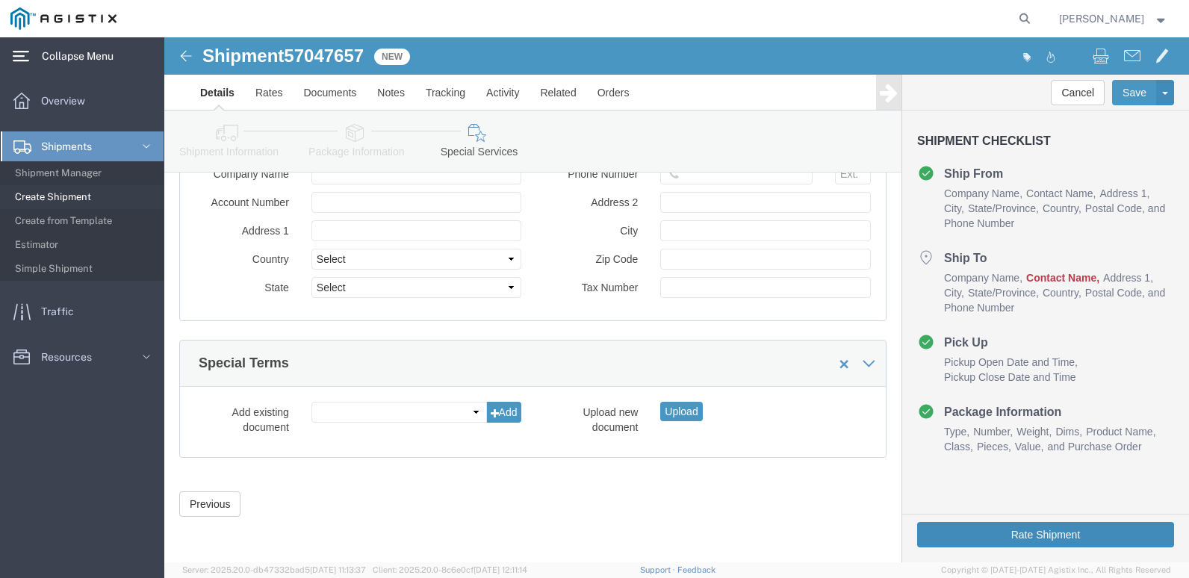
click button "Rate Shipment"
click button "Previous"
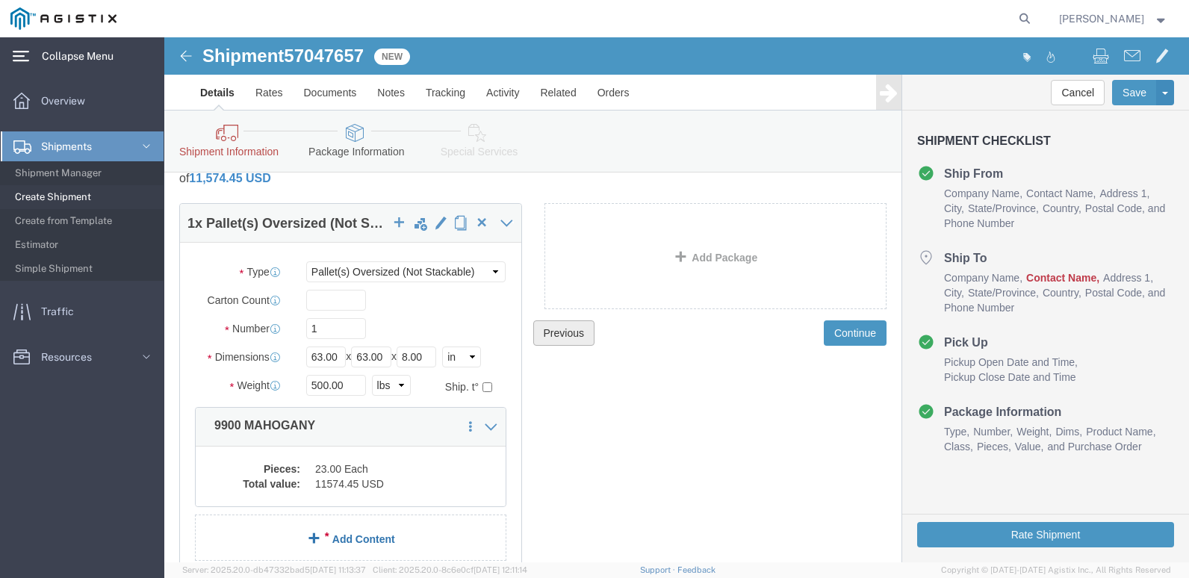
scroll to position [0, 0]
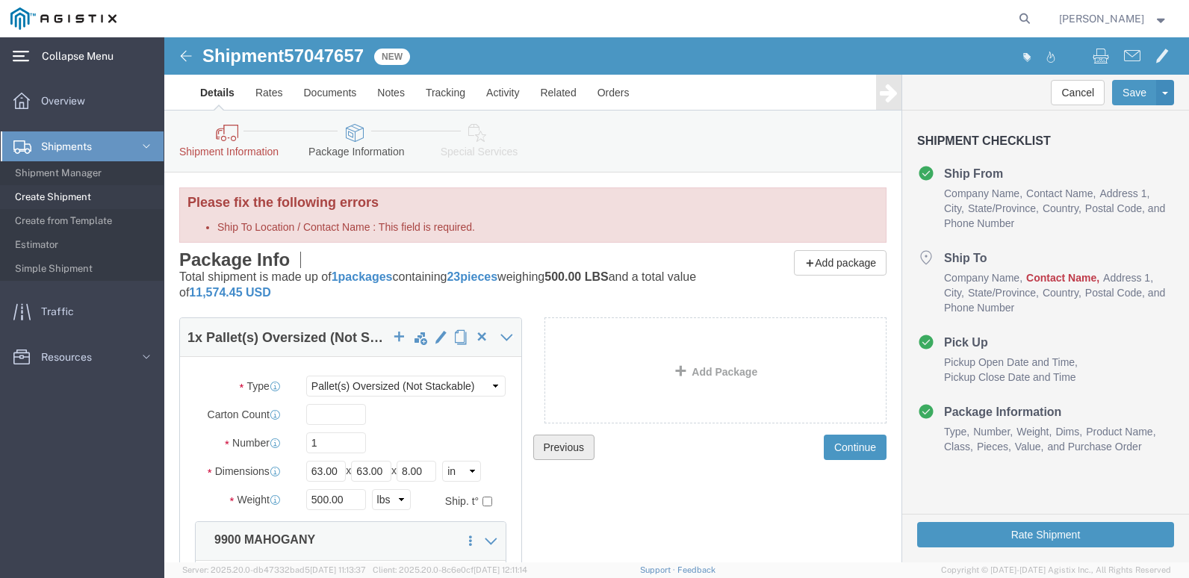
click button "Previous"
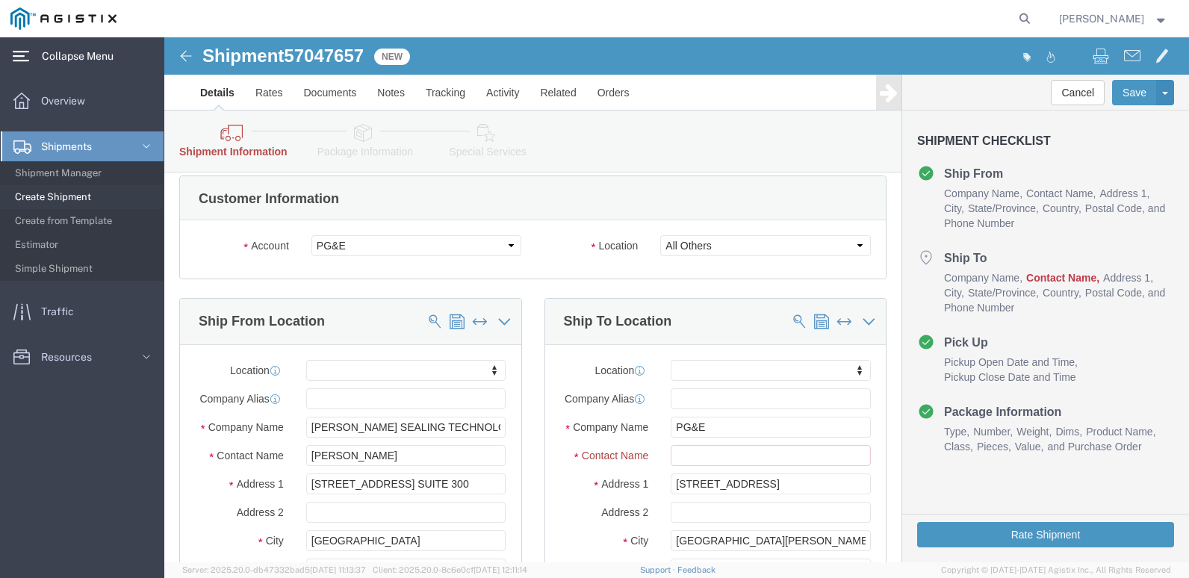
scroll to position [149, 0]
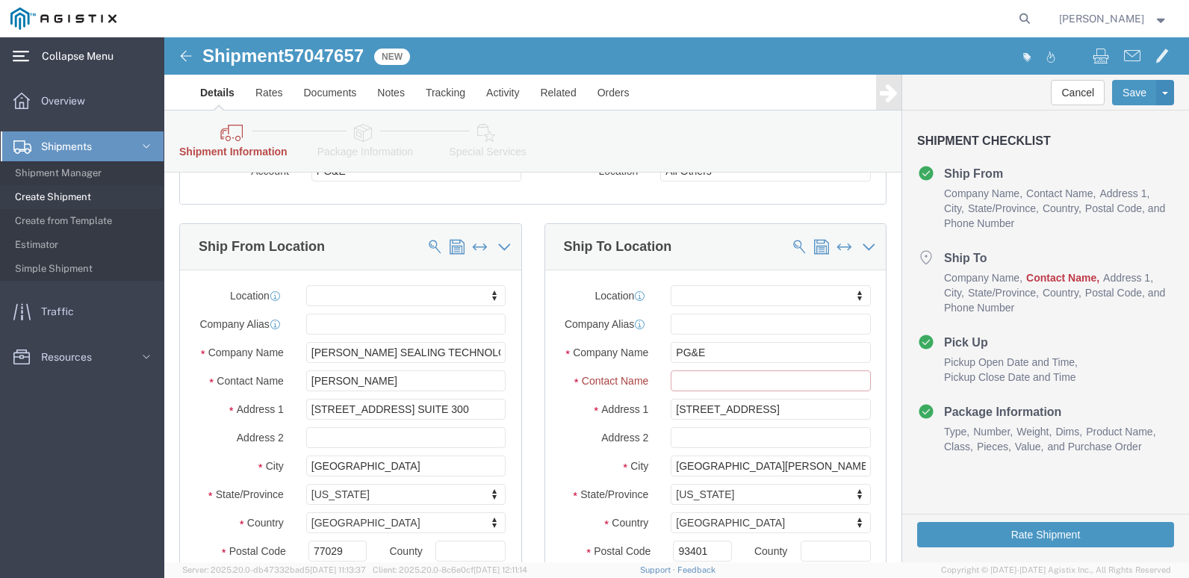
click input "Ship To Location / Contact Name : This field is required."
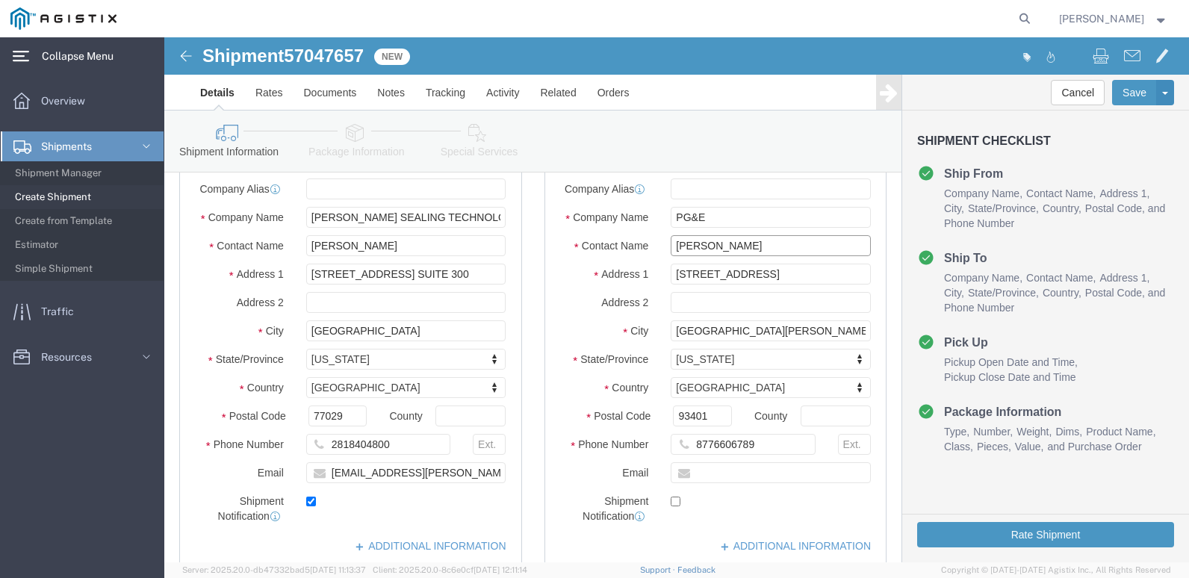
scroll to position [236, 0]
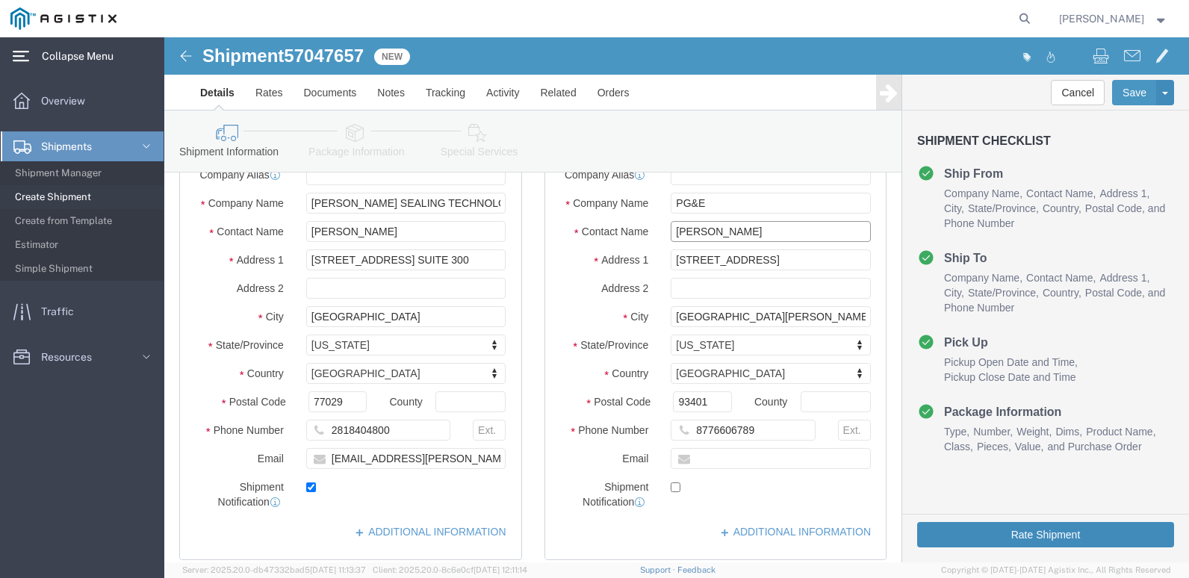
type input "[PERSON_NAME]"
click button "Rate Shipment"
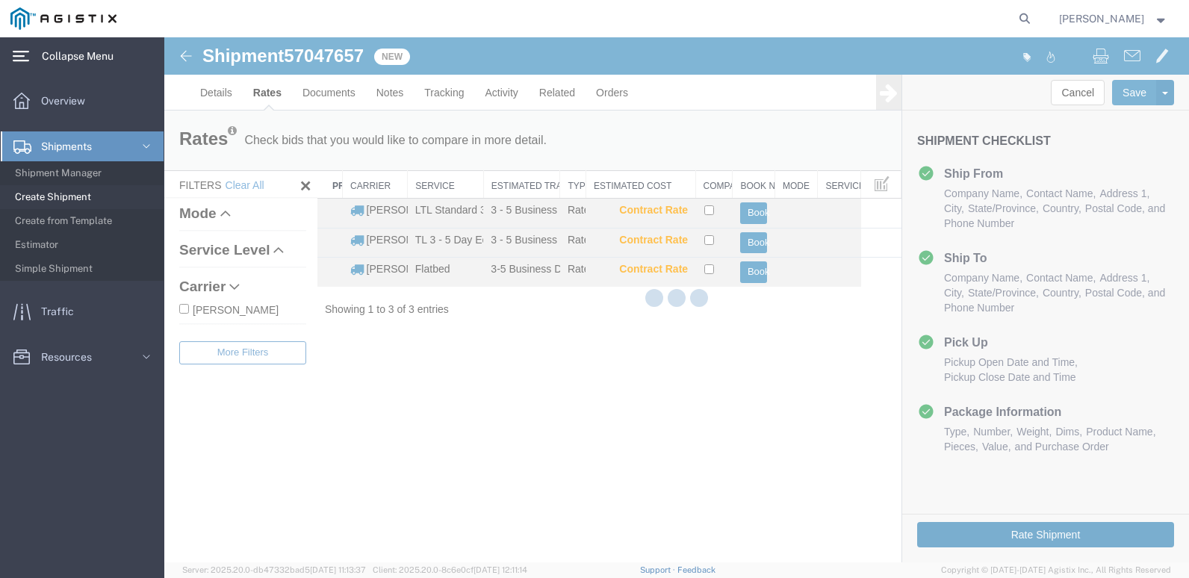
scroll to position [0, 0]
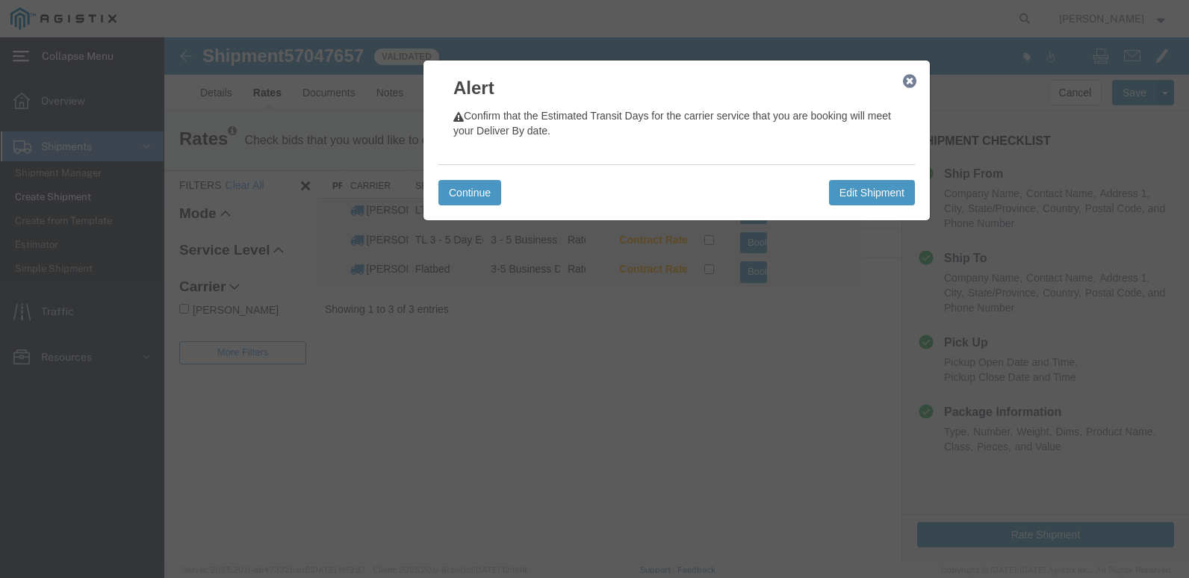
click at [910, 80] on icon "button" at bounding box center [909, 81] width 13 height 12
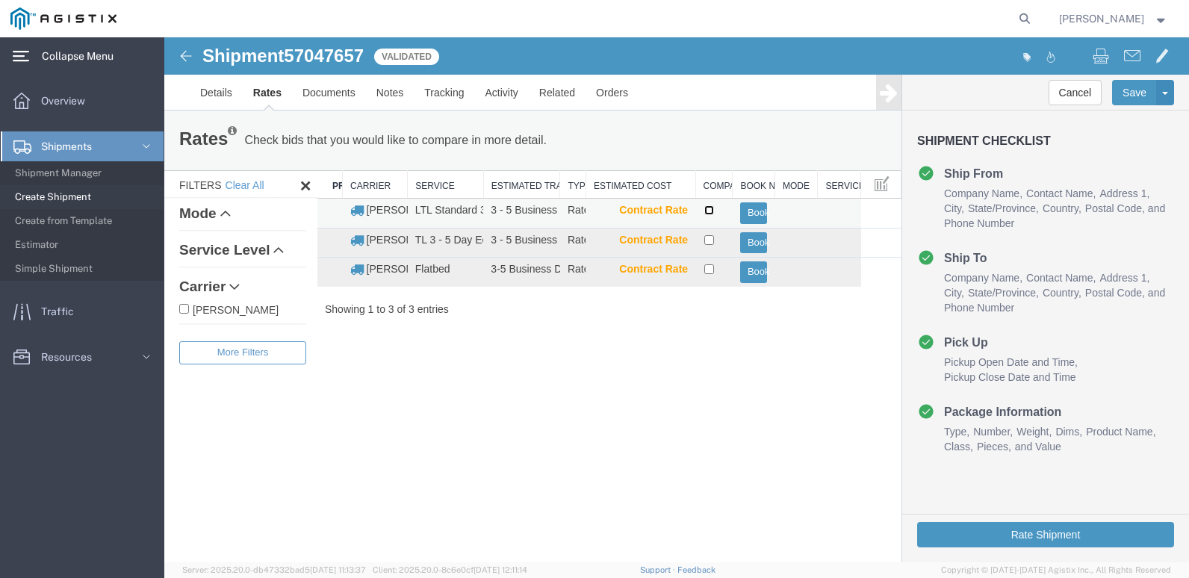
click at [709, 208] on input "checkbox" at bounding box center [710, 210] width 10 height 10
checkbox input "true"
click at [755, 210] on button "Book" at bounding box center [754, 213] width 28 height 22
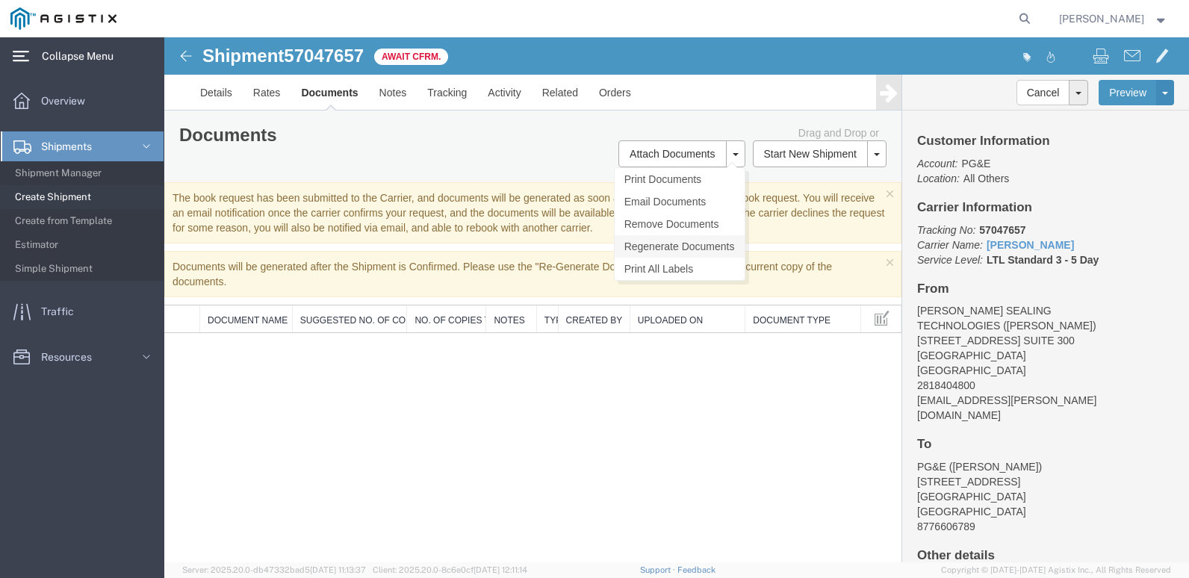
click at [675, 244] on link "Regenerate Documents" at bounding box center [680, 246] width 130 height 22
